Goal: Information Seeking & Learning: Learn about a topic

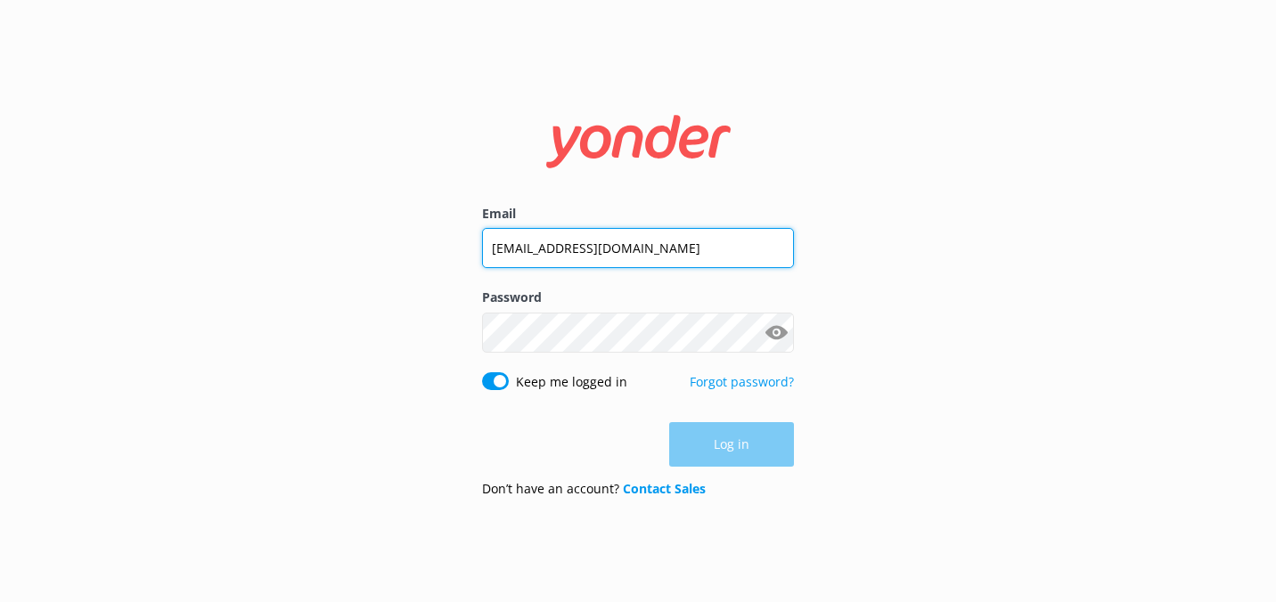
click at [660, 253] on input "[EMAIL_ADDRESS][DOMAIN_NAME]" at bounding box center [638, 248] width 312 height 40
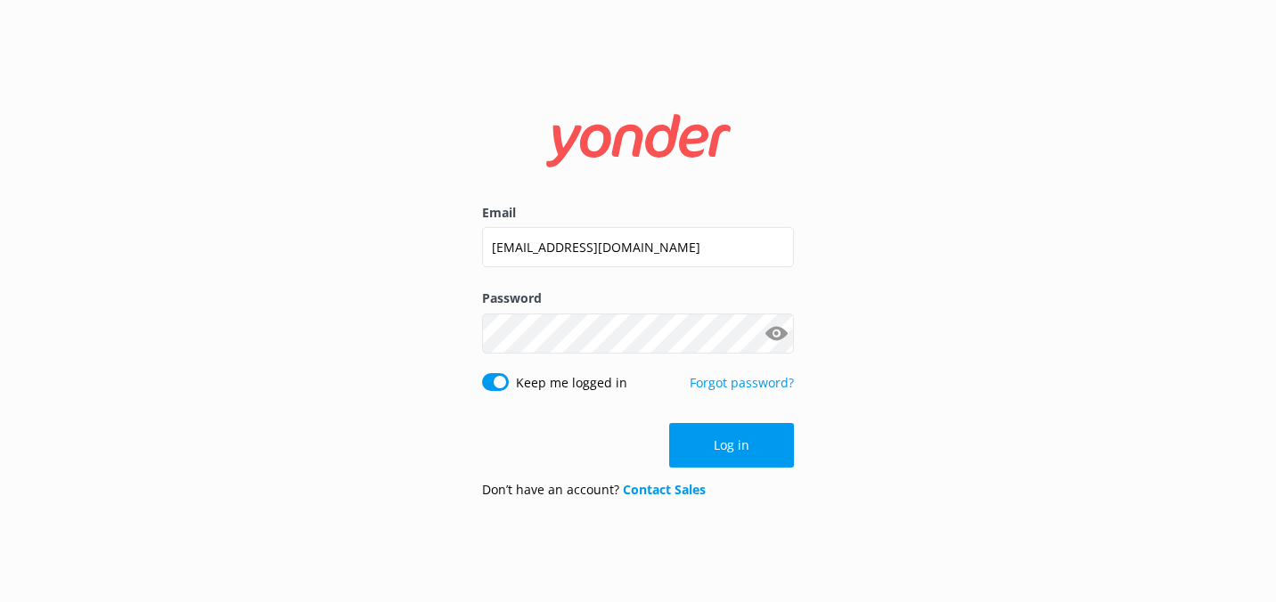
click at [785, 330] on button "Show password" at bounding box center [776, 333] width 36 height 36
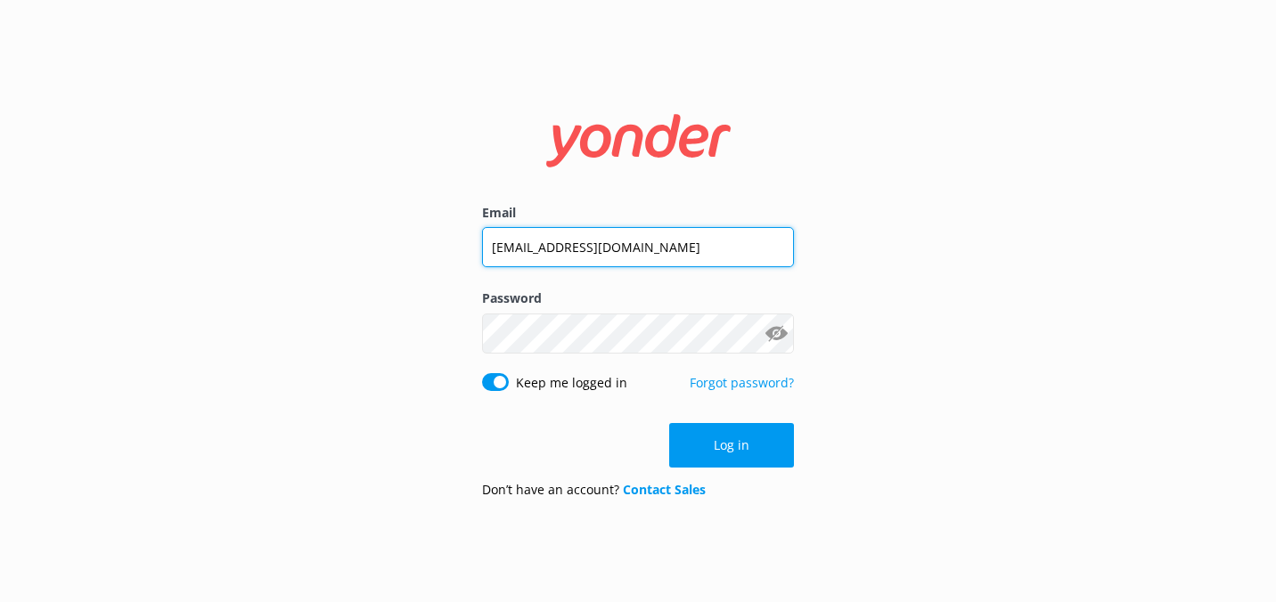
drag, startPoint x: 728, startPoint y: 257, endPoint x: 433, endPoint y: 267, distance: 295.0
click at [433, 267] on div "Email [EMAIL_ADDRESS][DOMAIN_NAME] Password Show password Keep me logged in For…" at bounding box center [638, 301] width 1276 height 602
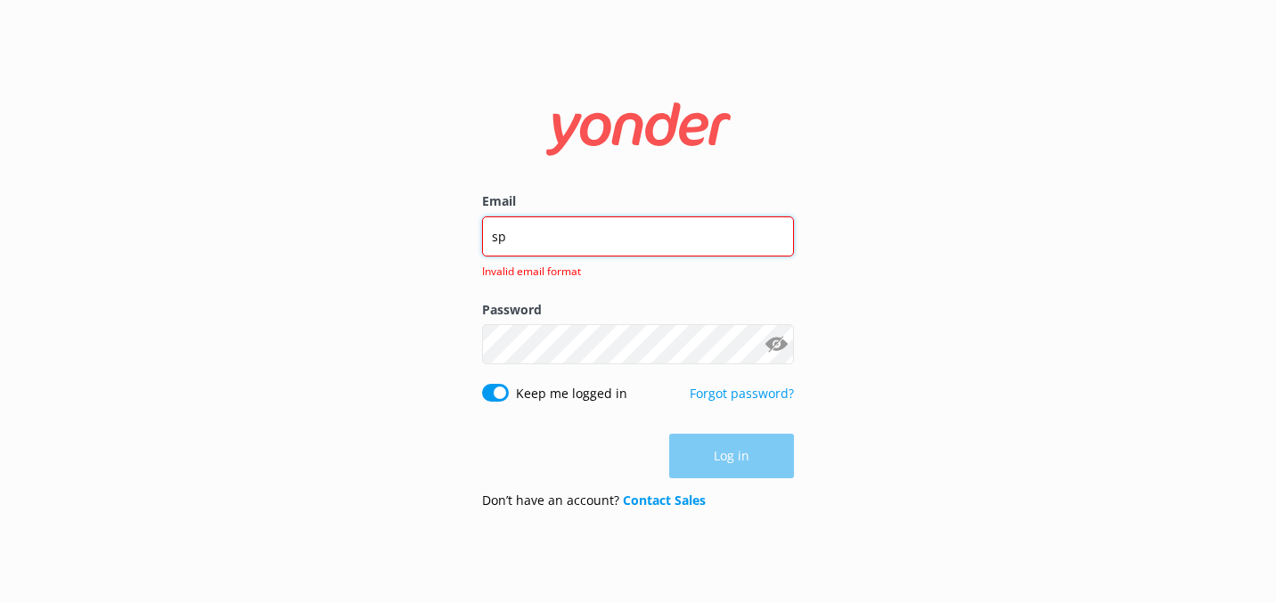
type input "s"
type input "[EMAIL_ADDRESS][DOMAIN_NAME]"
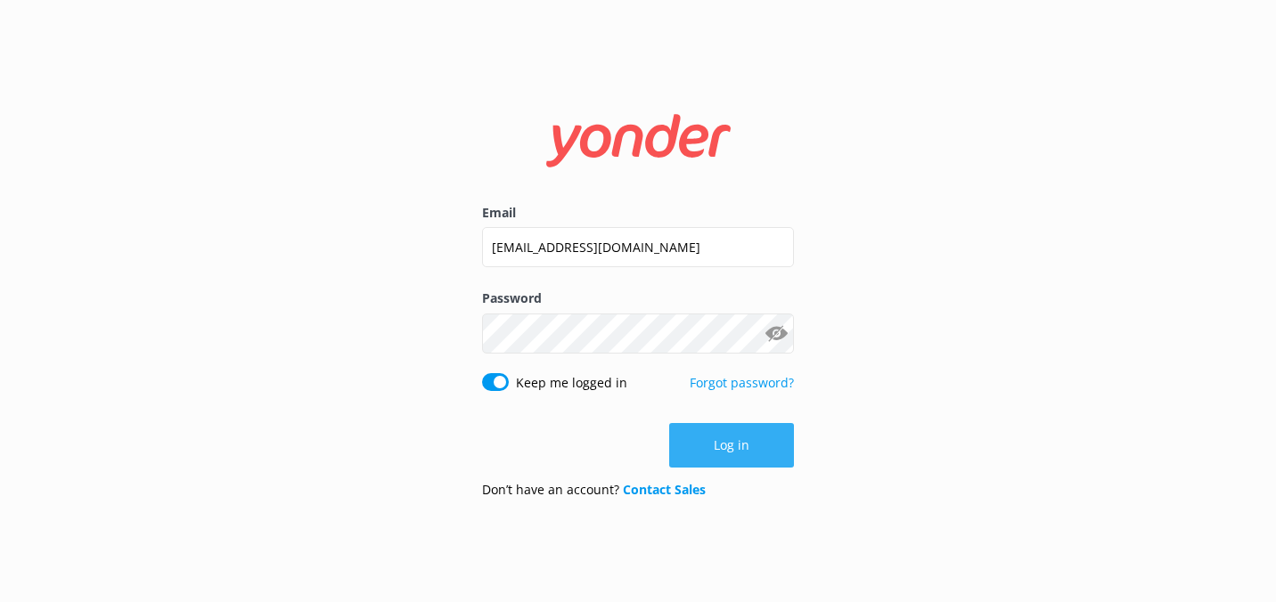
click at [724, 461] on button "Log in" at bounding box center [731, 445] width 125 height 45
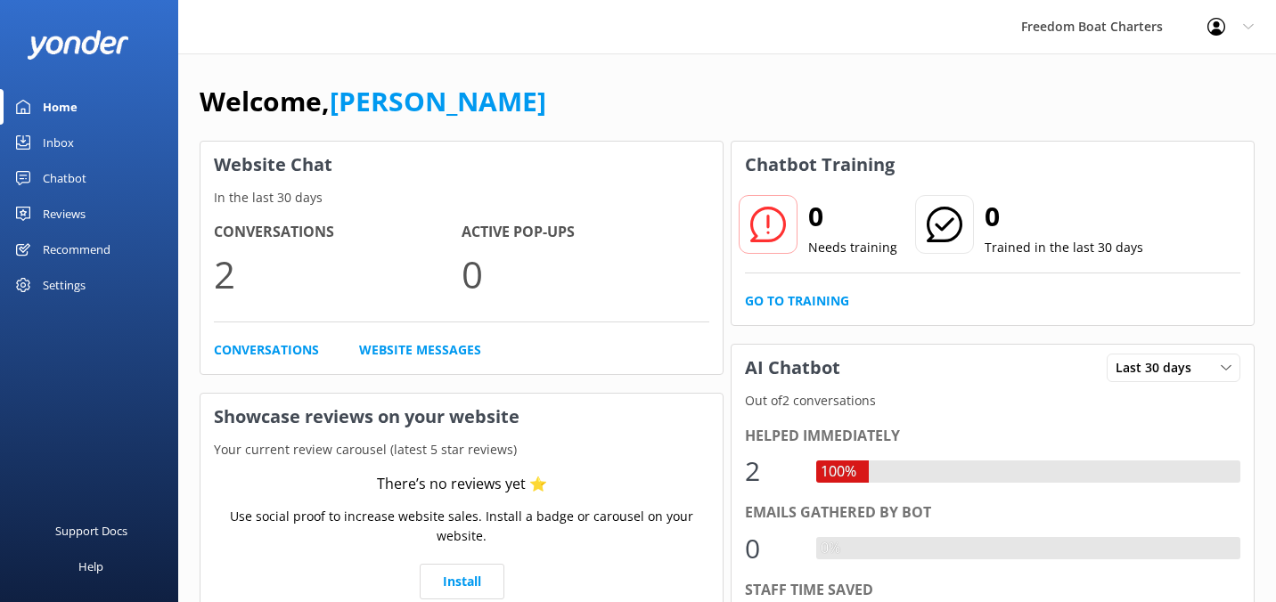
click at [91, 177] on link "Chatbot" at bounding box center [89, 178] width 178 height 36
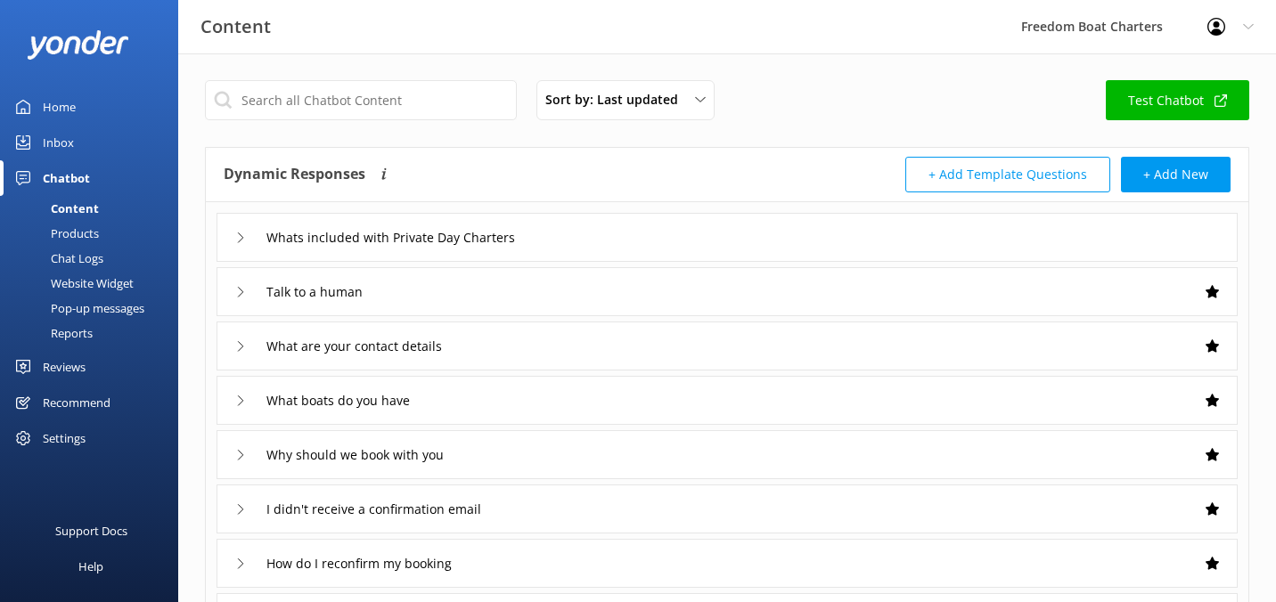
click at [93, 230] on div "Products" at bounding box center [55, 233] width 88 height 25
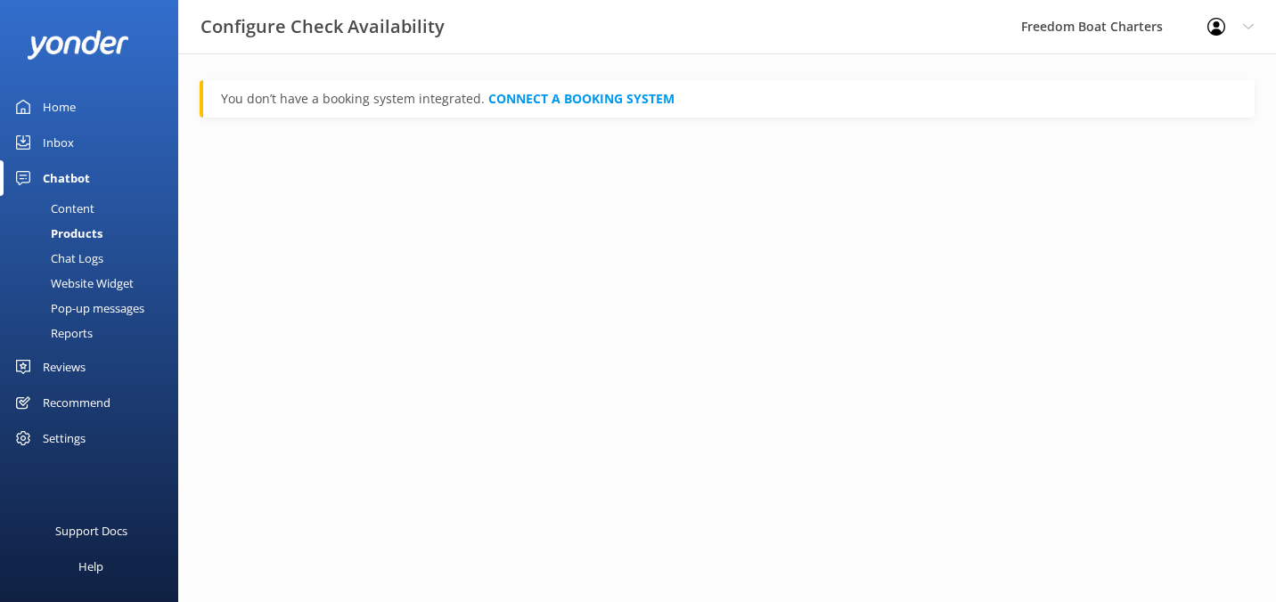
click at [93, 212] on div "Content" at bounding box center [53, 208] width 84 height 25
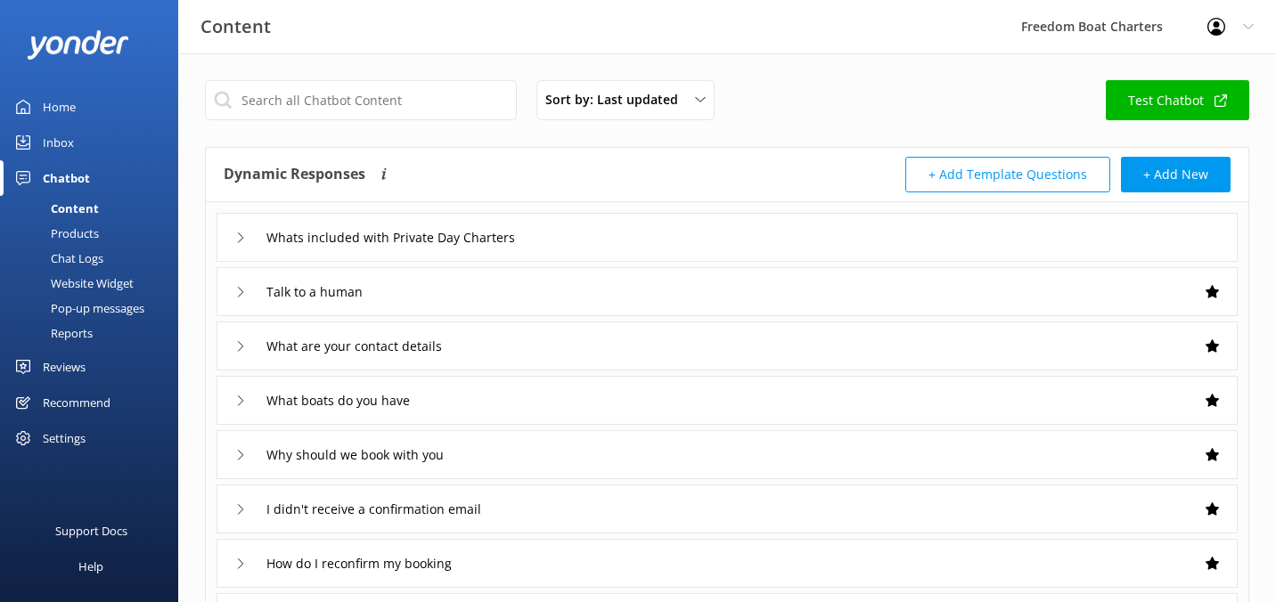
click at [87, 233] on div "Products" at bounding box center [55, 233] width 88 height 25
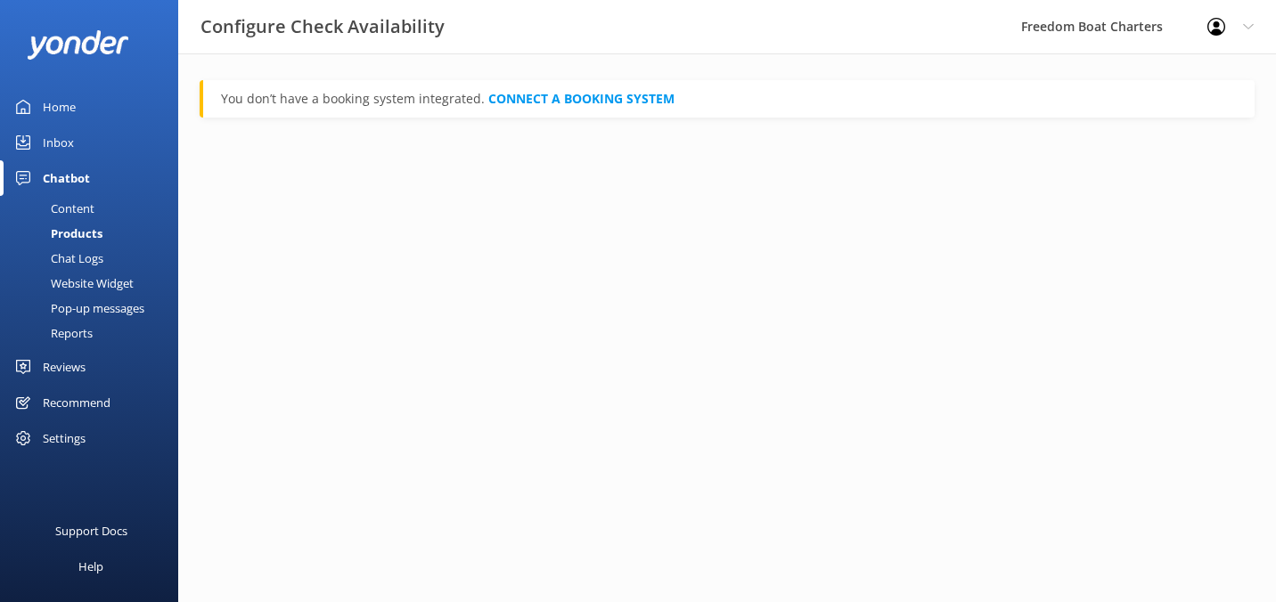
click at [93, 210] on div "Content" at bounding box center [53, 208] width 84 height 25
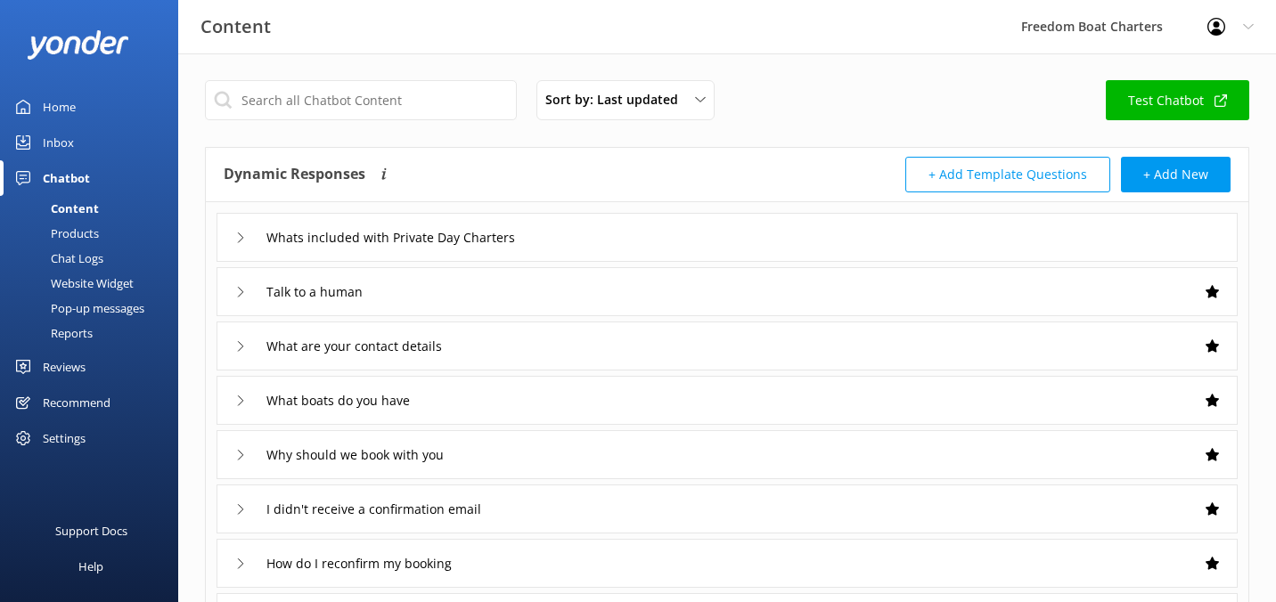
click at [244, 241] on icon at bounding box center [240, 238] width 11 height 11
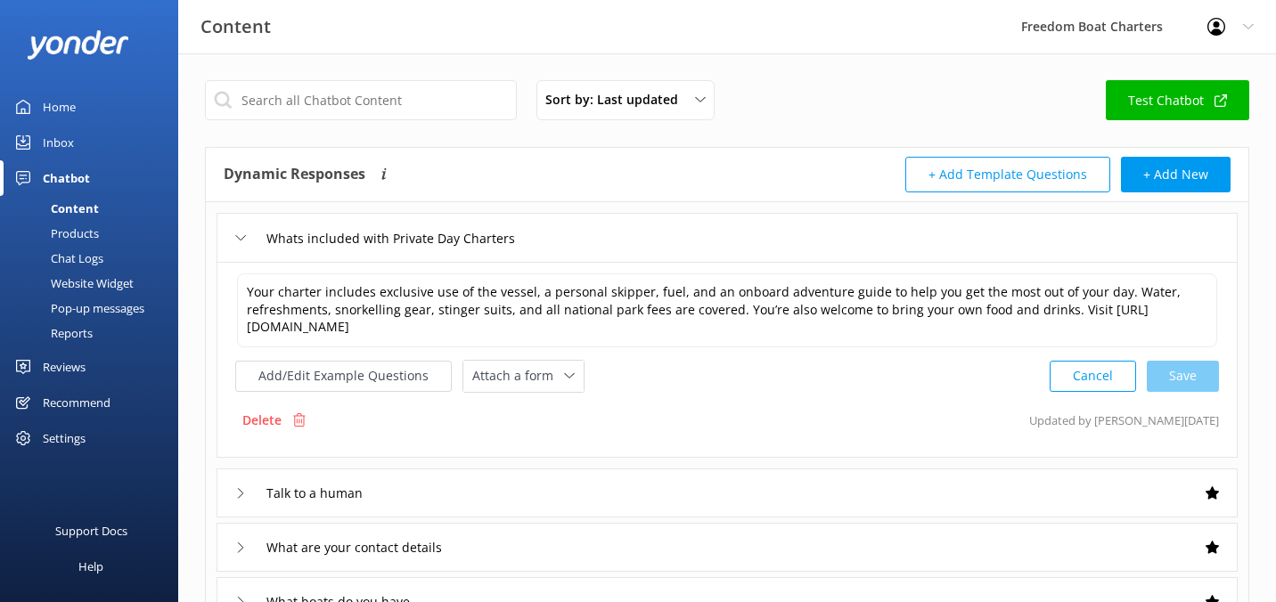
click at [244, 241] on icon at bounding box center [240, 238] width 11 height 11
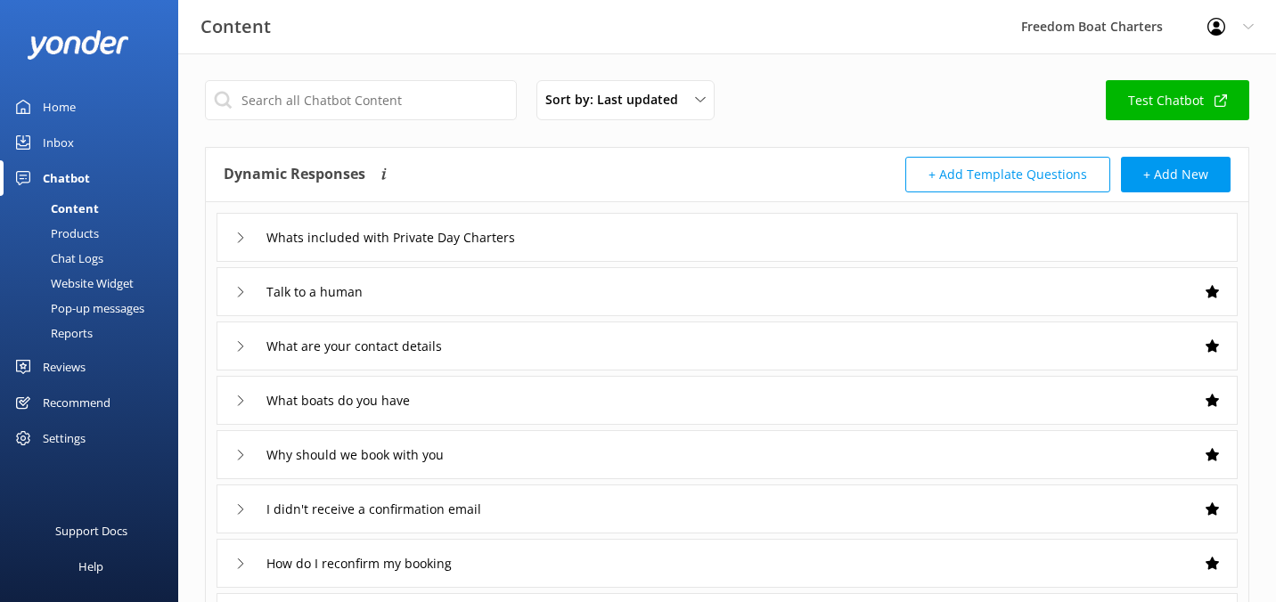
click at [239, 298] on div "Talk to a human" at bounding box center [302, 291] width 135 height 29
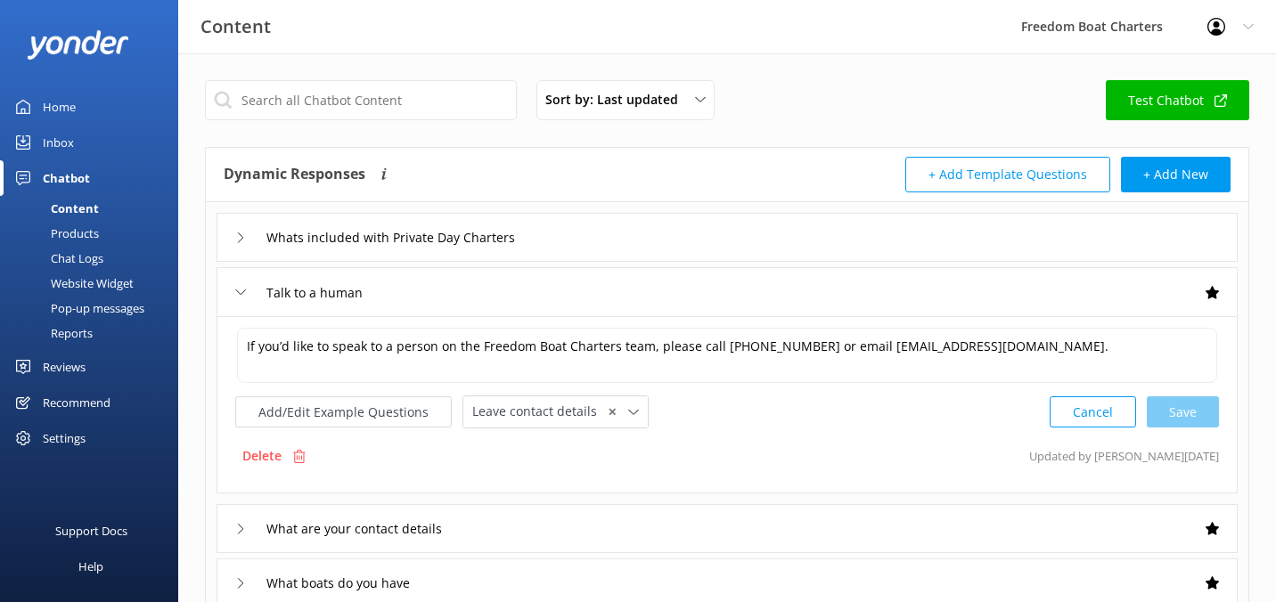
click at [239, 298] on div "Talk to a human" at bounding box center [302, 292] width 135 height 29
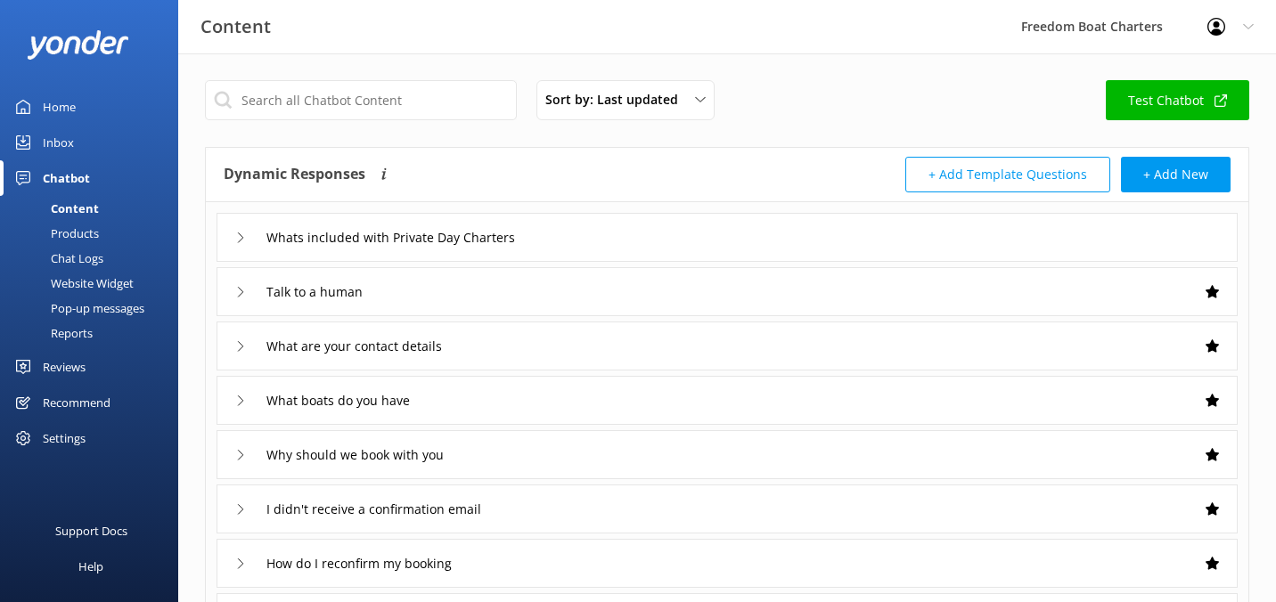
click at [244, 343] on icon at bounding box center [240, 346] width 11 height 11
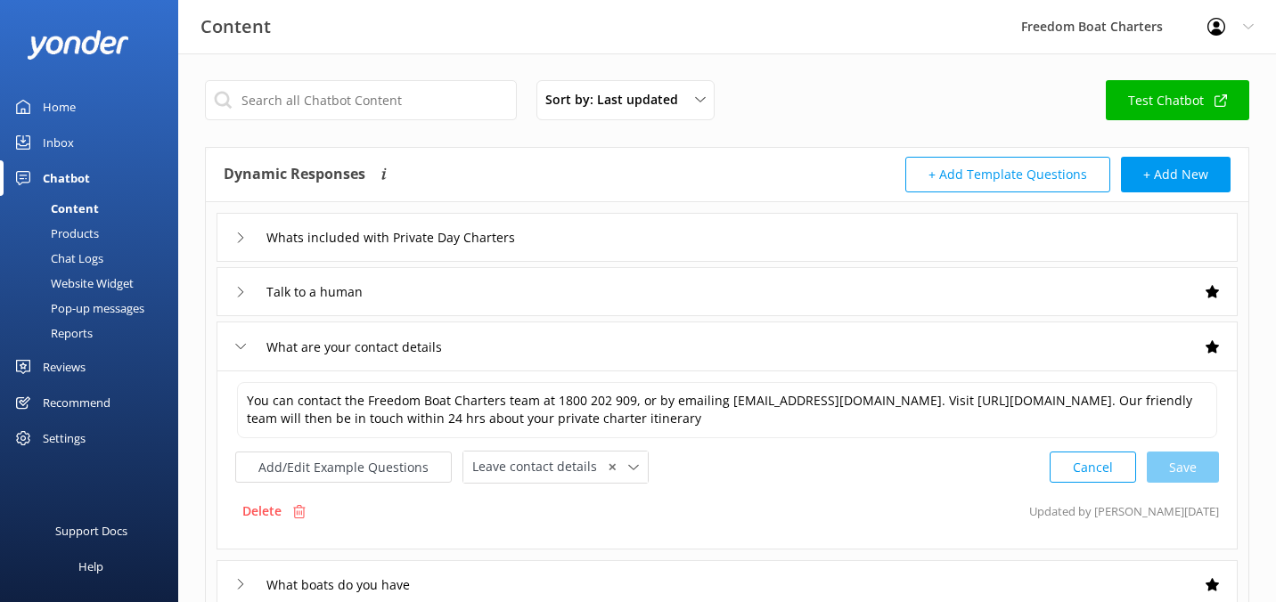
click at [244, 343] on icon at bounding box center [240, 346] width 11 height 11
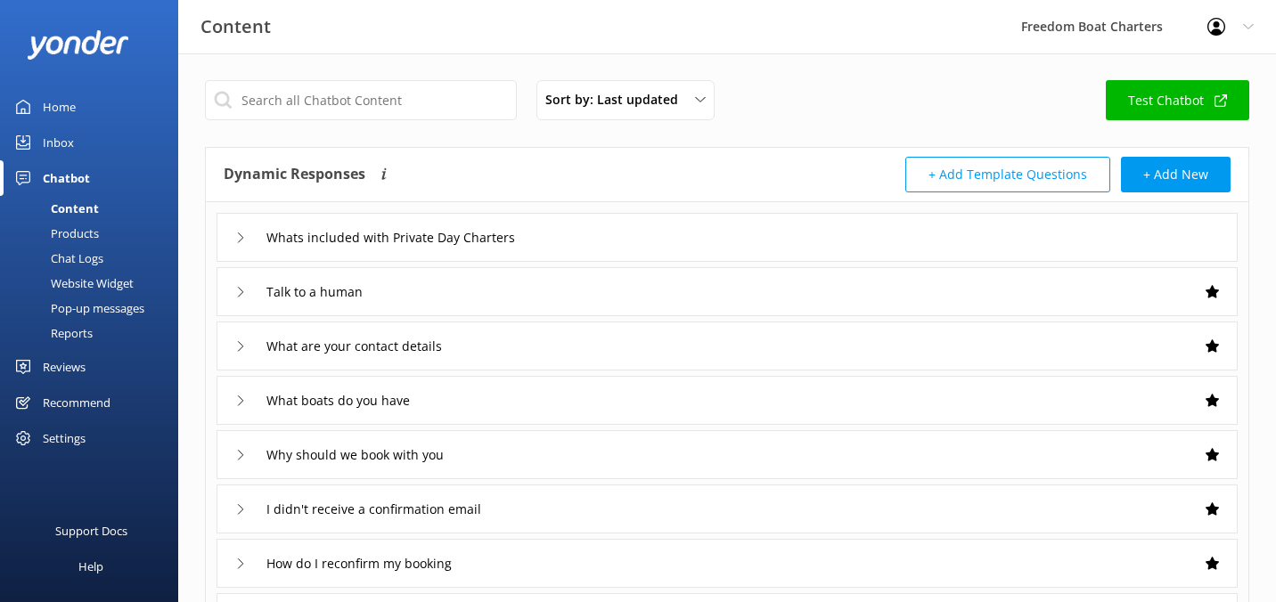
click at [247, 404] on div "What boats do you have" at bounding box center [324, 400] width 178 height 29
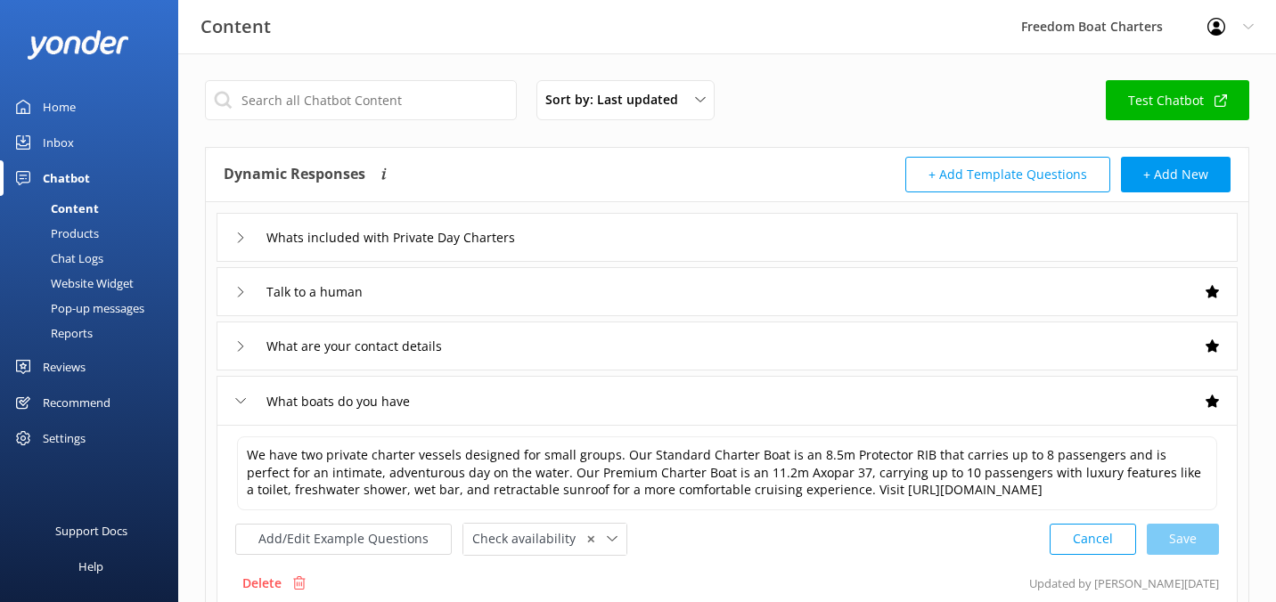
click at [247, 404] on div "What boats do you have" at bounding box center [324, 401] width 178 height 29
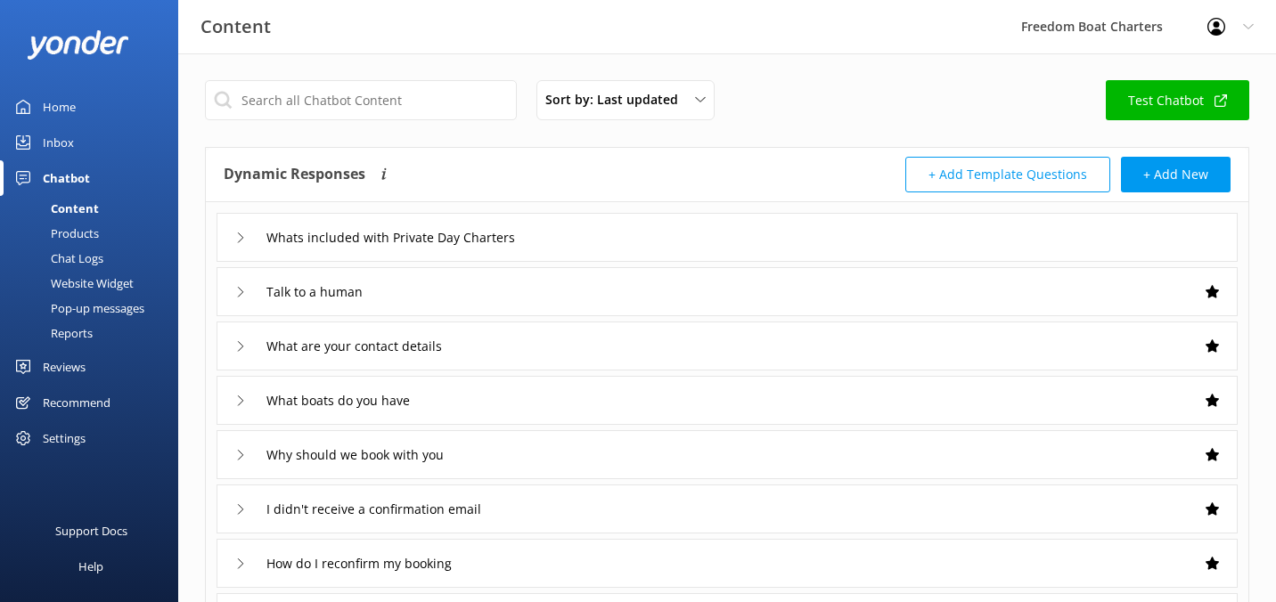
click at [240, 457] on use at bounding box center [240, 455] width 5 height 10
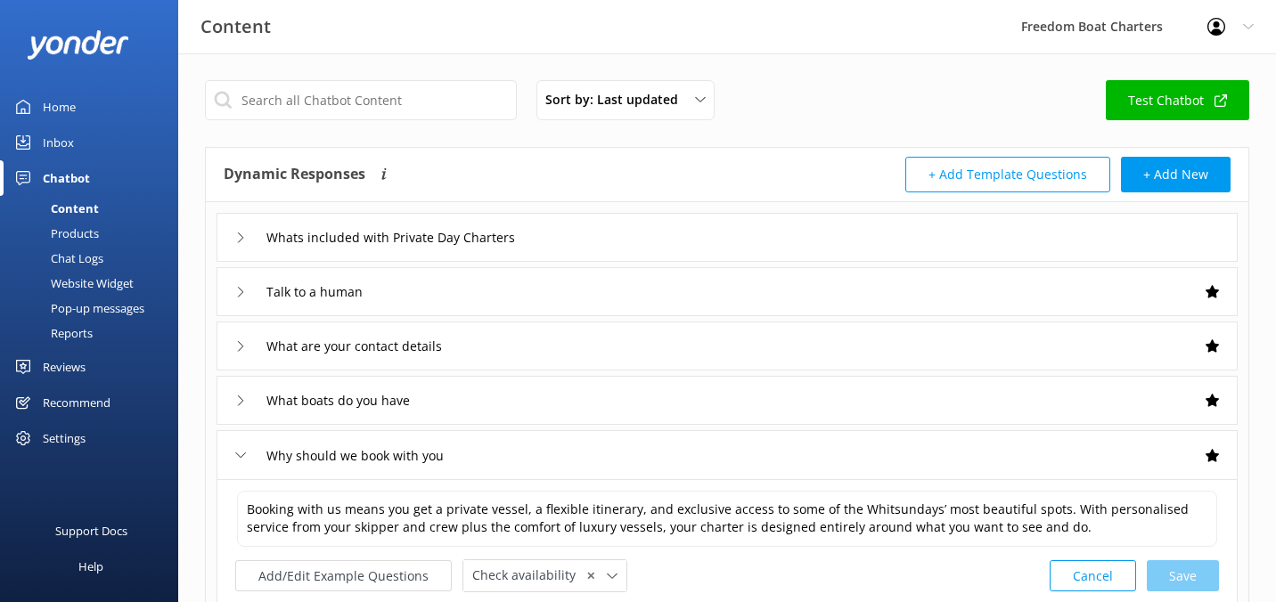
click at [240, 457] on use at bounding box center [241, 455] width 10 height 5
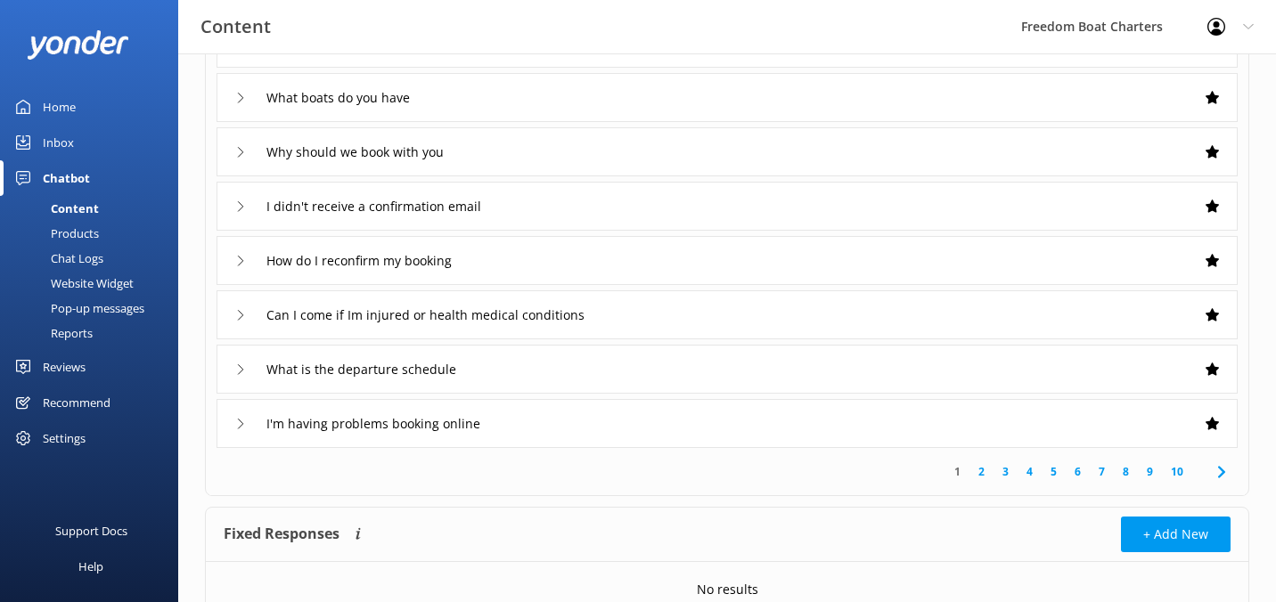
scroll to position [383, 0]
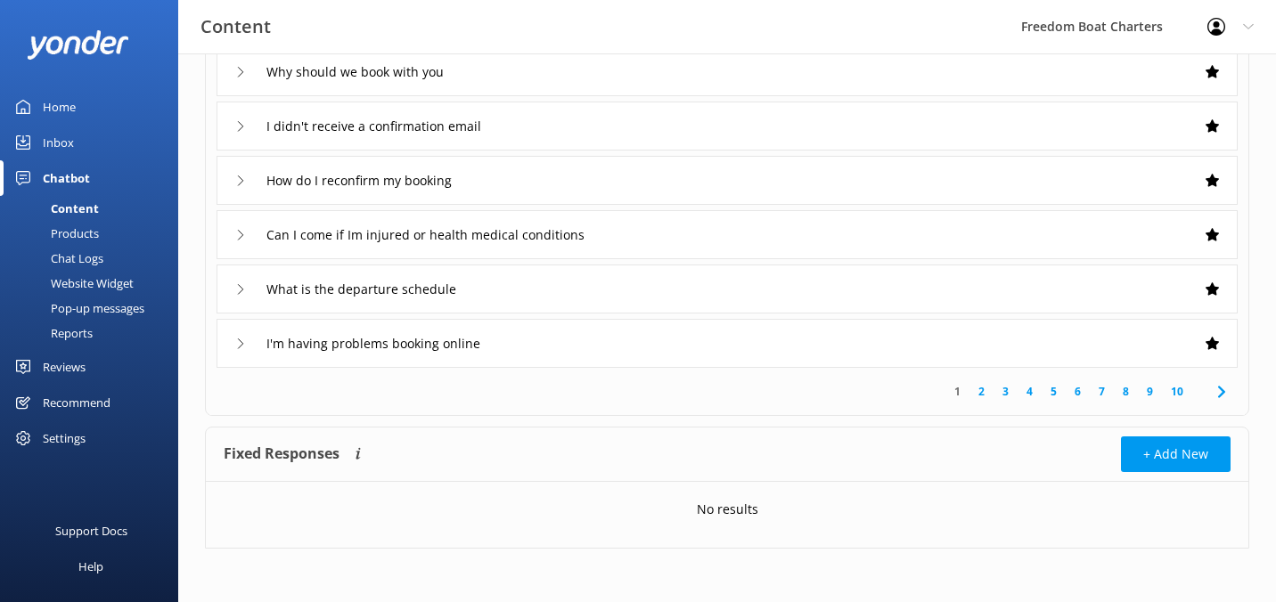
click at [241, 350] on div "I'm having problems booking online" at bounding box center [367, 343] width 264 height 29
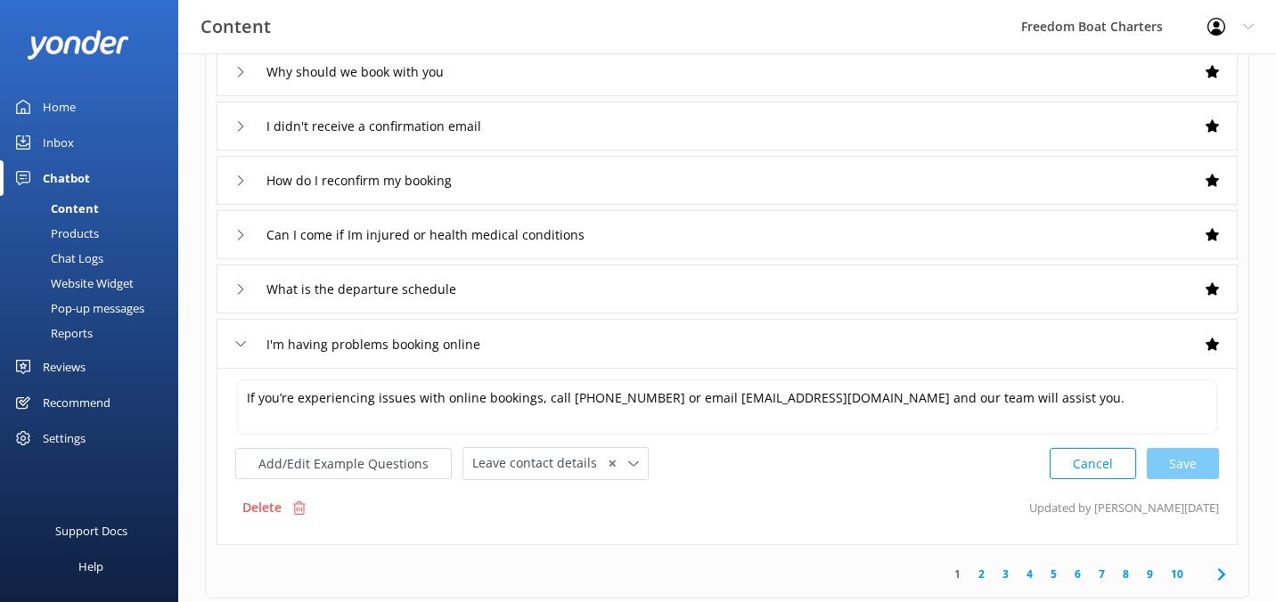
click at [241, 350] on div "I'm having problems booking online" at bounding box center [367, 344] width 264 height 29
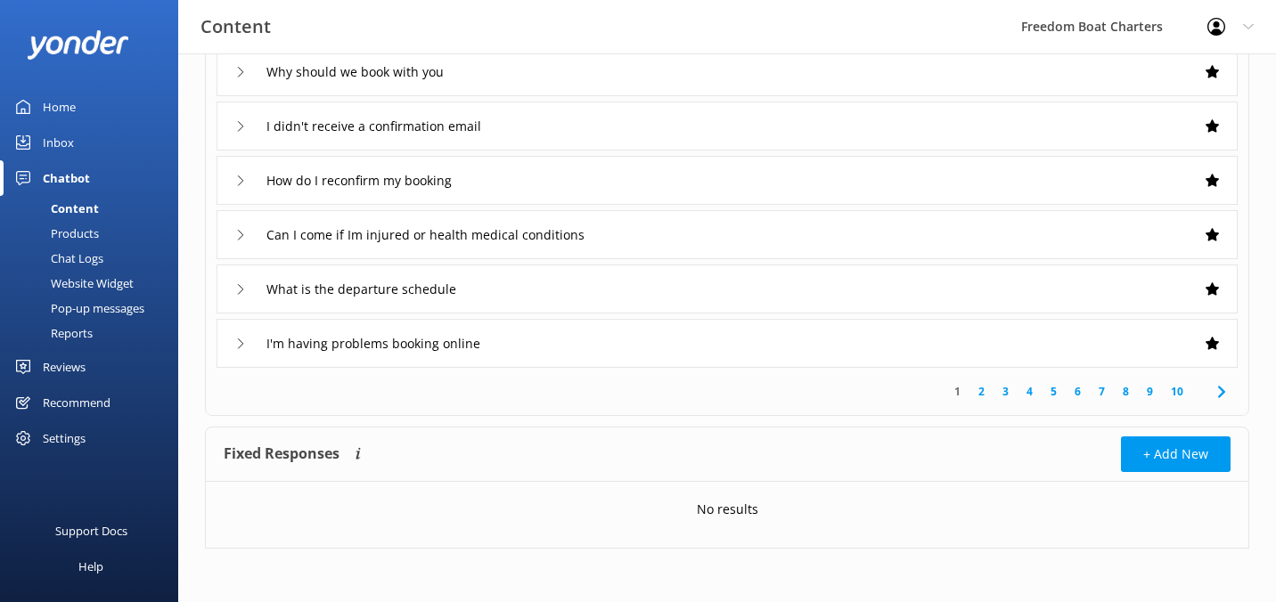
click at [244, 296] on div "What is the departure schedule" at bounding box center [352, 288] width 235 height 29
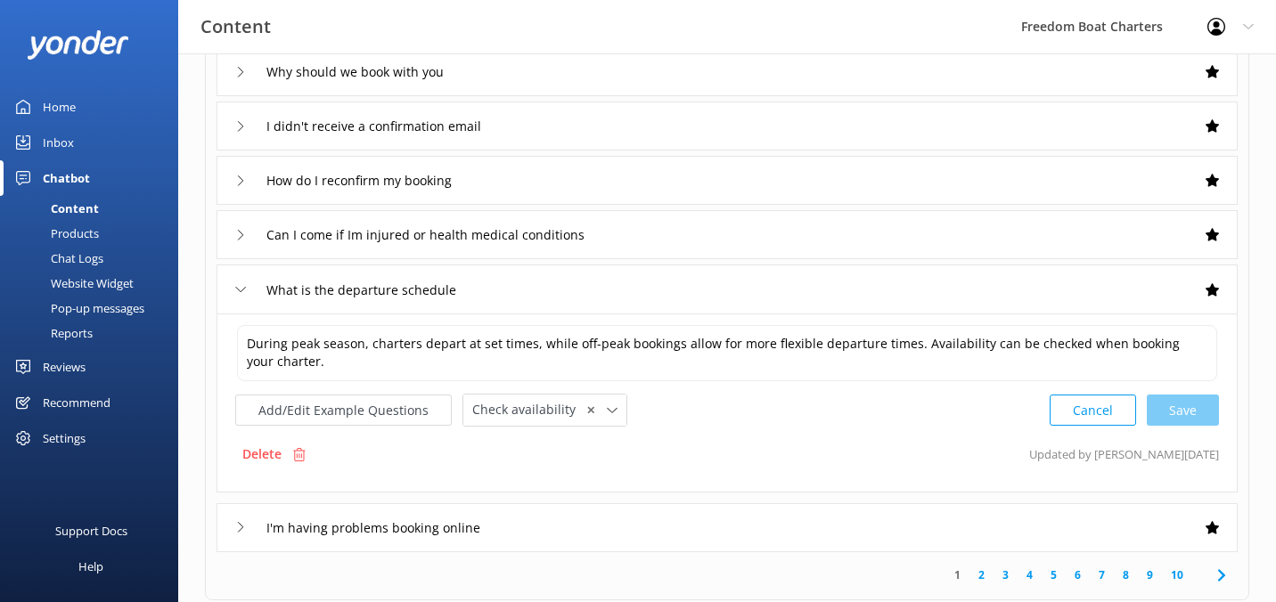
click at [244, 296] on div "What is the departure schedule" at bounding box center [352, 289] width 235 height 29
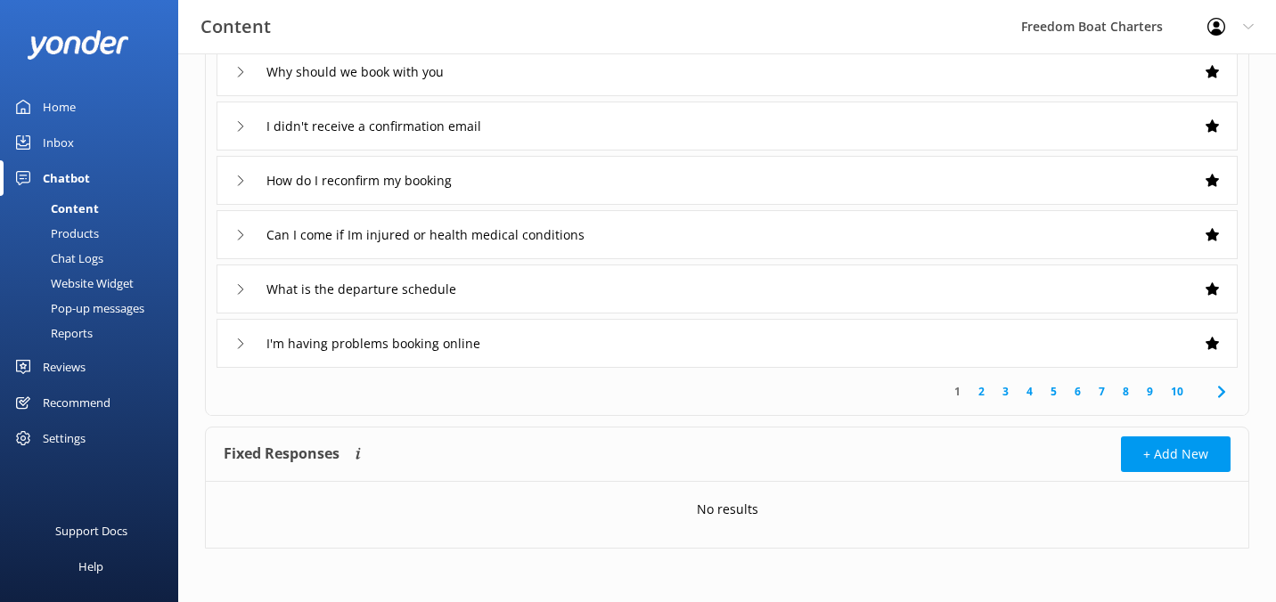
click at [240, 237] on use at bounding box center [240, 235] width 5 height 10
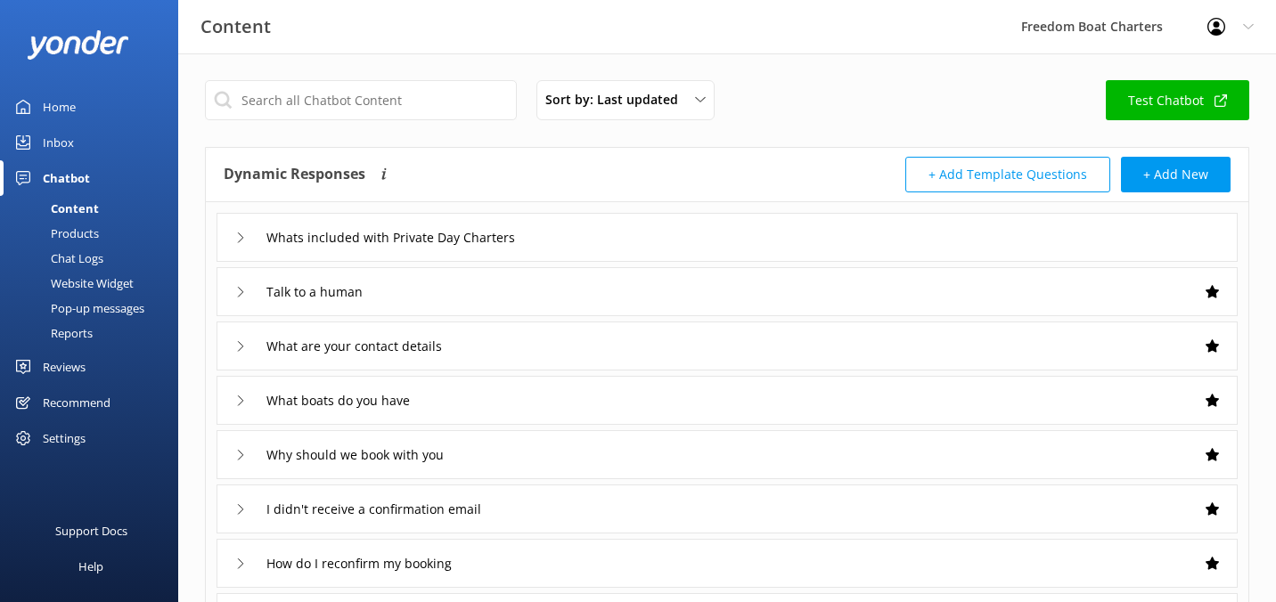
click at [237, 293] on icon at bounding box center [240, 292] width 11 height 11
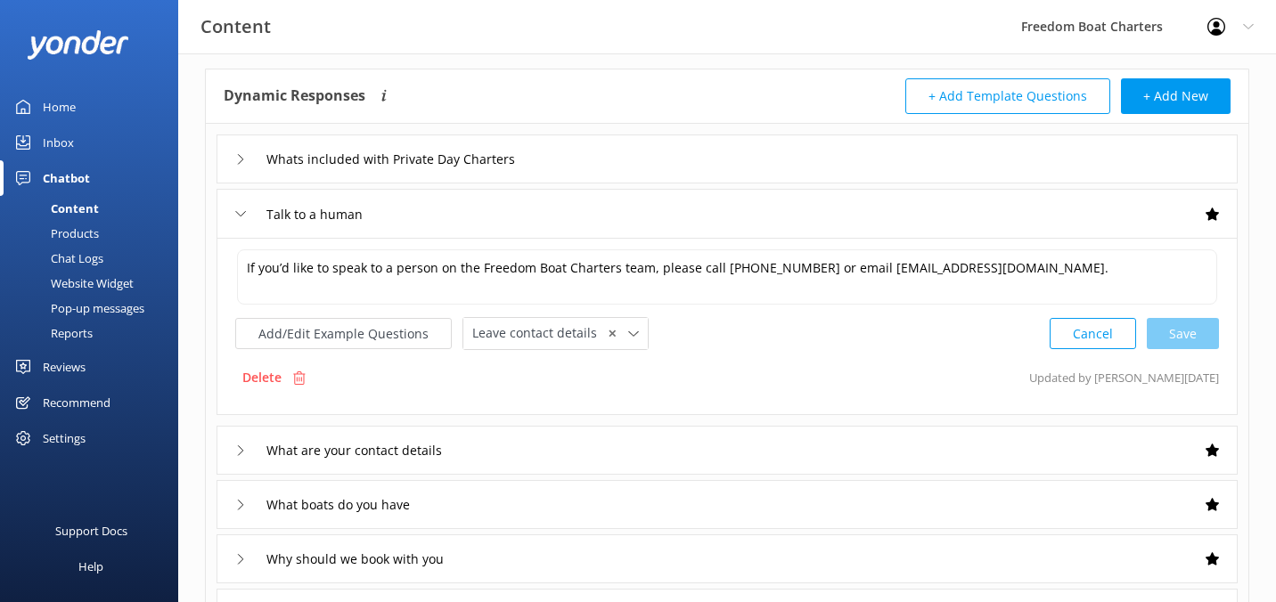
scroll to position [88, 0]
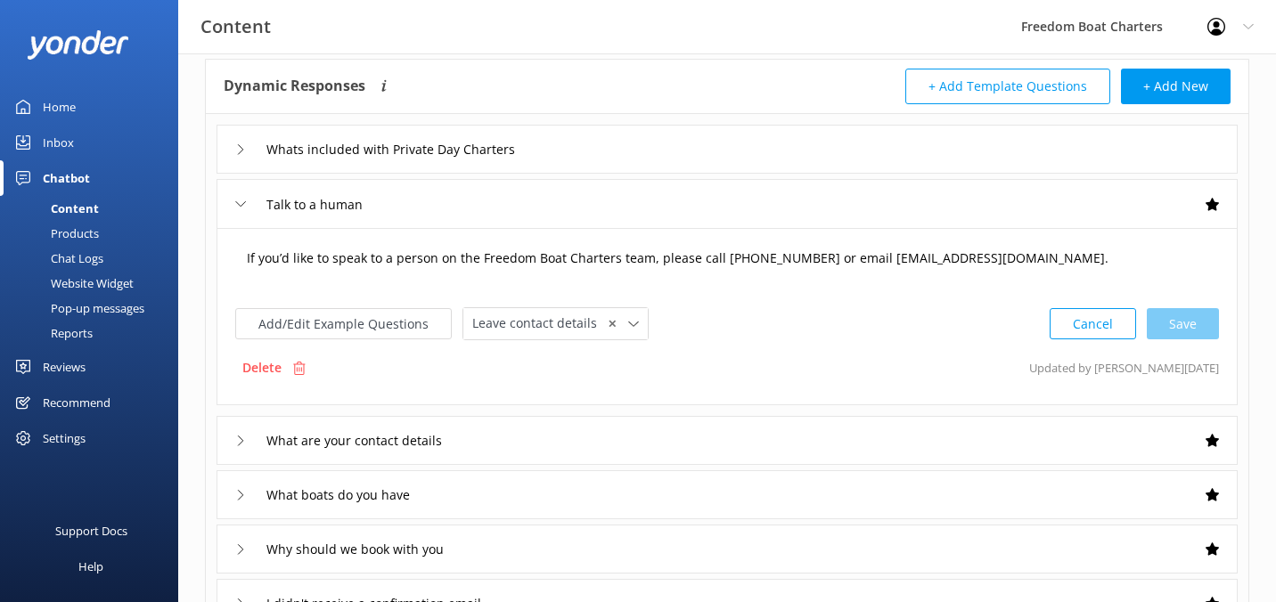
click at [484, 255] on textarea "If you’d like to speak to a person on the Freedom Boat Charters team, please ca…" at bounding box center [727, 267] width 980 height 55
click at [236, 446] on div "What are your contact details" at bounding box center [349, 440] width 228 height 29
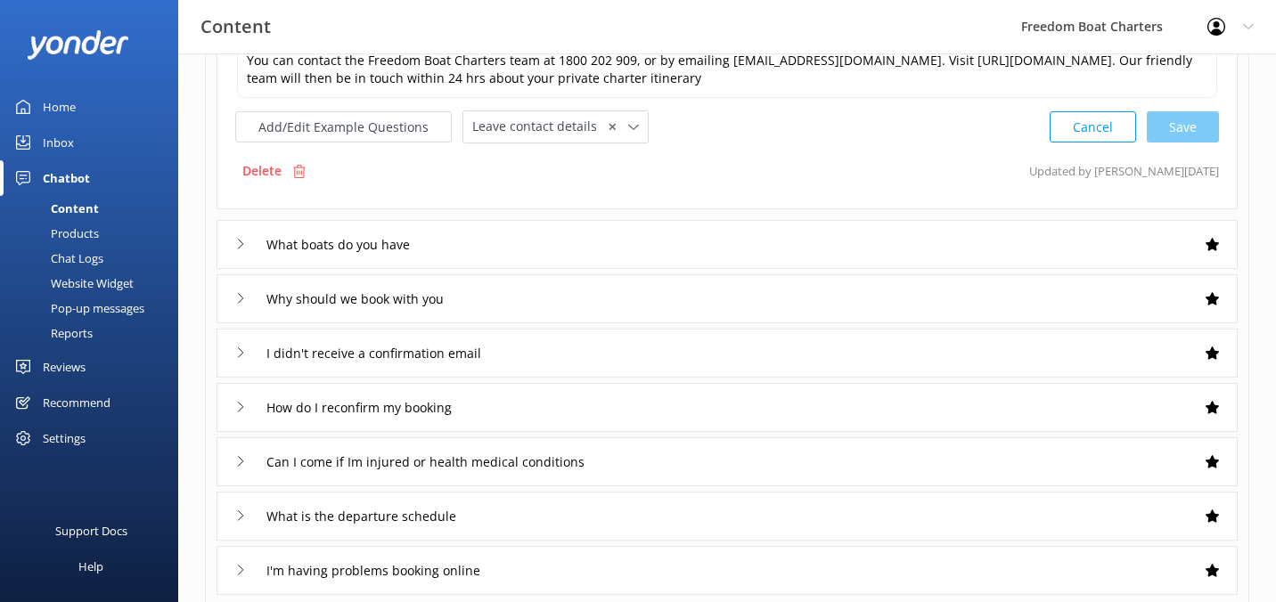
scroll to position [567, 0]
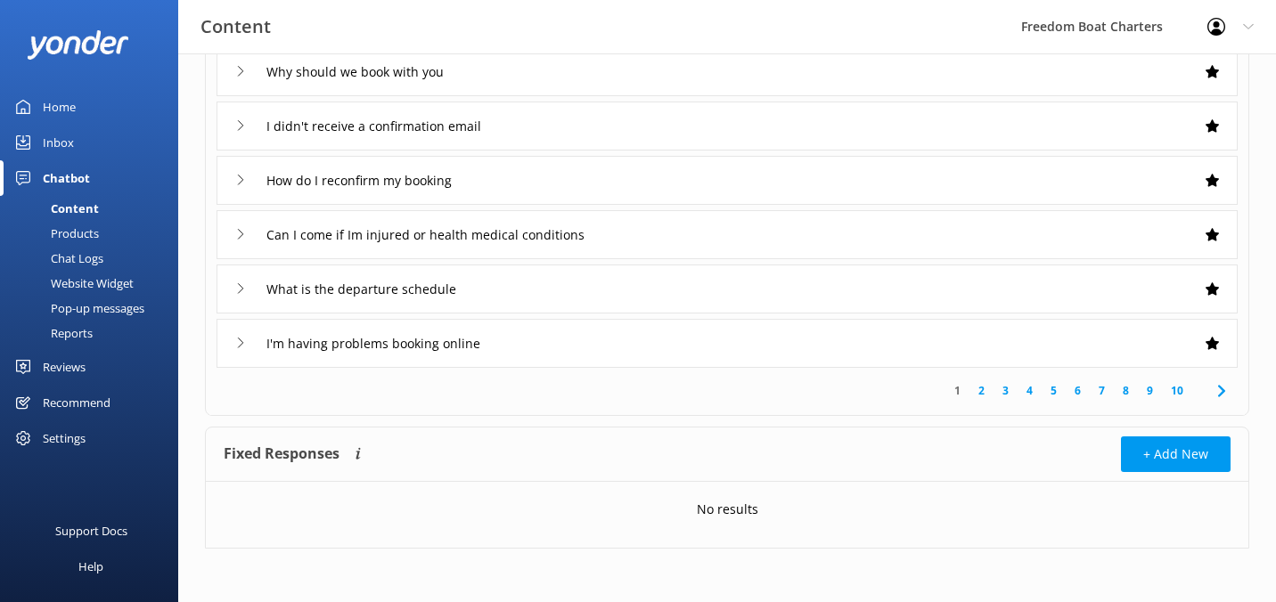
click at [978, 391] on link "2" at bounding box center [981, 390] width 24 height 17
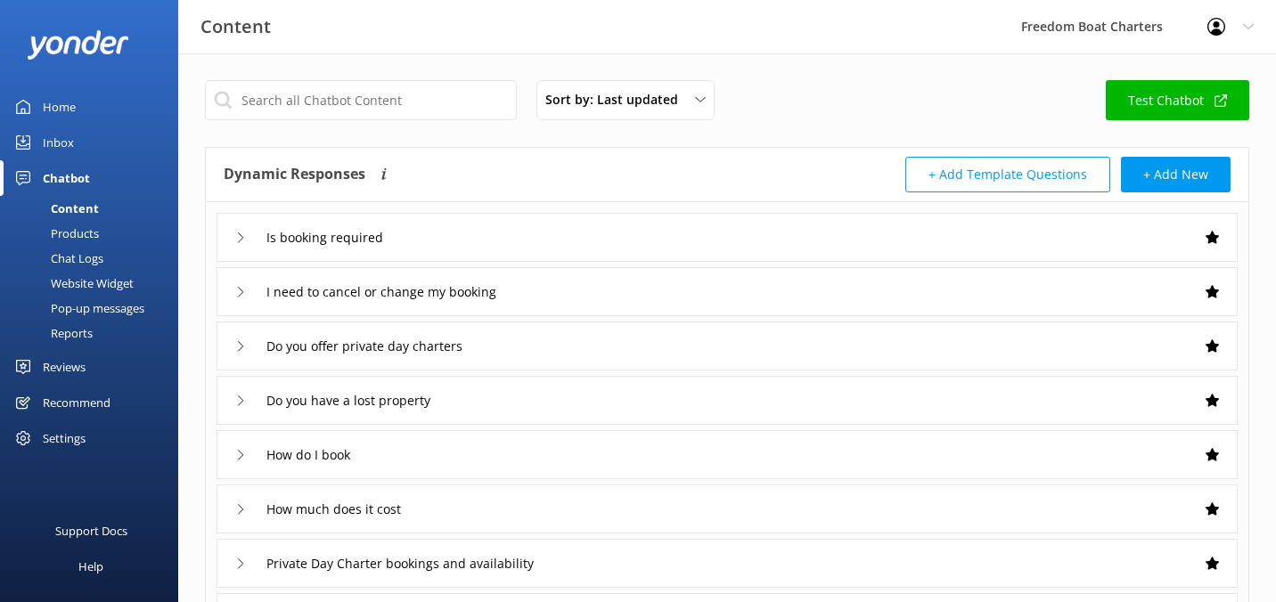
click at [243, 288] on icon at bounding box center [240, 292] width 11 height 11
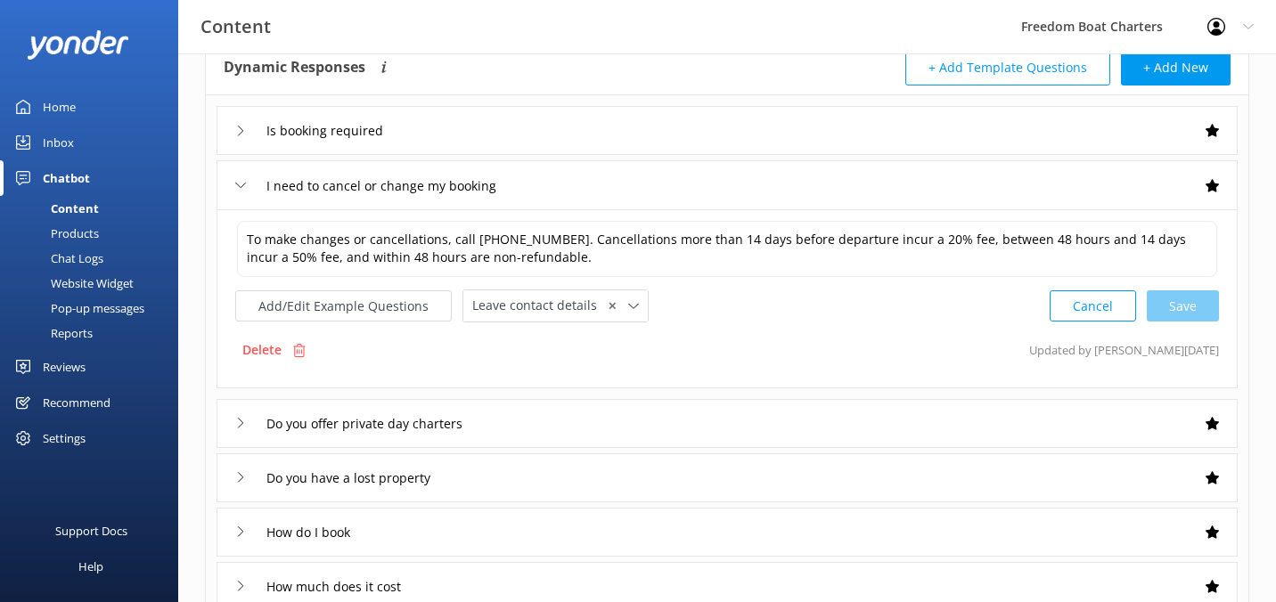
scroll to position [129, 0]
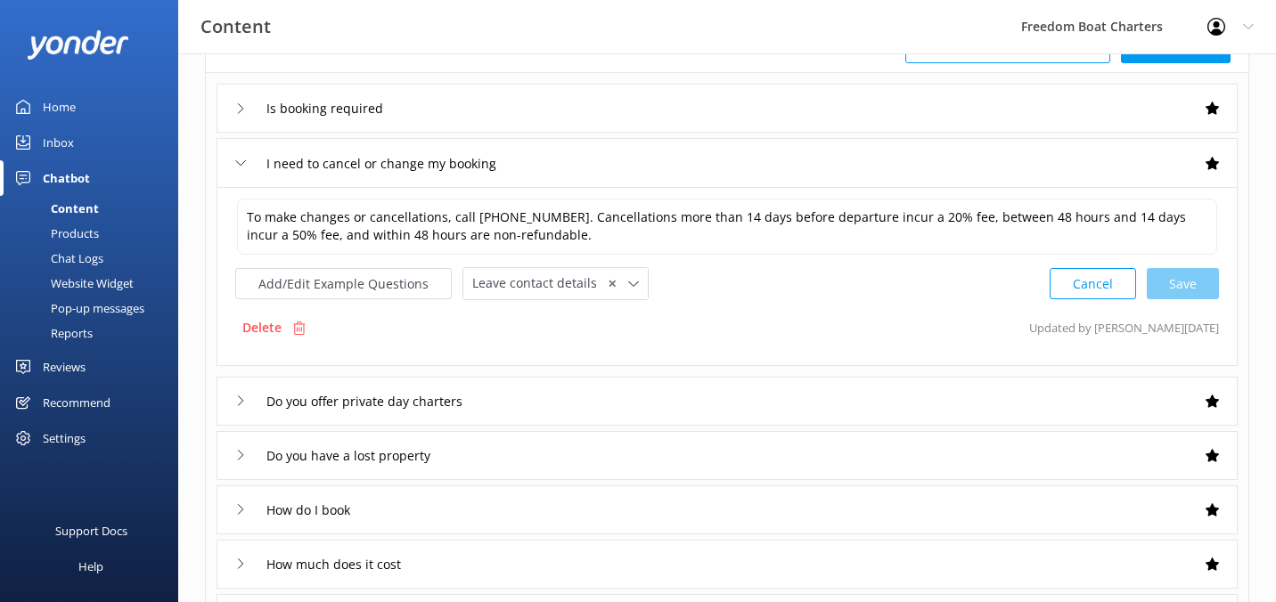
click at [236, 409] on div "Do you offer private day charters" at bounding box center [363, 401] width 257 height 29
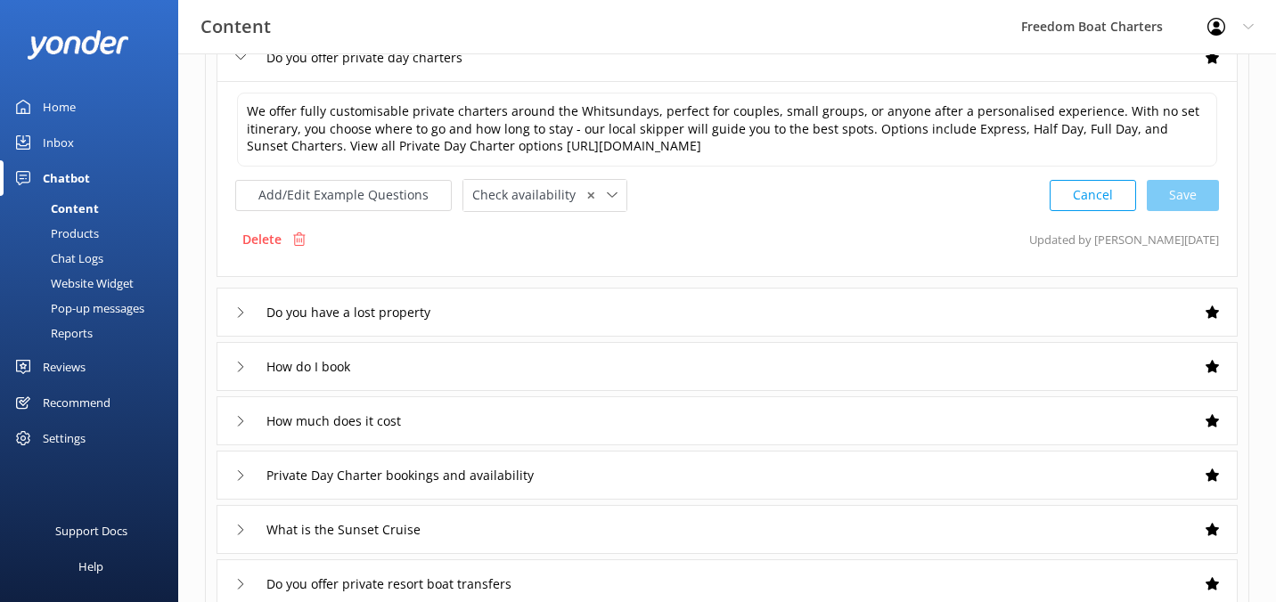
scroll to position [584, 0]
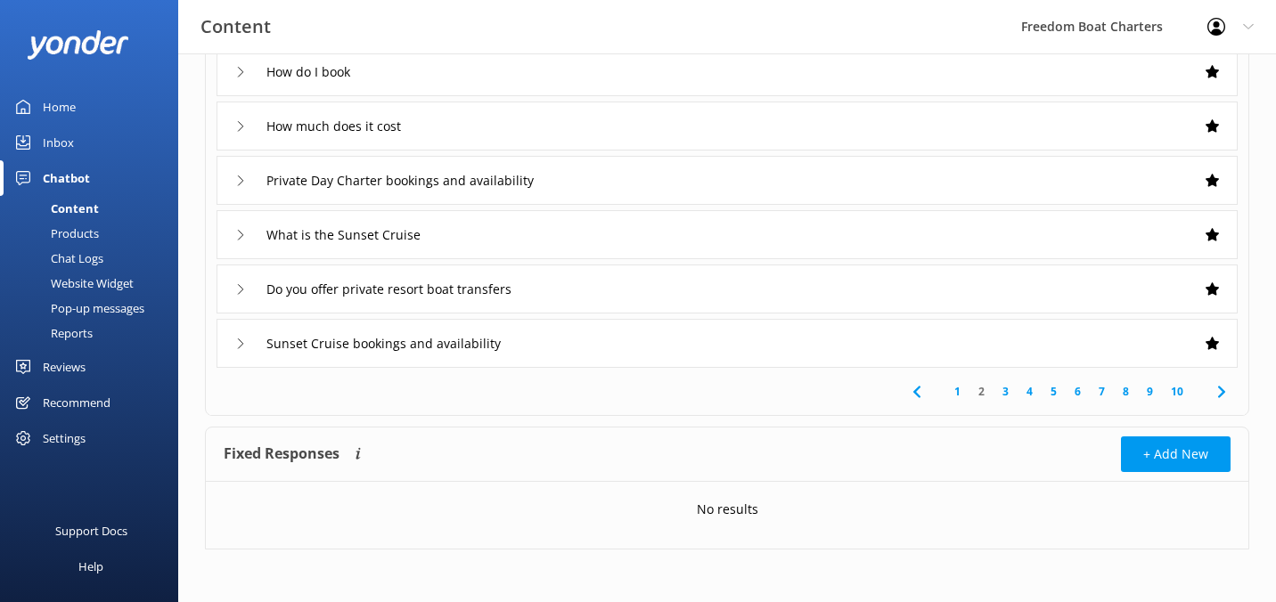
click at [958, 390] on link "1" at bounding box center [957, 391] width 24 height 17
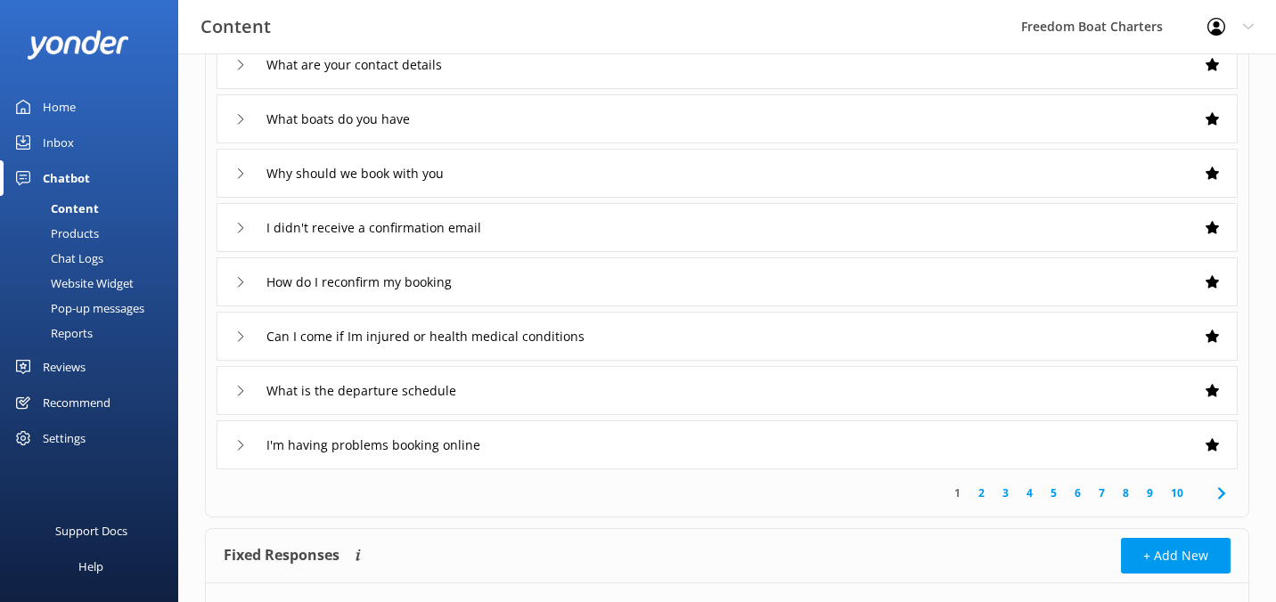
scroll to position [254, 0]
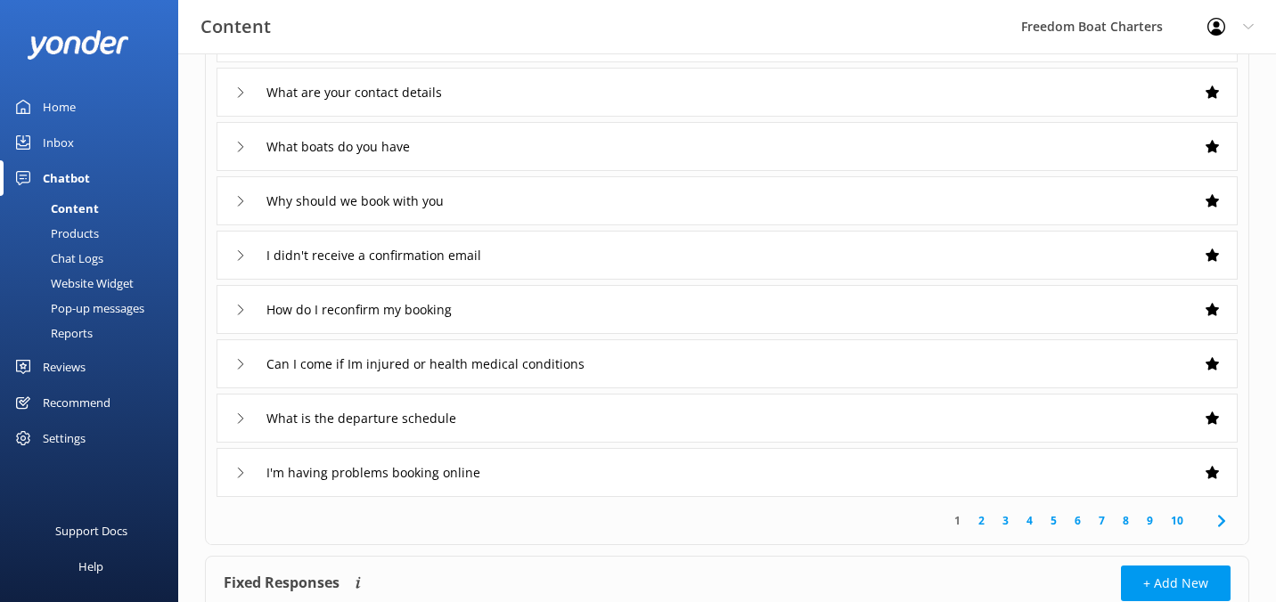
click at [240, 419] on icon at bounding box center [240, 418] width 11 height 11
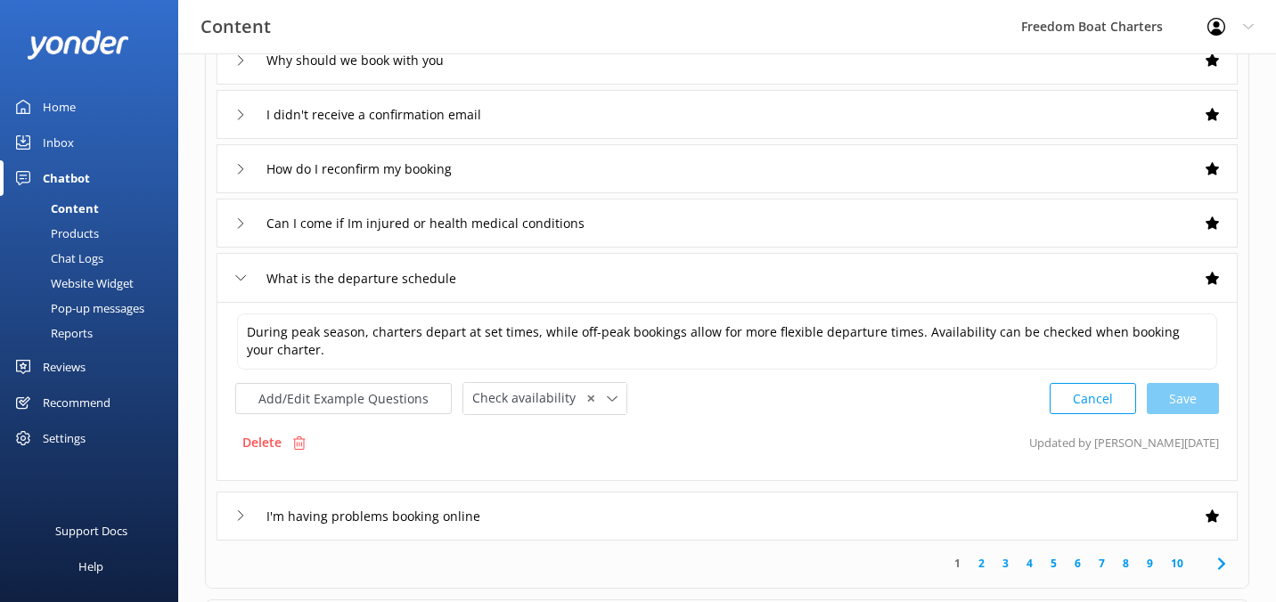
scroll to position [406, 0]
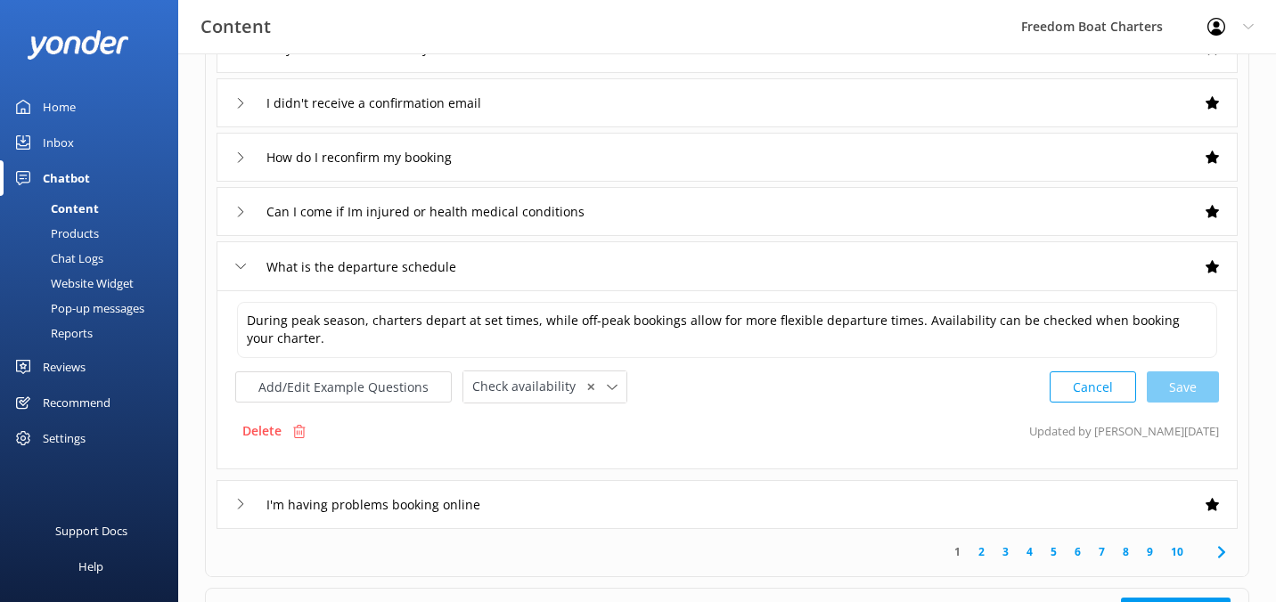
click at [245, 264] on use at bounding box center [241, 266] width 10 height 5
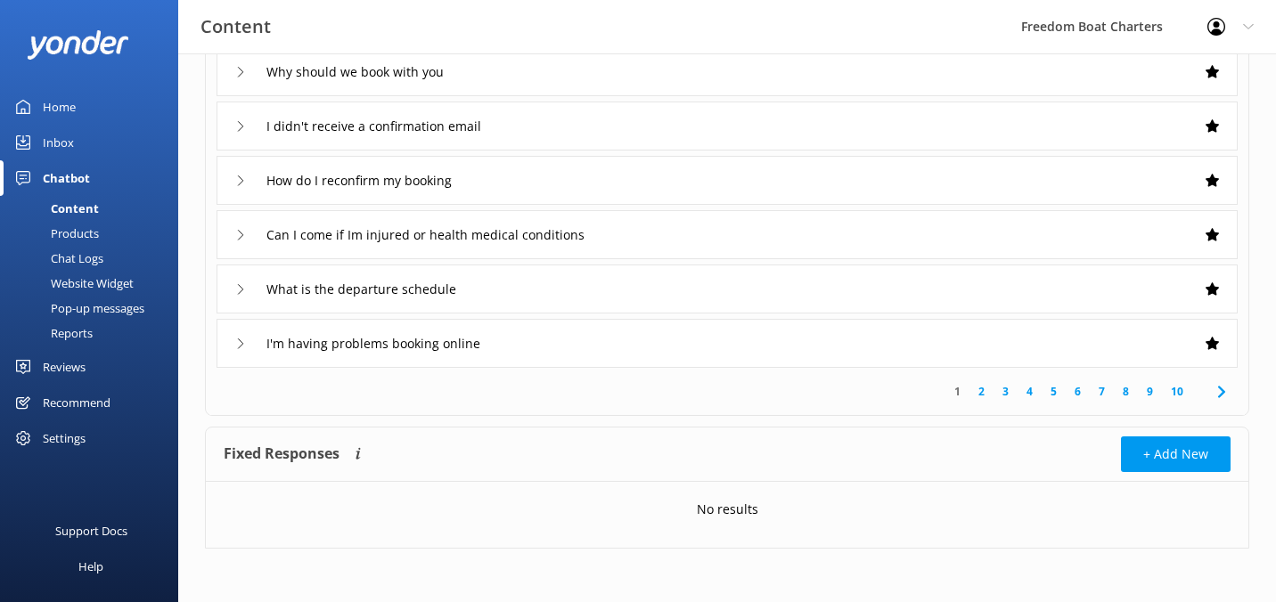
scroll to position [383, 0]
click at [982, 394] on link "2" at bounding box center [981, 391] width 24 height 17
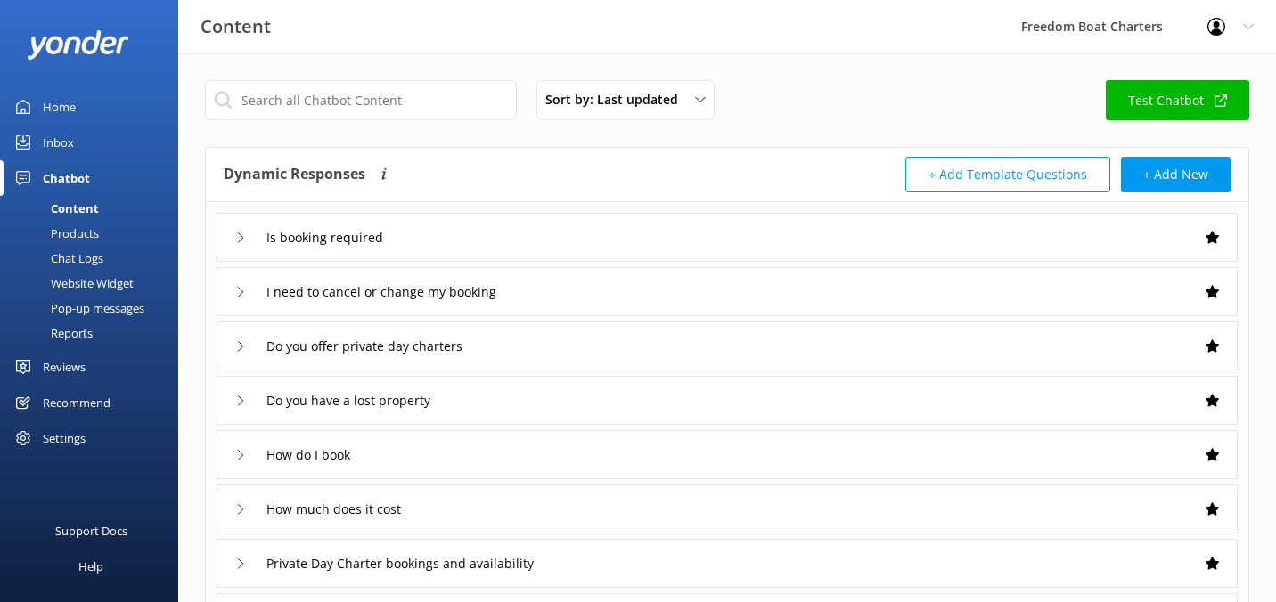
click at [235, 239] on icon at bounding box center [240, 238] width 11 height 11
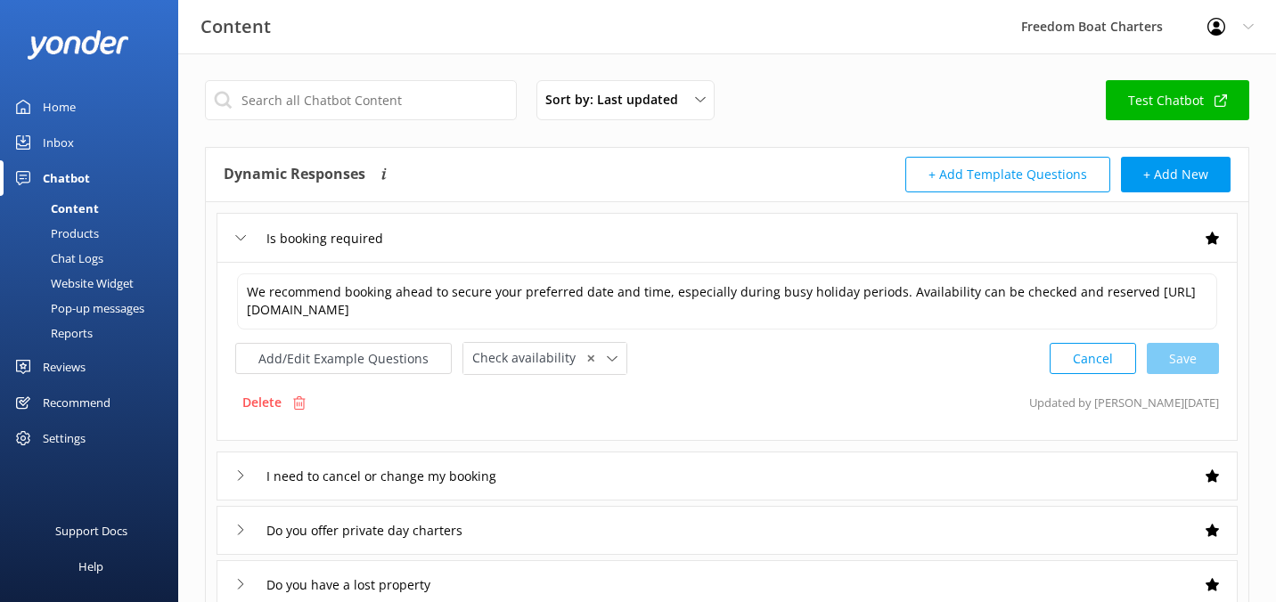
click at [244, 476] on icon at bounding box center [240, 475] width 11 height 11
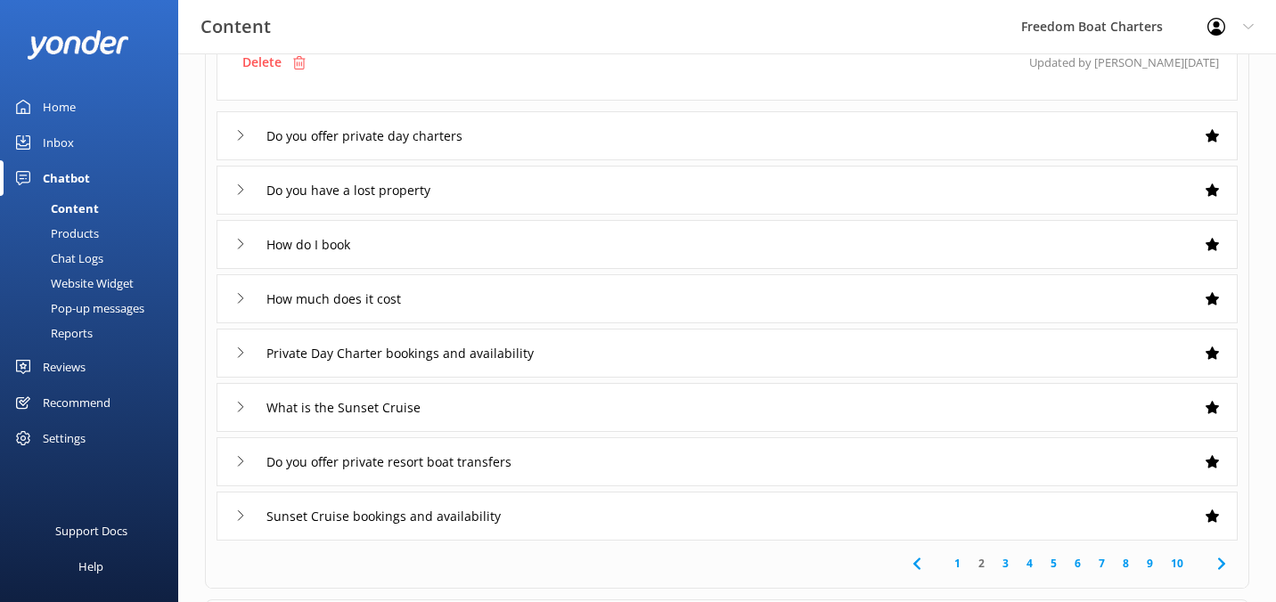
scroll to position [511, 0]
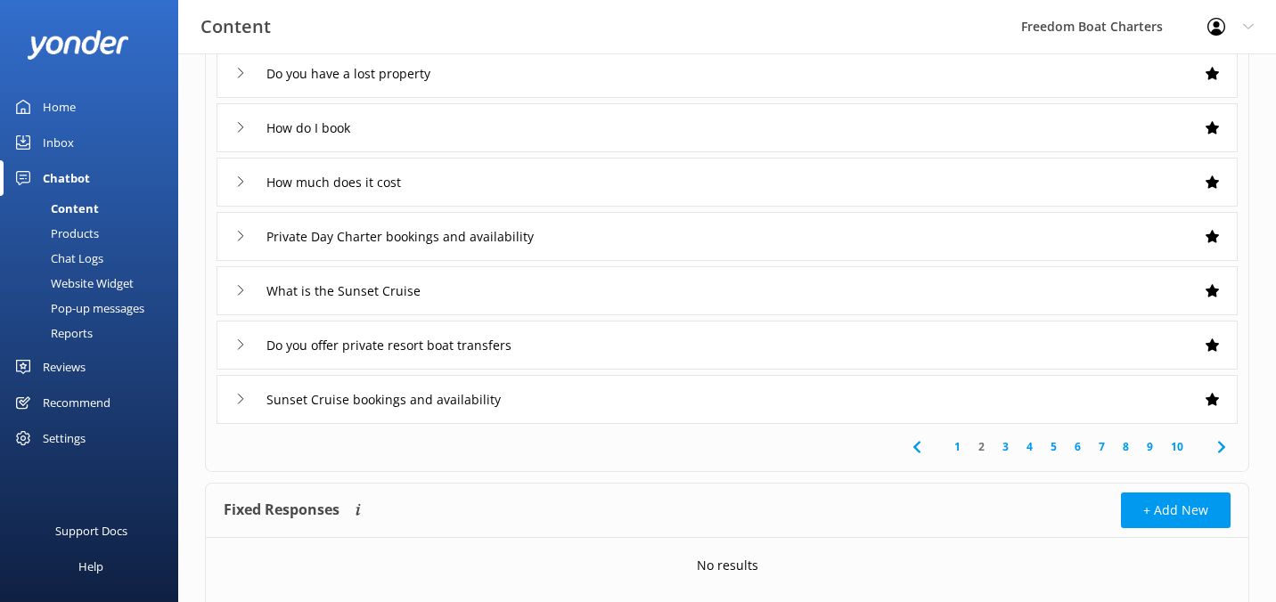
click at [243, 129] on icon at bounding box center [240, 127] width 11 height 11
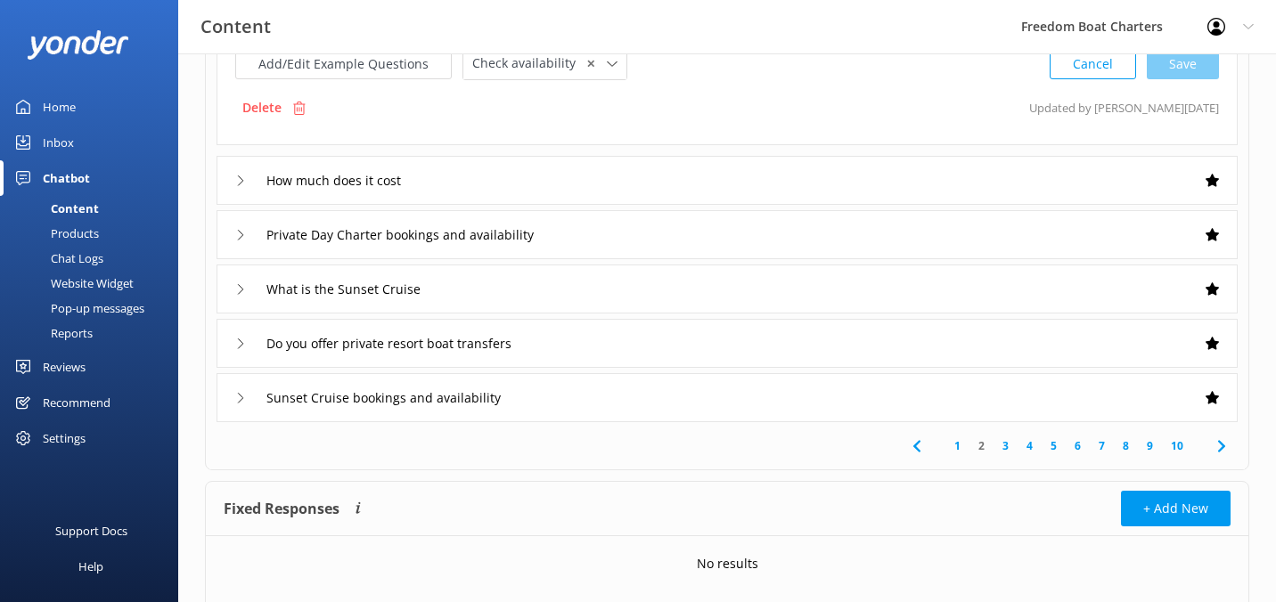
scroll to position [327, 0]
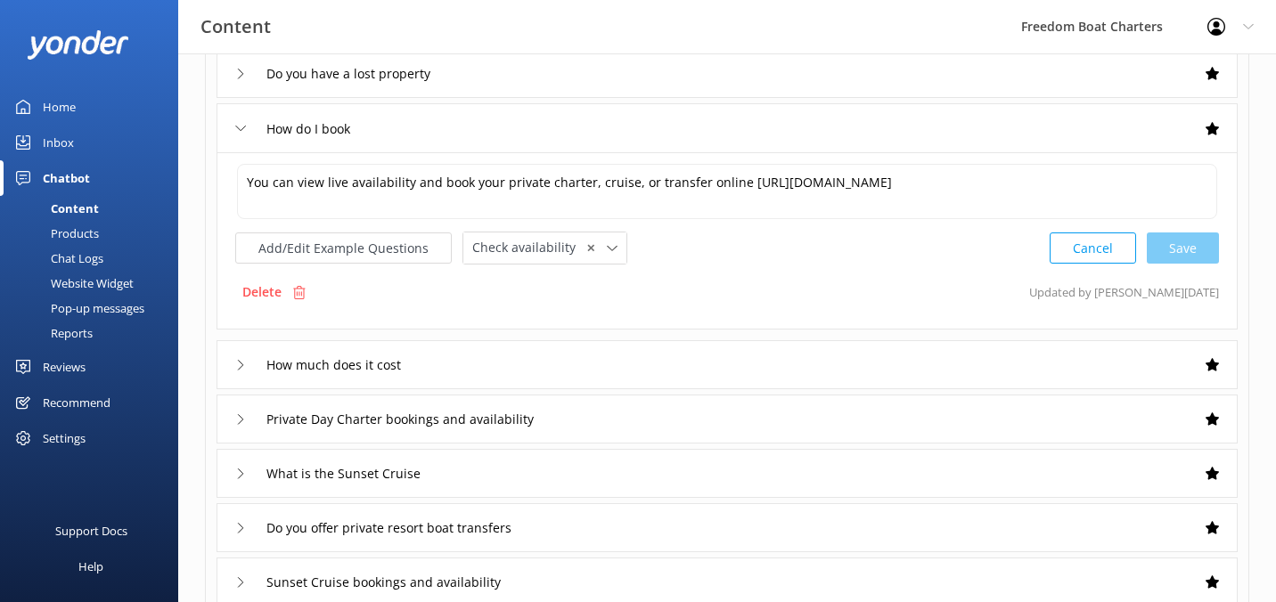
click at [243, 129] on icon at bounding box center [240, 128] width 11 height 11
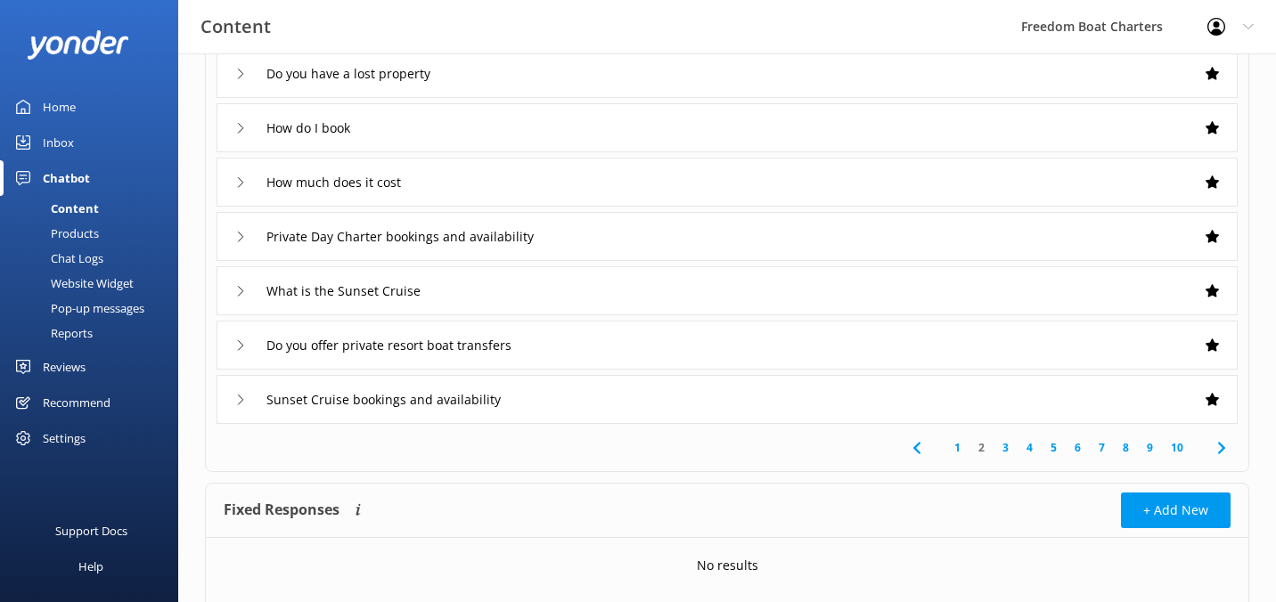
click at [240, 185] on icon at bounding box center [240, 182] width 11 height 11
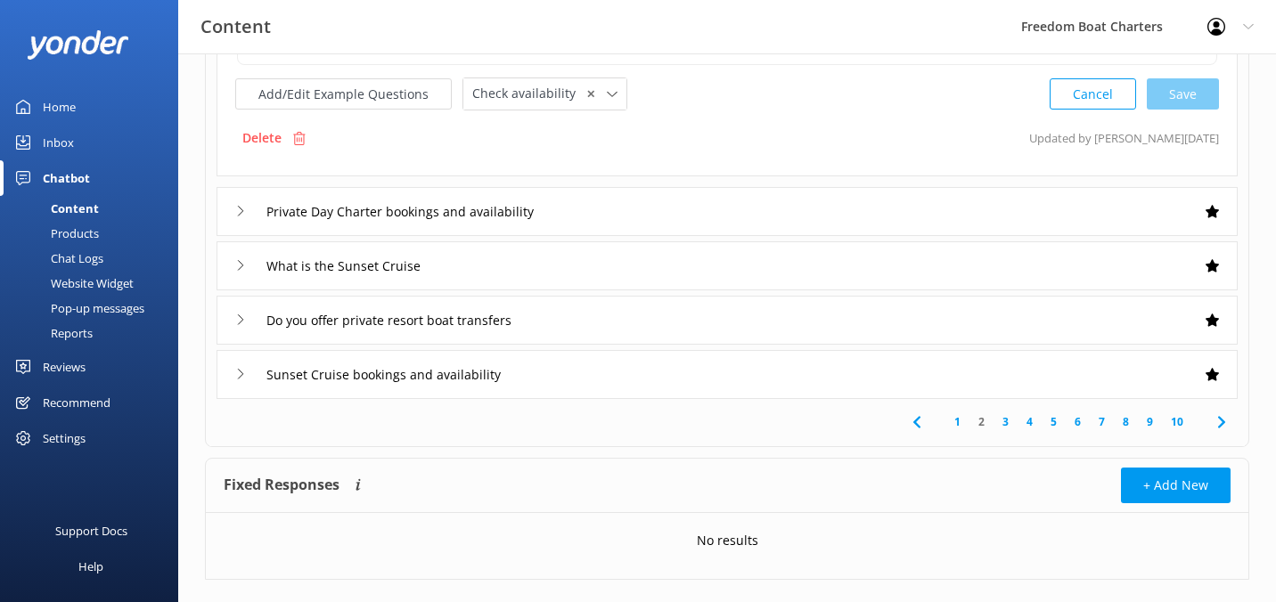
scroll to position [567, 0]
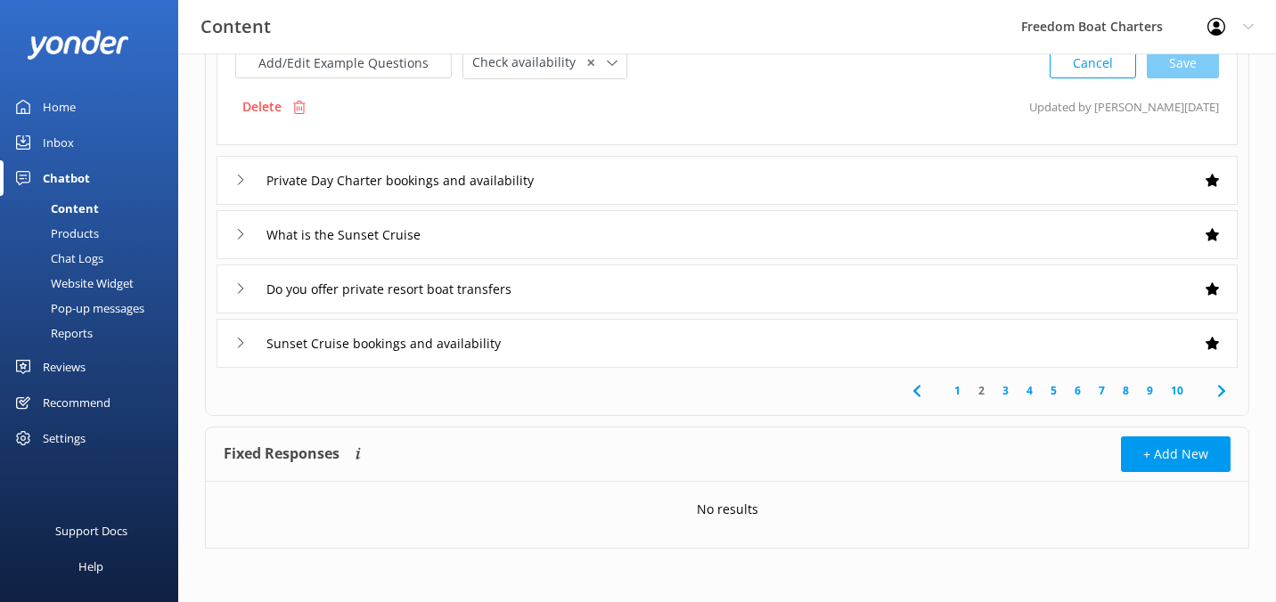
click at [1005, 393] on link "3" at bounding box center [1005, 390] width 24 height 17
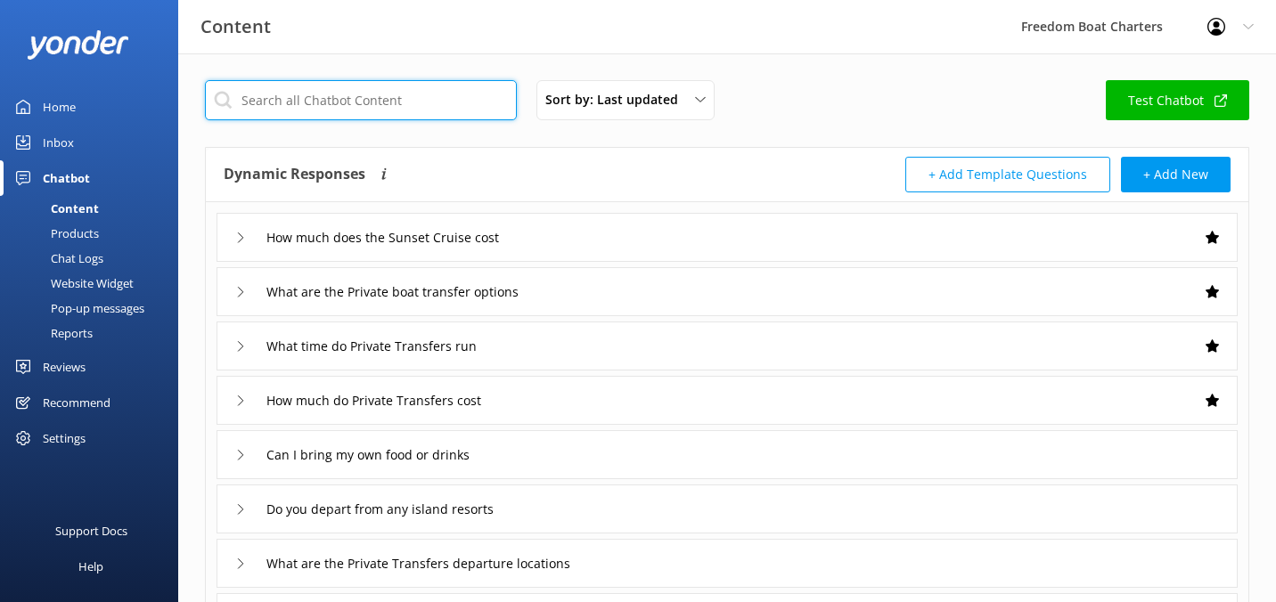
click at [436, 100] on input "text" at bounding box center [361, 100] width 312 height 40
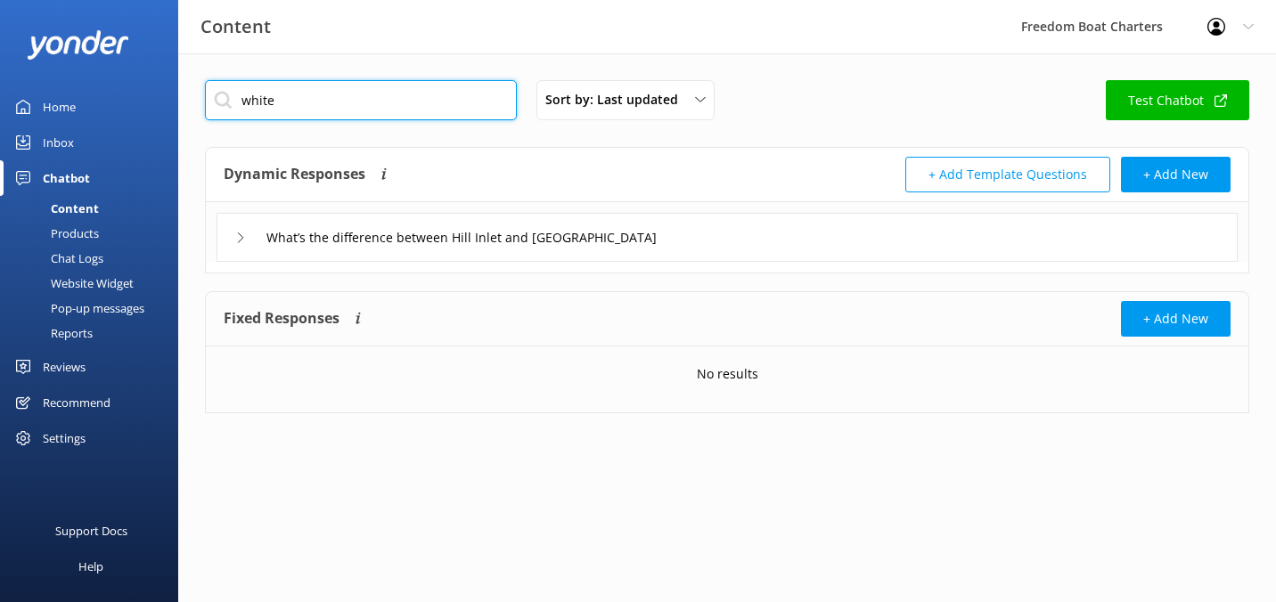
type input "white"
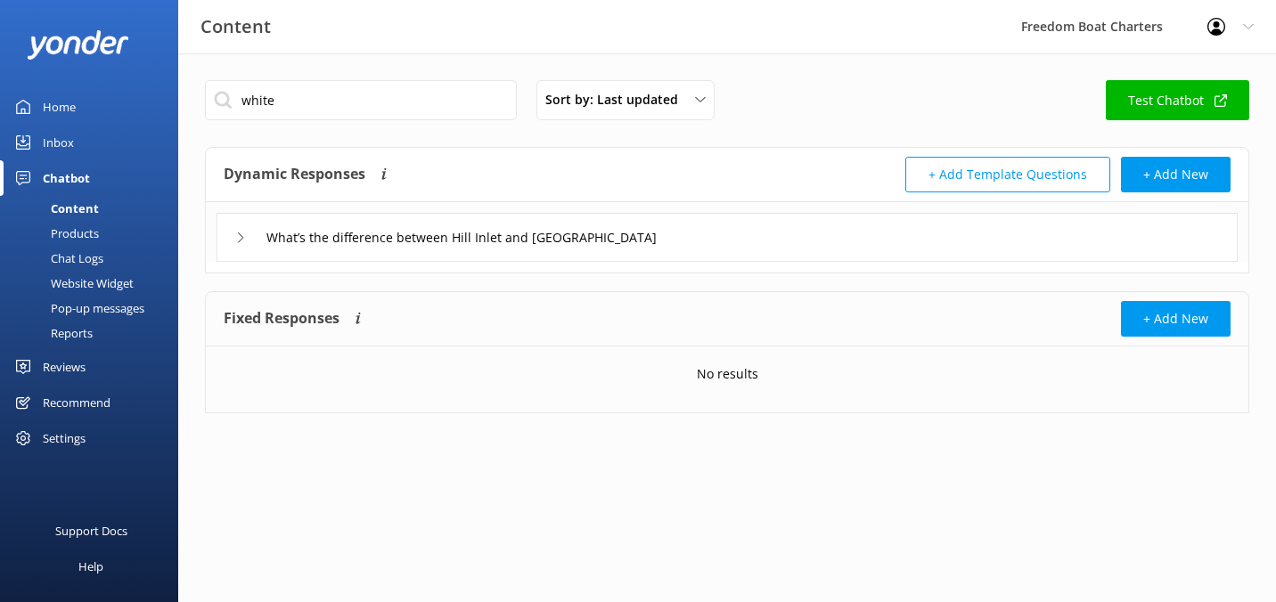
click at [241, 239] on use at bounding box center [240, 238] width 5 height 10
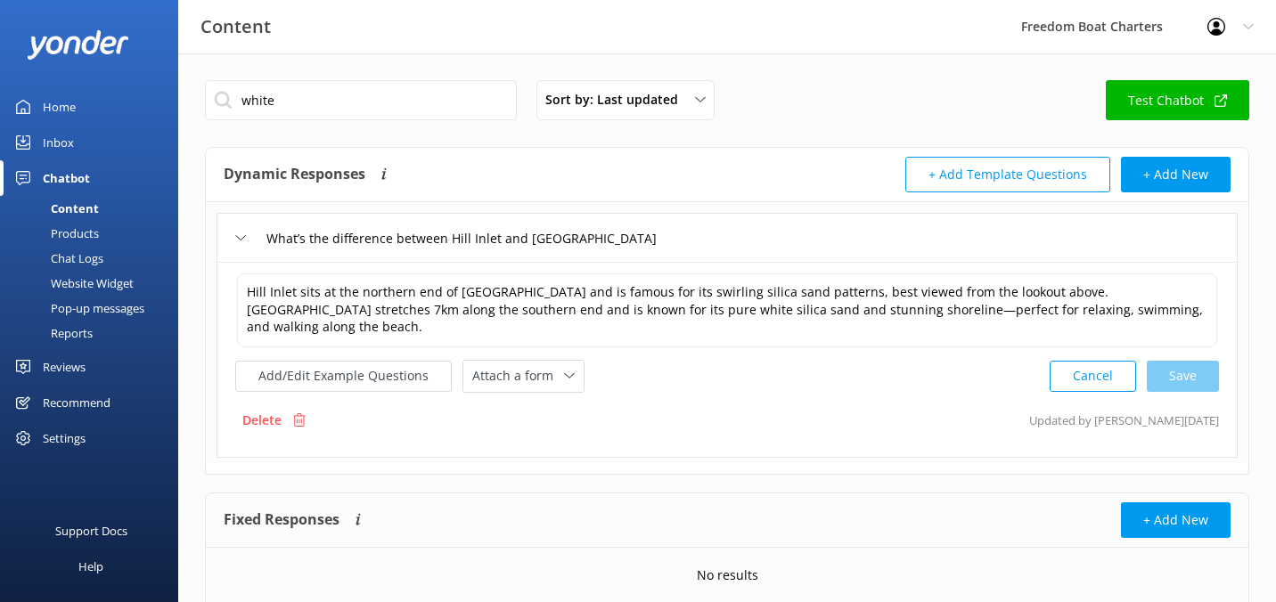
click at [240, 227] on div "What’s the difference between Hill Inlet and [GEOGRAPHIC_DATA]" at bounding box center [463, 238] width 456 height 29
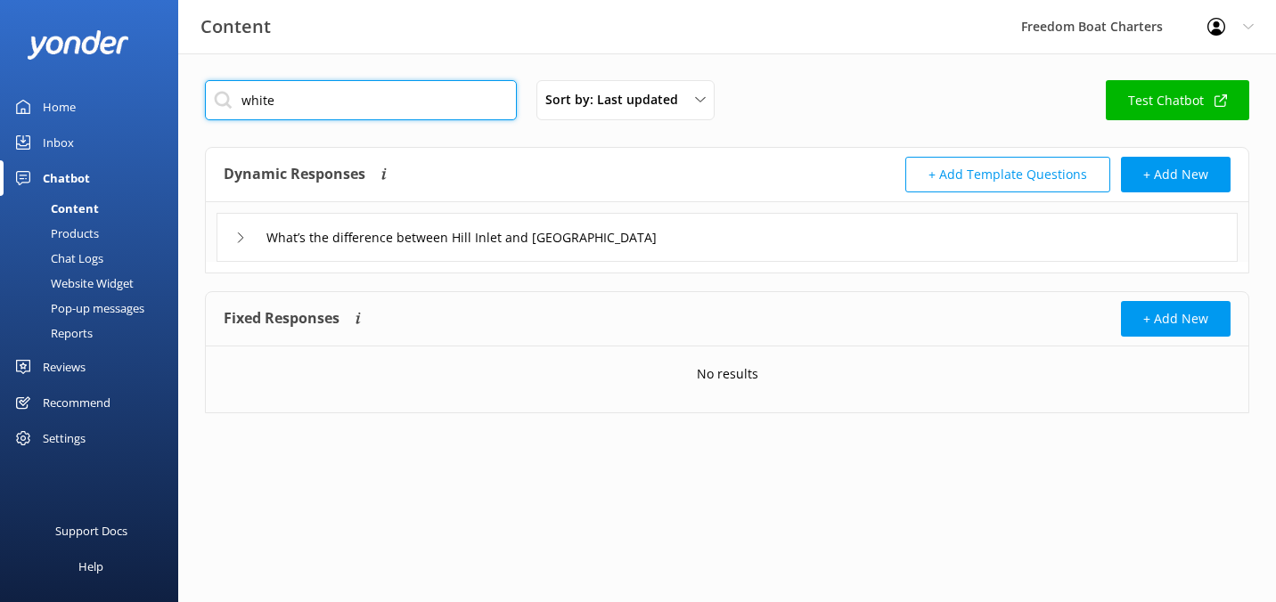
drag, startPoint x: 345, startPoint y: 114, endPoint x: 225, endPoint y: 94, distance: 121.0
click at [225, 94] on input "white" at bounding box center [361, 100] width 312 height 40
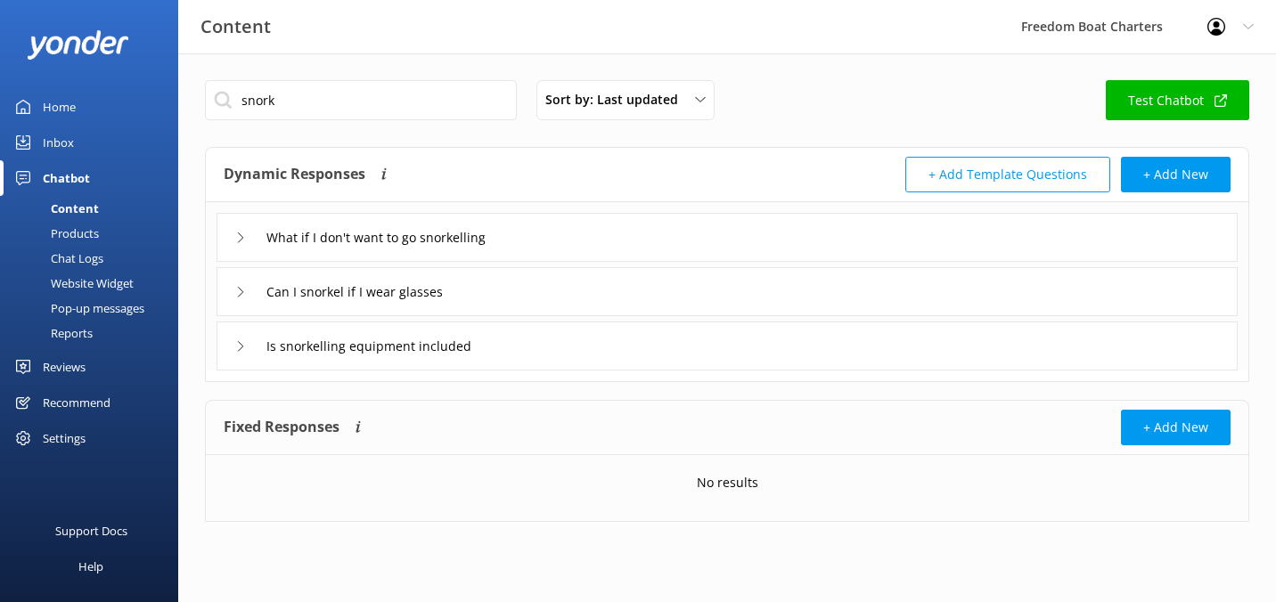
click at [229, 236] on div "What if I don't want to go snorkelling" at bounding box center [726, 237] width 1021 height 49
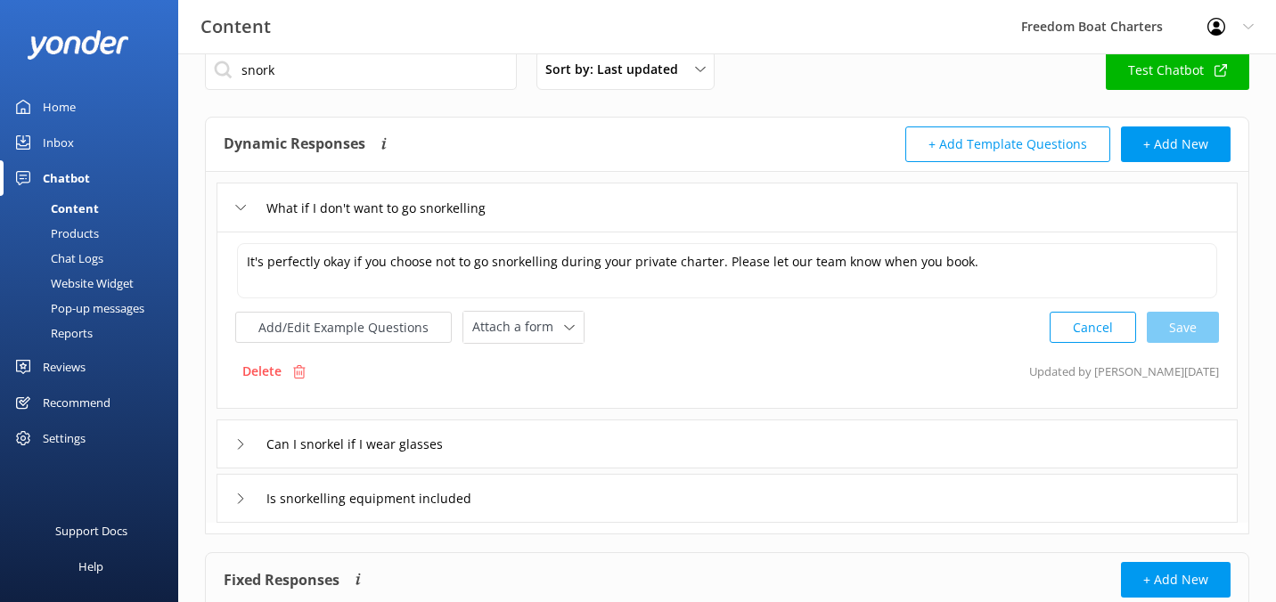
scroll to position [21, 0]
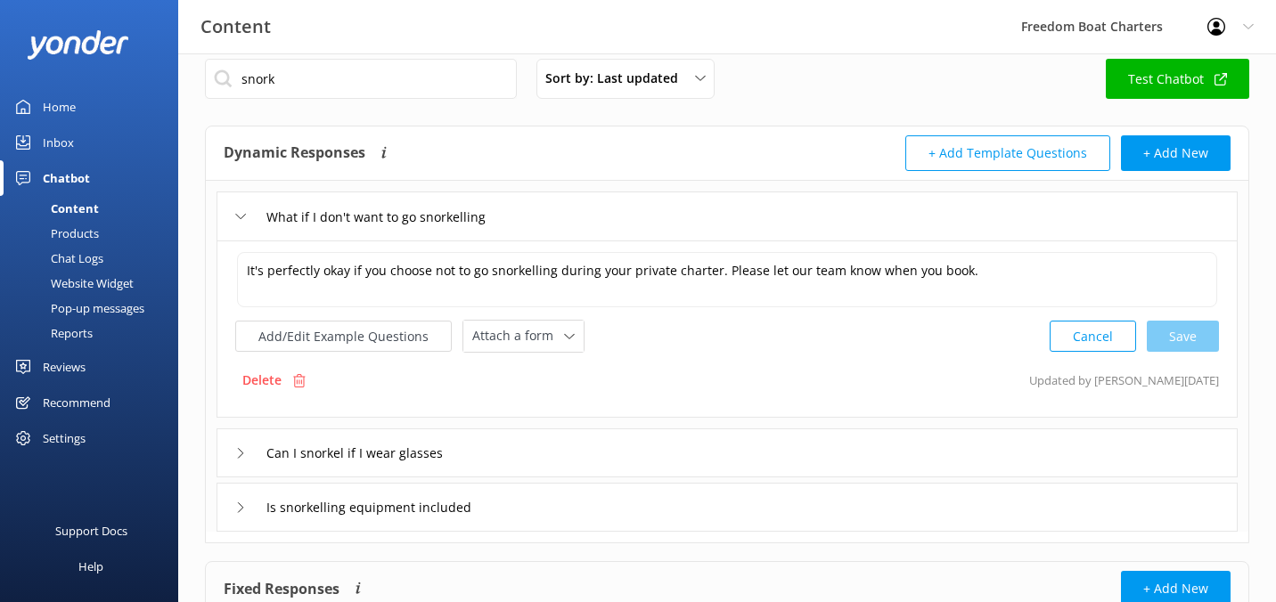
click at [242, 450] on icon at bounding box center [240, 453] width 11 height 11
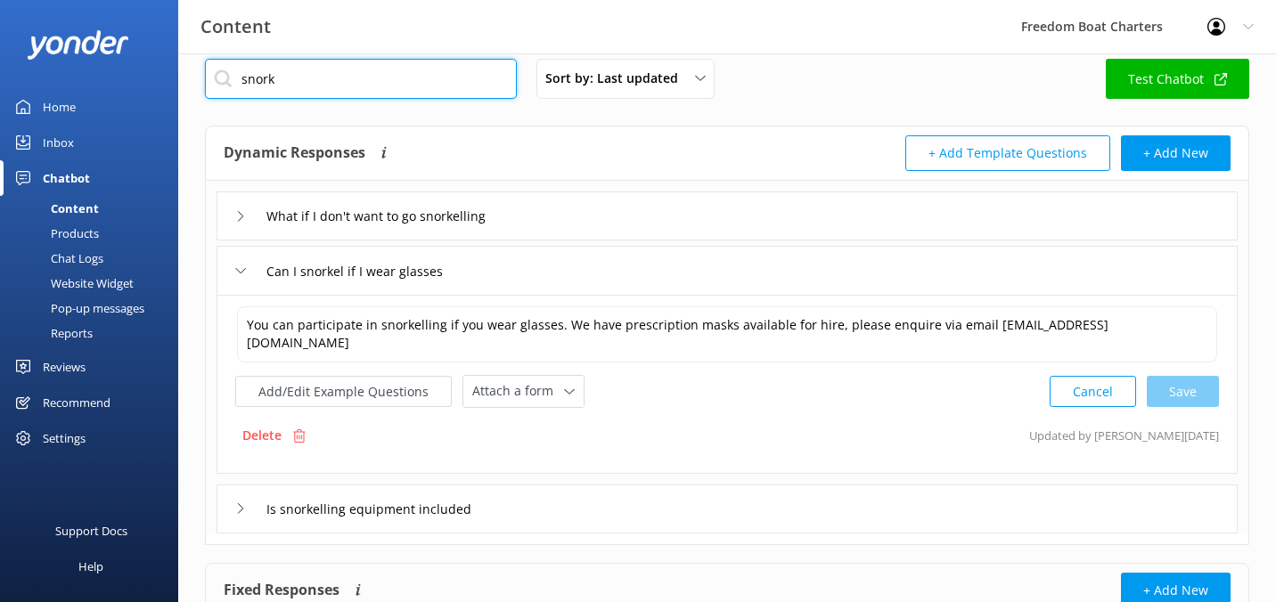
drag, startPoint x: 332, startPoint y: 76, endPoint x: 257, endPoint y: 65, distance: 75.6
click at [257, 65] on input "snork" at bounding box center [361, 79] width 312 height 40
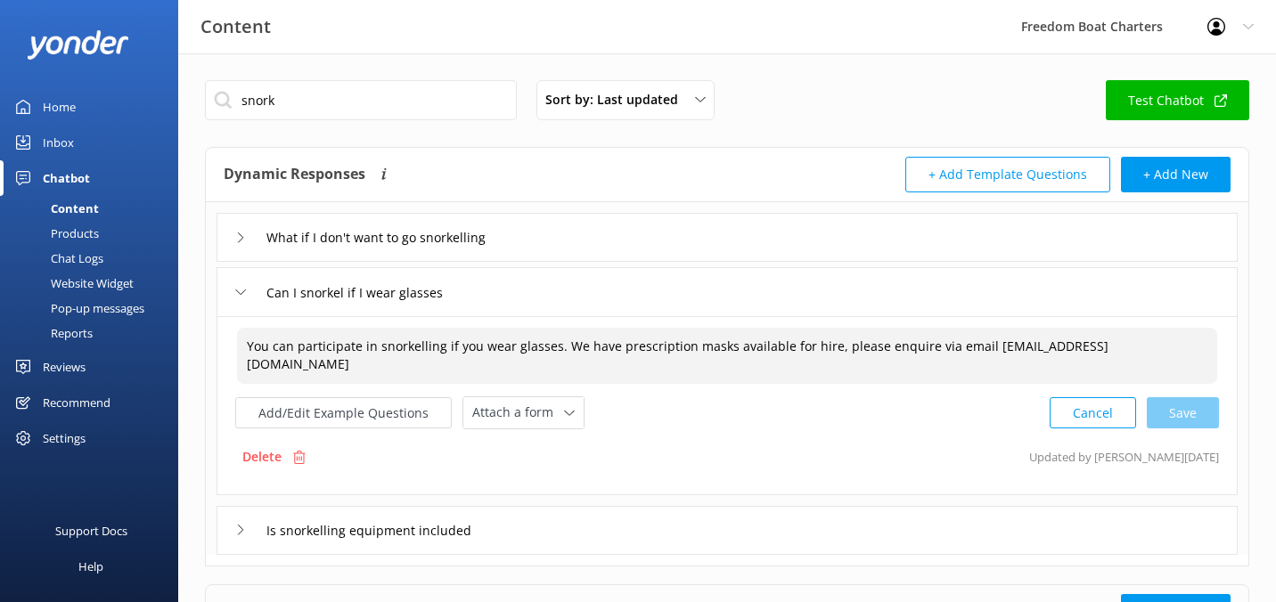
click at [631, 354] on textarea "You can participate in snorkelling if you wear glasses. We have prescription ma…" at bounding box center [727, 356] width 980 height 56
click at [557, 342] on textarea "You can participate in snorkelling if you wear glasses. We have prescription ma…" at bounding box center [727, 356] width 980 height 56
click at [238, 301] on div "Can I snorkel if I wear glasses" at bounding box center [356, 292] width 242 height 29
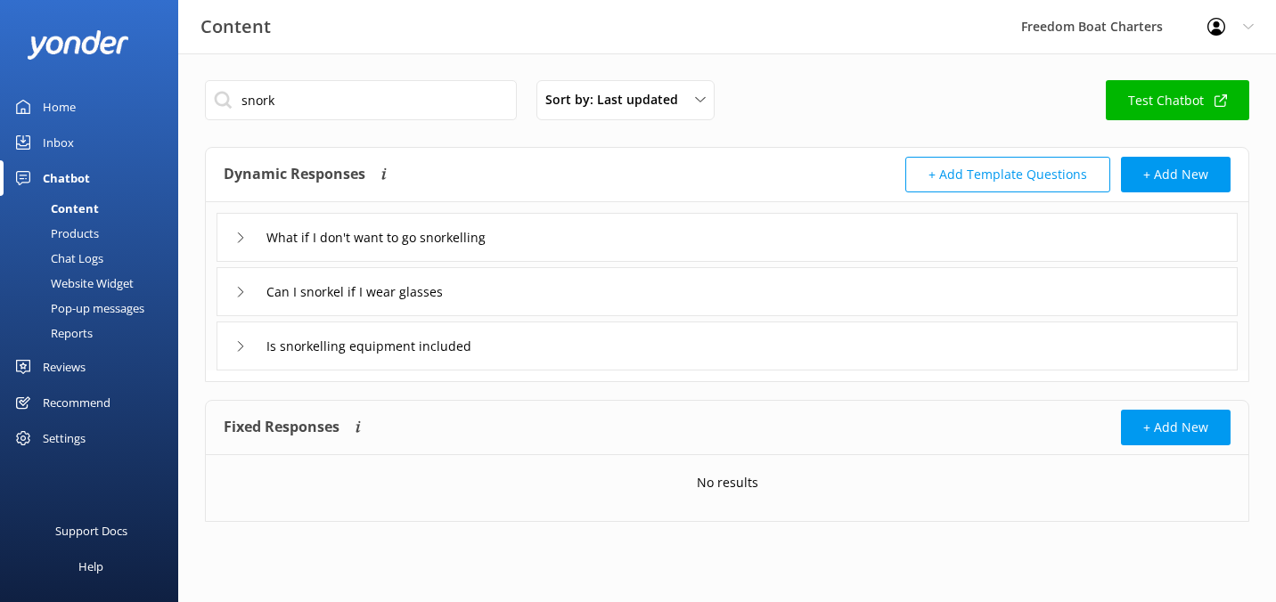
click at [241, 343] on use at bounding box center [240, 346] width 5 height 10
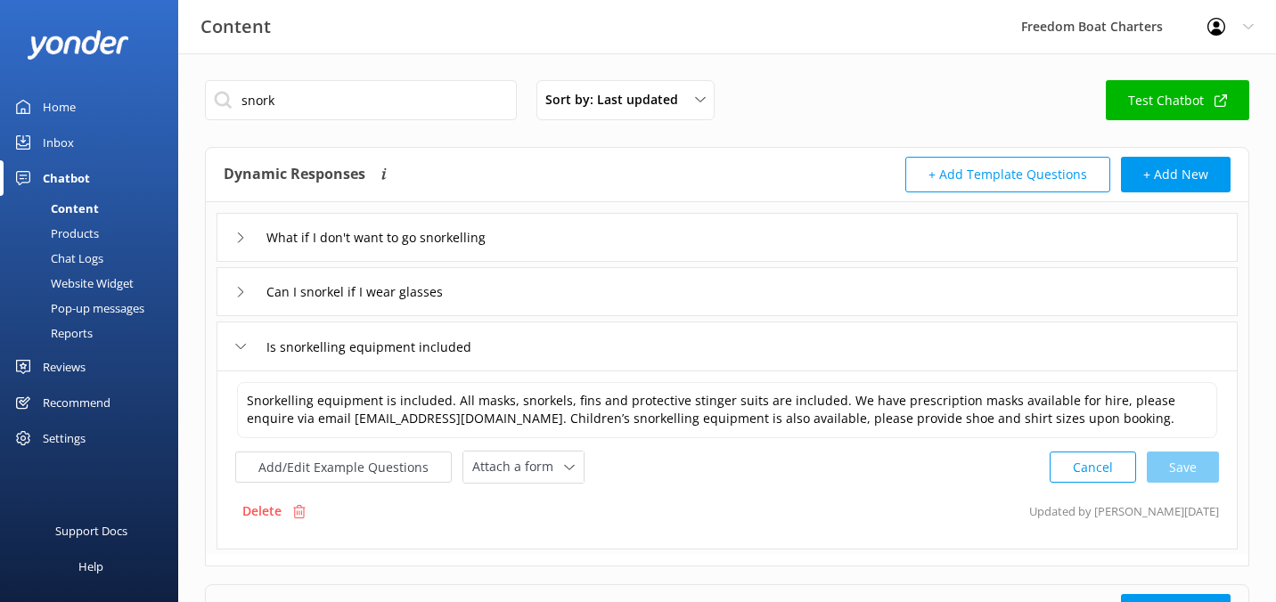
click at [249, 298] on div "Can I snorkel if I wear glasses" at bounding box center [356, 291] width 242 height 29
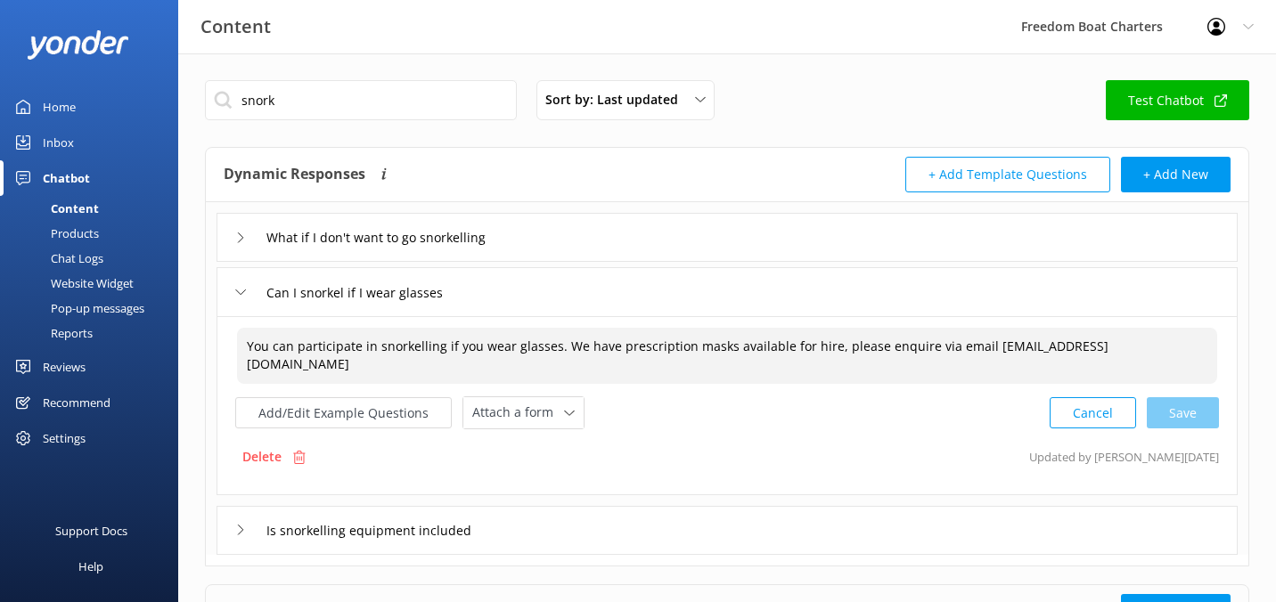
click at [420, 364] on textarea "You can participate in snorkelling if you wear glasses. We have prescription ma…" at bounding box center [727, 356] width 980 height 56
click at [241, 290] on icon at bounding box center [240, 292] width 11 height 11
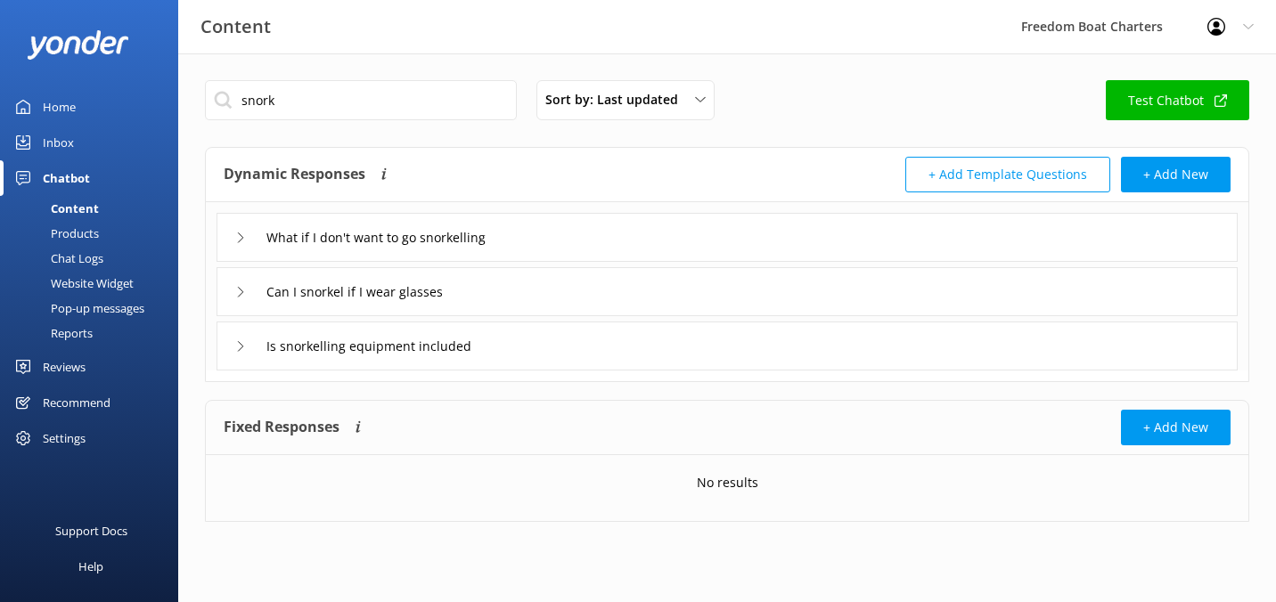
click at [242, 291] on use at bounding box center [240, 292] width 5 height 10
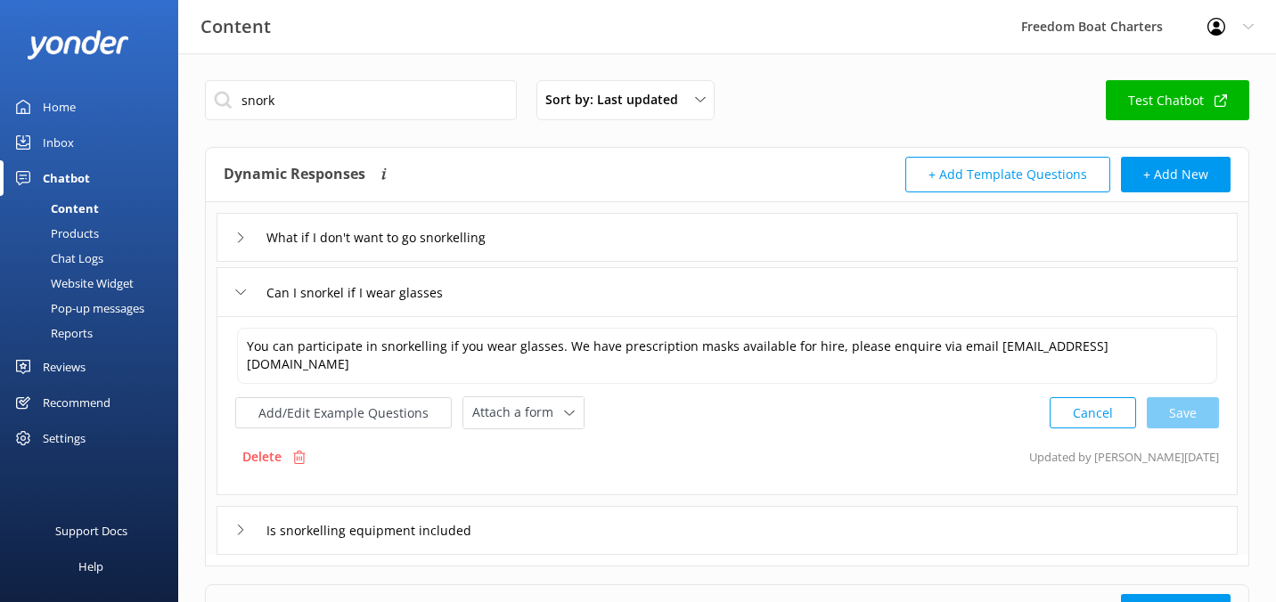
click at [242, 291] on icon at bounding box center [240, 292] width 11 height 11
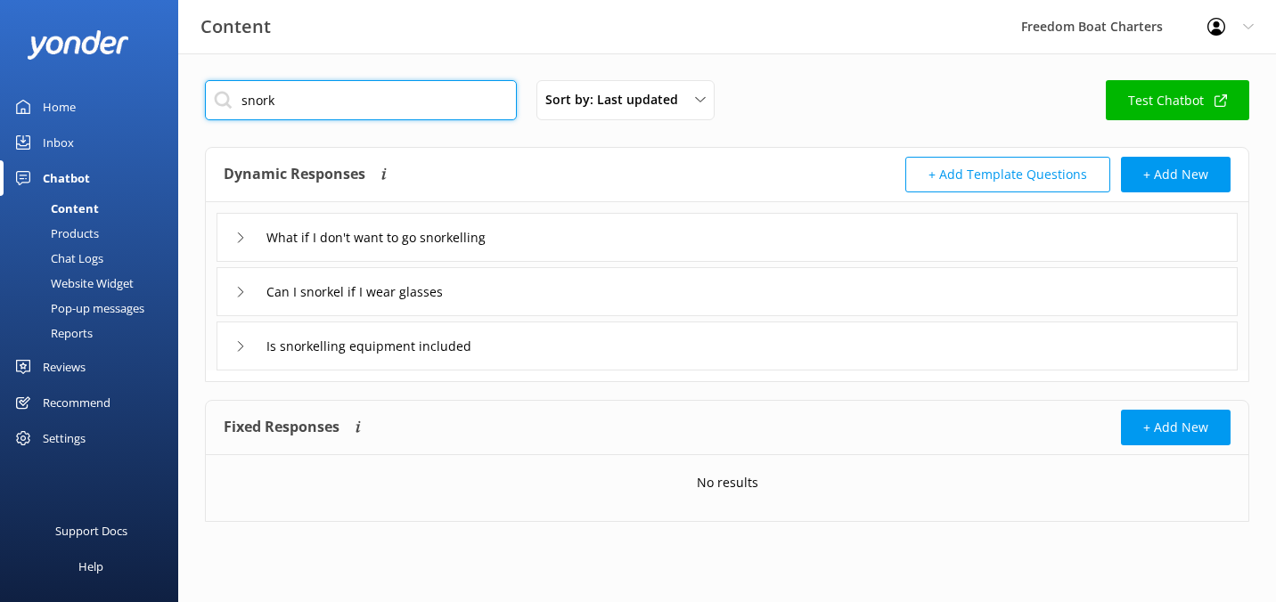
drag, startPoint x: 389, startPoint y: 101, endPoint x: 232, endPoint y: 90, distance: 158.0
click at [232, 90] on input "snork" at bounding box center [361, 100] width 312 height 40
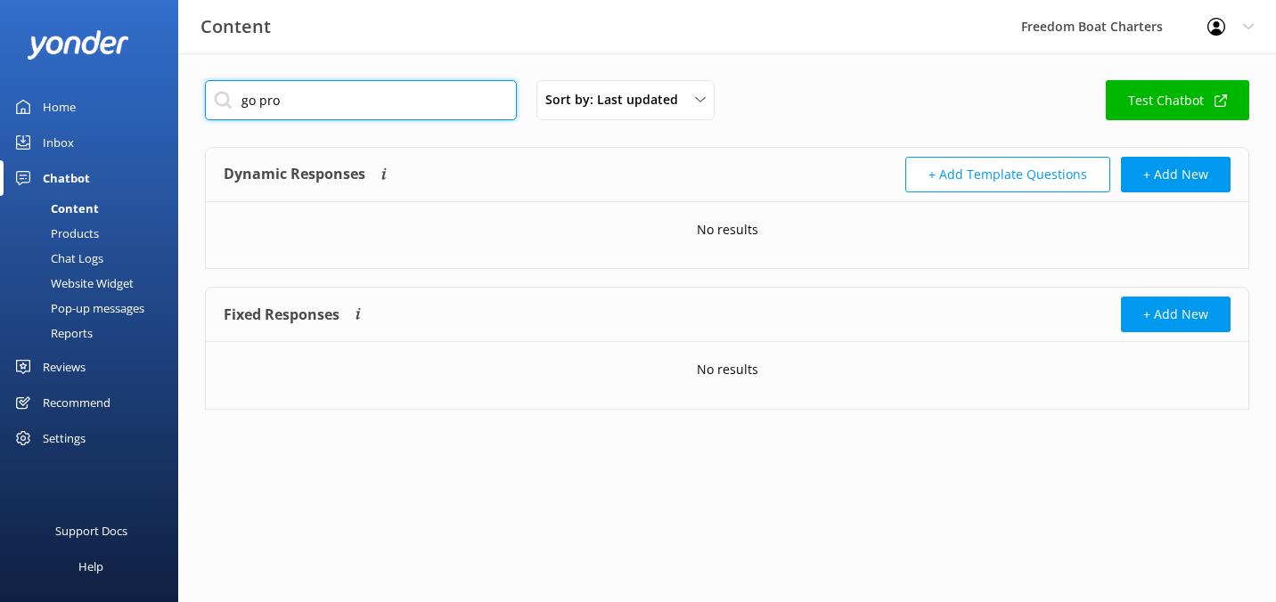
click at [309, 104] on input "go pro" at bounding box center [361, 100] width 312 height 40
drag, startPoint x: 333, startPoint y: 110, endPoint x: 255, endPoint y: 101, distance: 78.9
click at [255, 101] on input "gopro" at bounding box center [361, 100] width 312 height 40
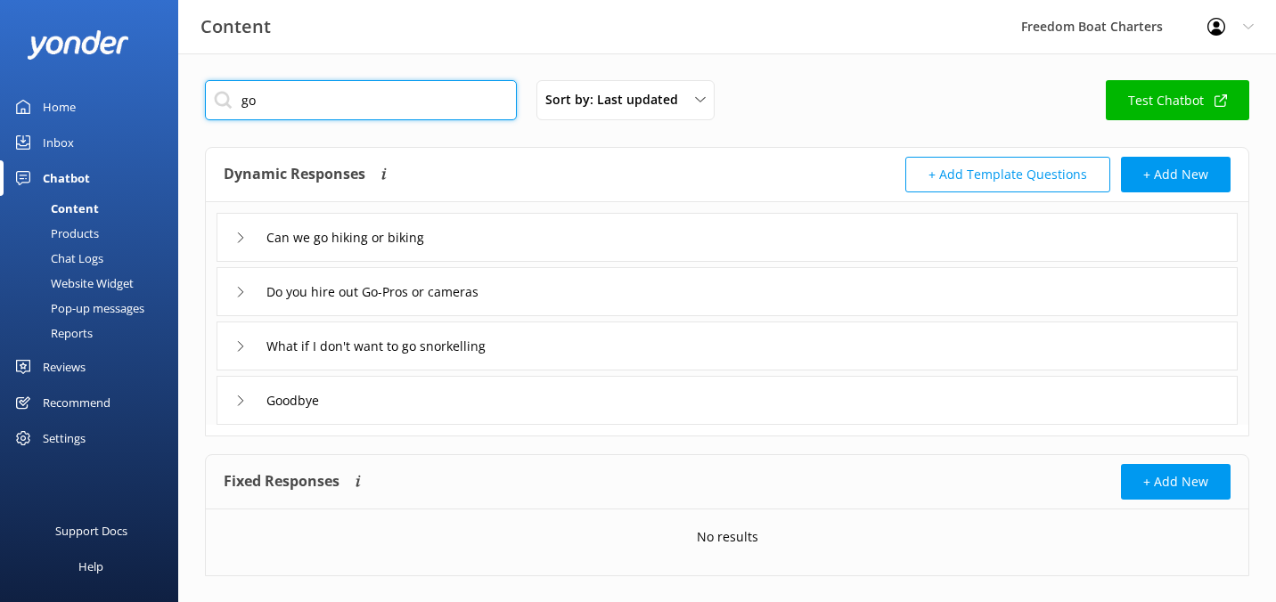
type input "g"
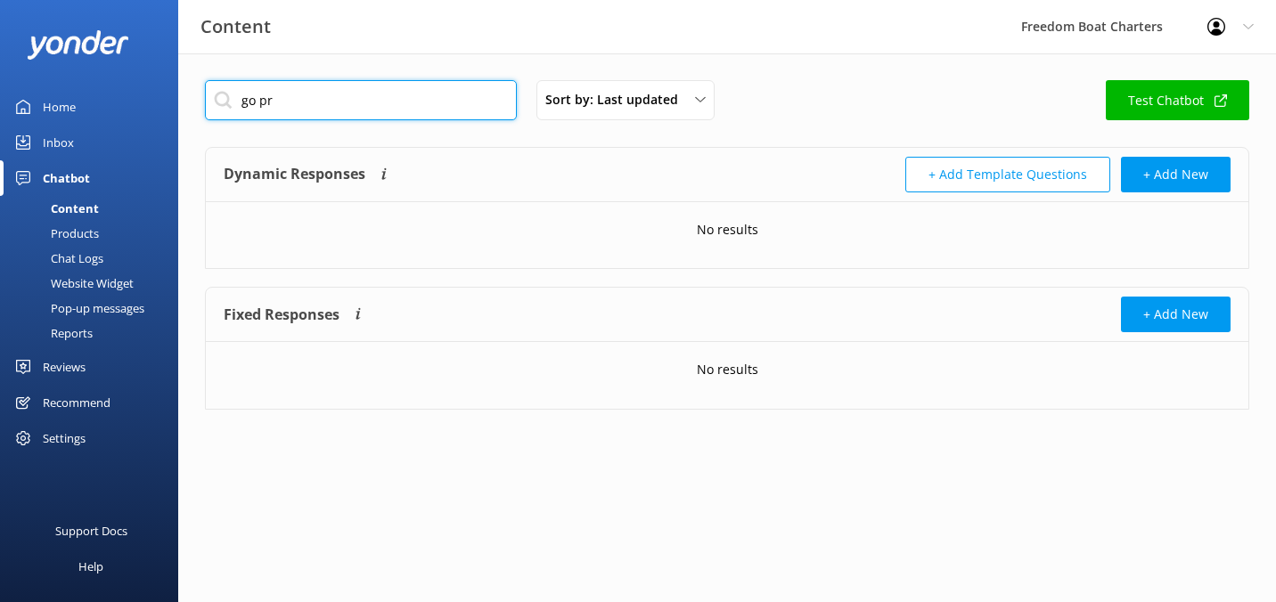
type input "go pro"
drag, startPoint x: 353, startPoint y: 107, endPoint x: 221, endPoint y: 79, distance: 134.7
click at [221, 79] on div "go pro Sort by: Last updated Title (A-Z) Last updated Test Chatbot Dynamic Resp…" at bounding box center [726, 258] width 1097 height 410
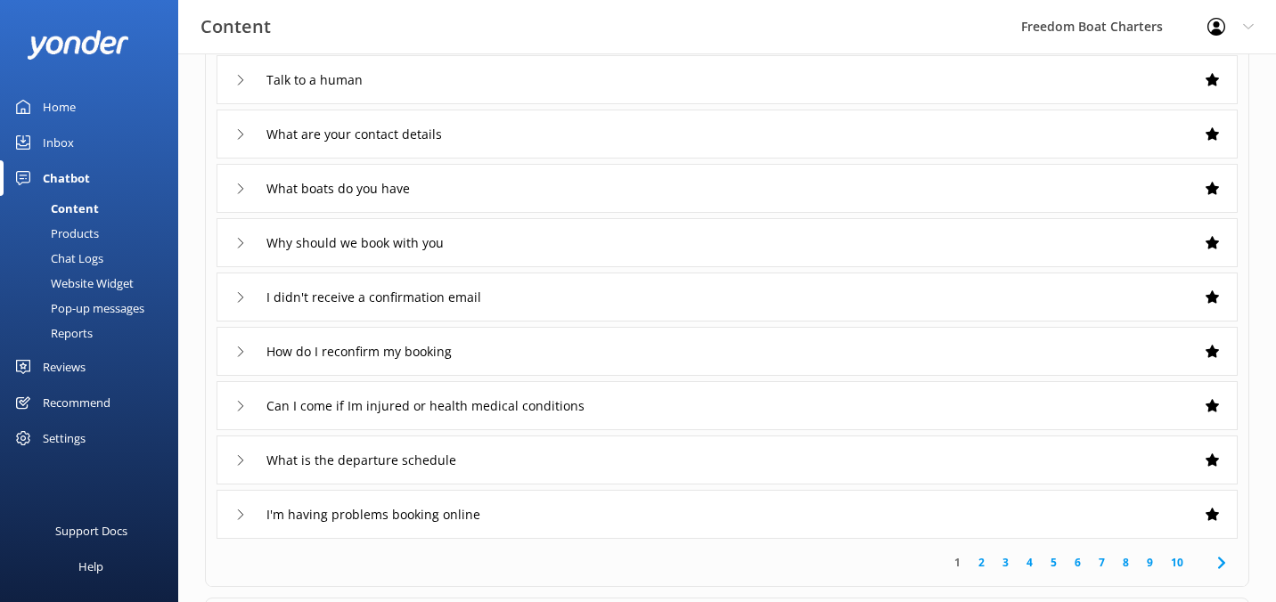
scroll to position [373, 0]
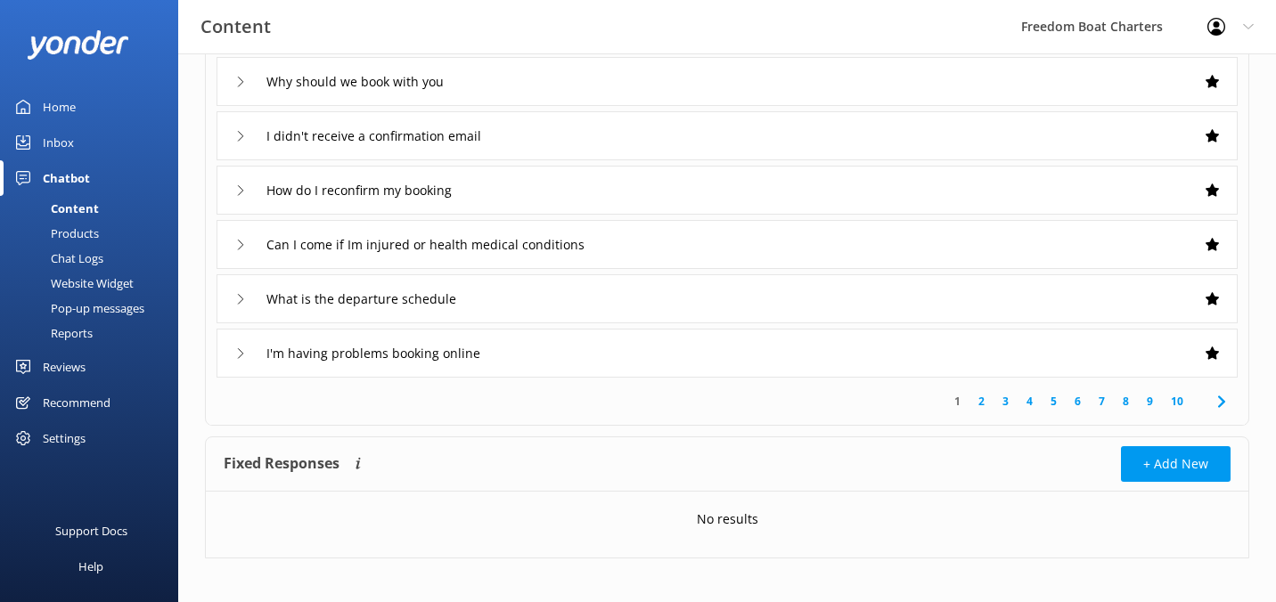
click at [980, 402] on link "2" at bounding box center [981, 401] width 24 height 17
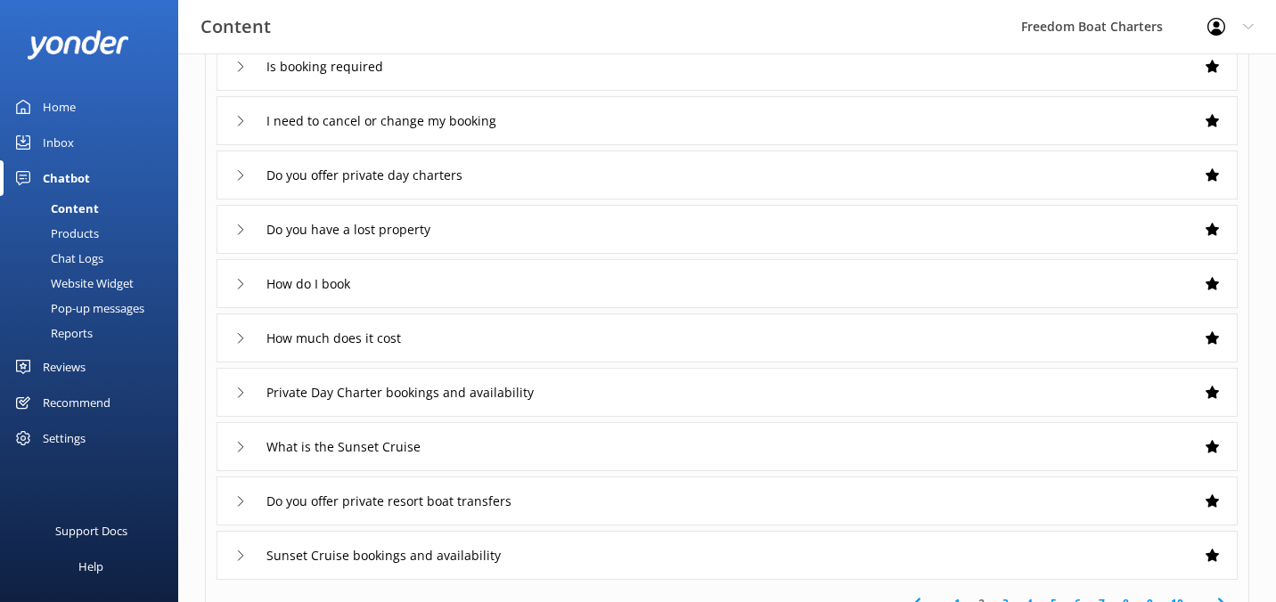
scroll to position [383, 0]
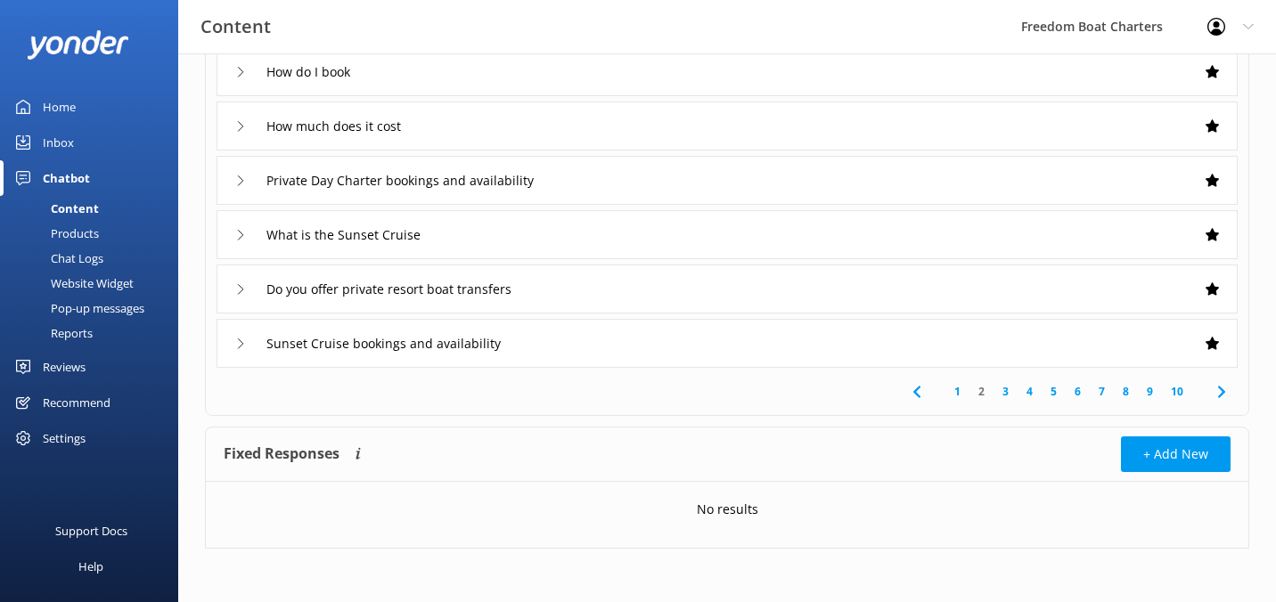
click at [1181, 396] on link "10" at bounding box center [1177, 391] width 30 height 17
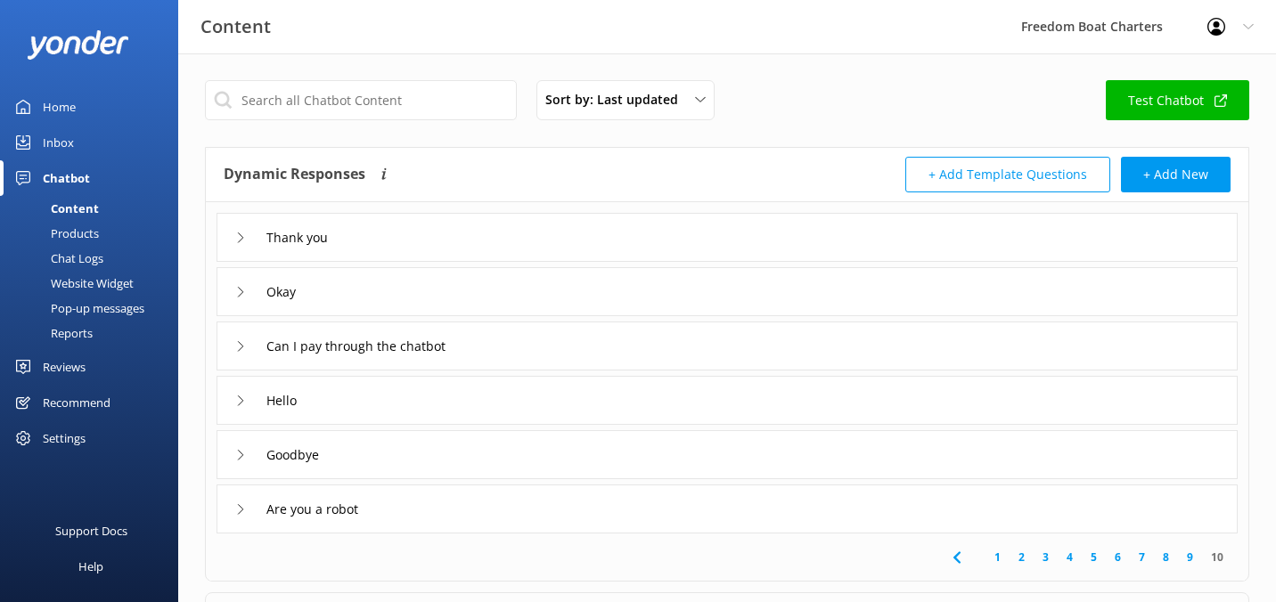
click at [1029, 337] on div "Can I pay through the chatbot" at bounding box center [726, 346] width 1021 height 49
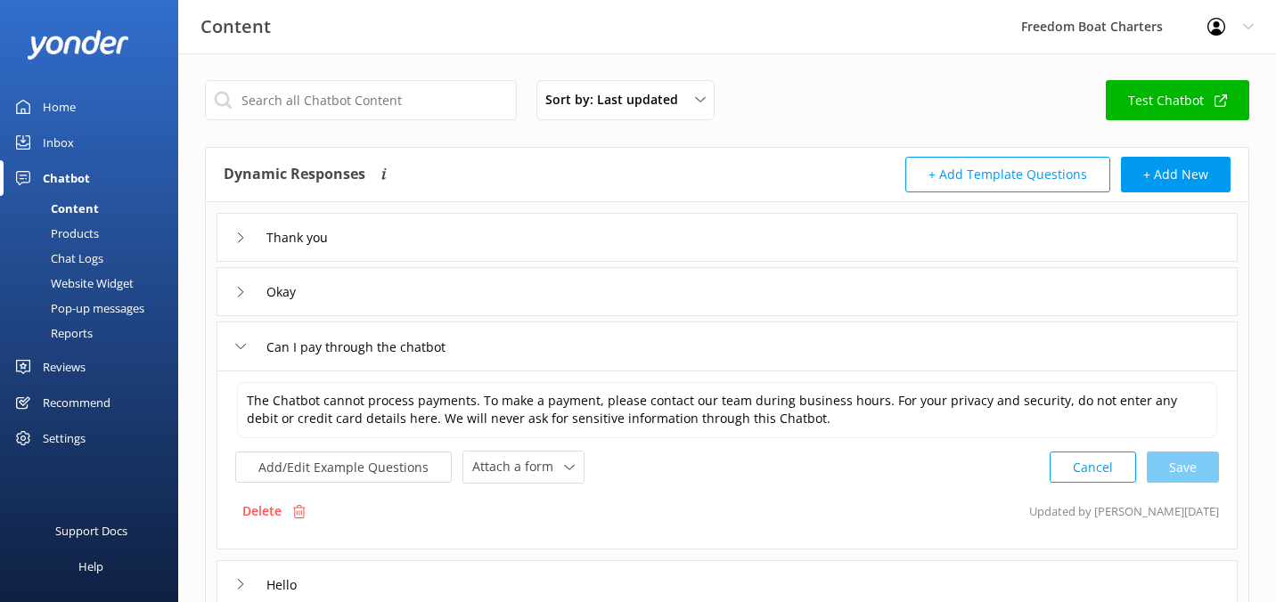
click at [1009, 352] on div "Can I pay through the chatbot" at bounding box center [726, 346] width 1021 height 49
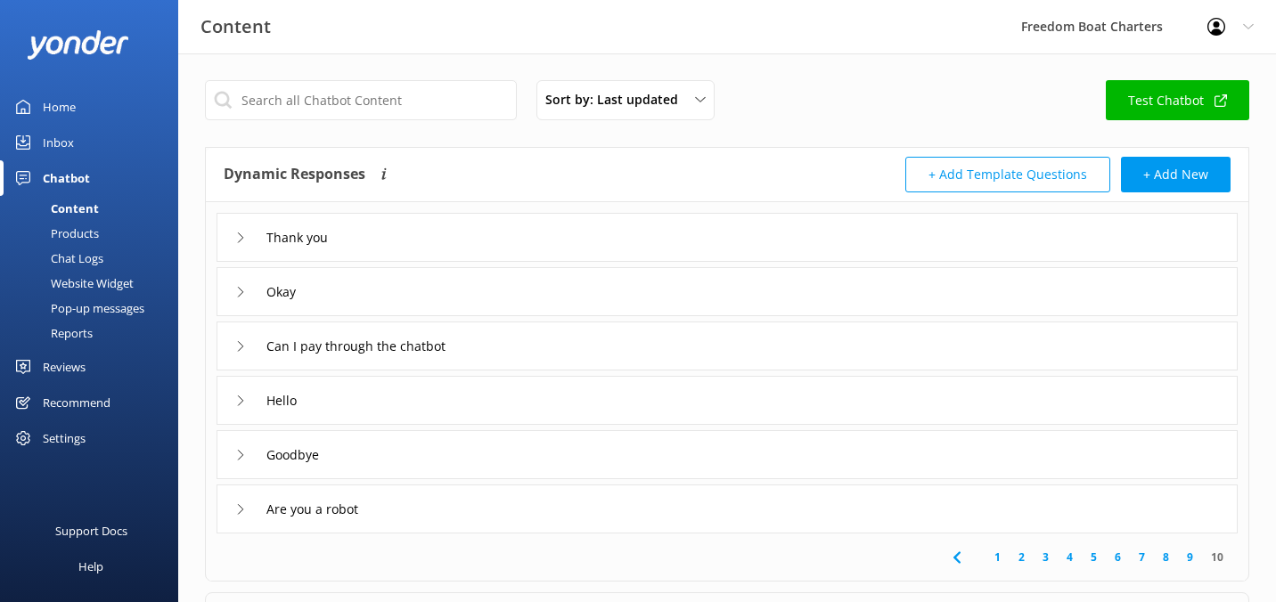
click at [982, 244] on div "Thank you" at bounding box center [726, 237] width 1021 height 49
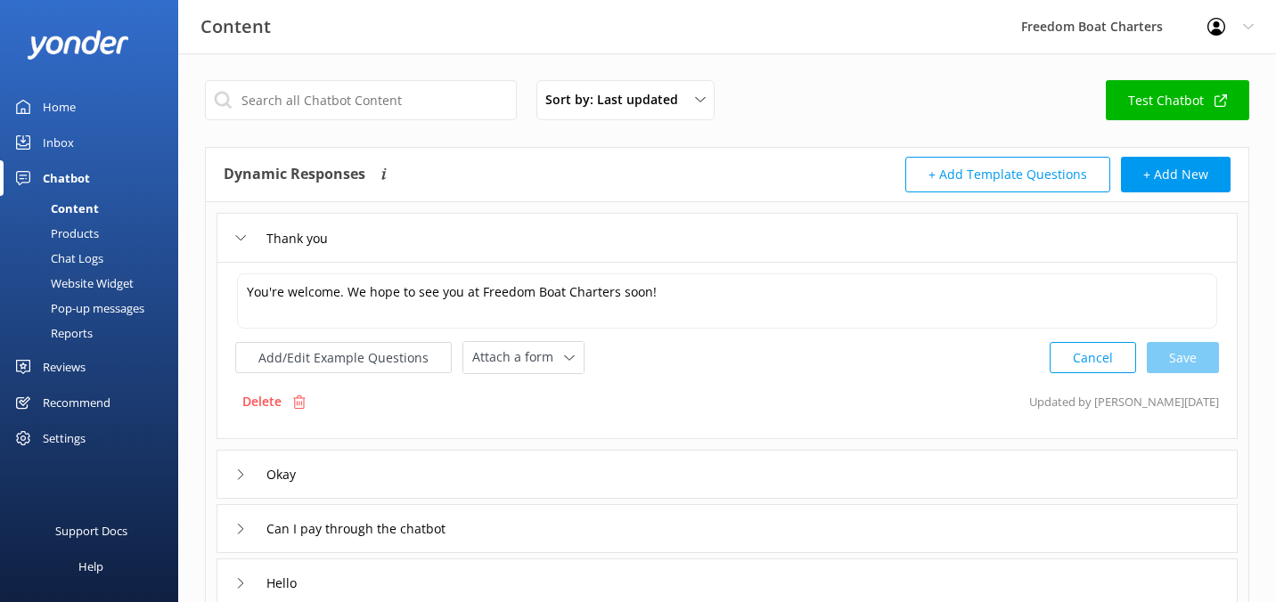
click at [982, 244] on div "Thank you" at bounding box center [726, 237] width 1021 height 49
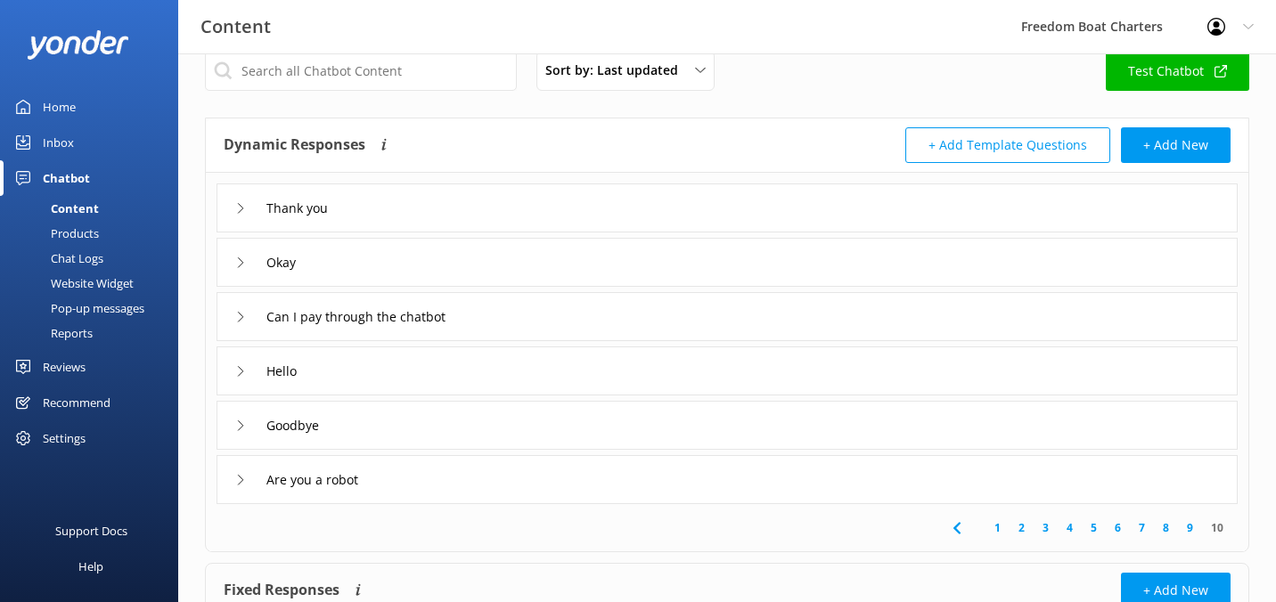
scroll to position [40, 0]
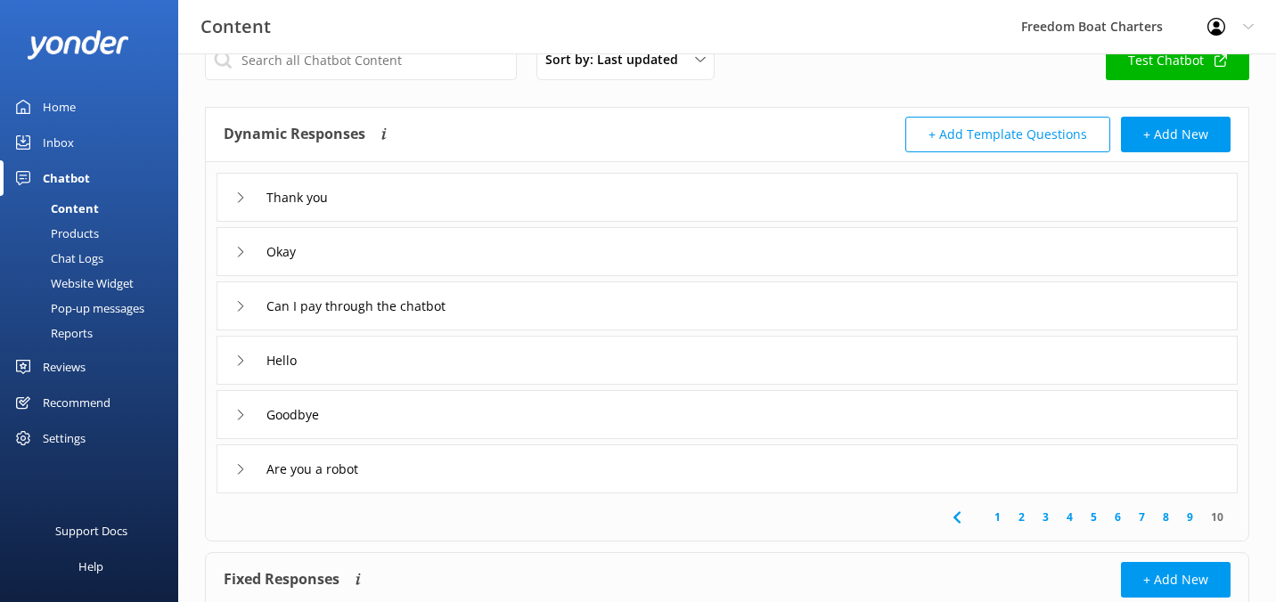
click at [893, 480] on div "Are you a robot" at bounding box center [726, 469] width 1021 height 49
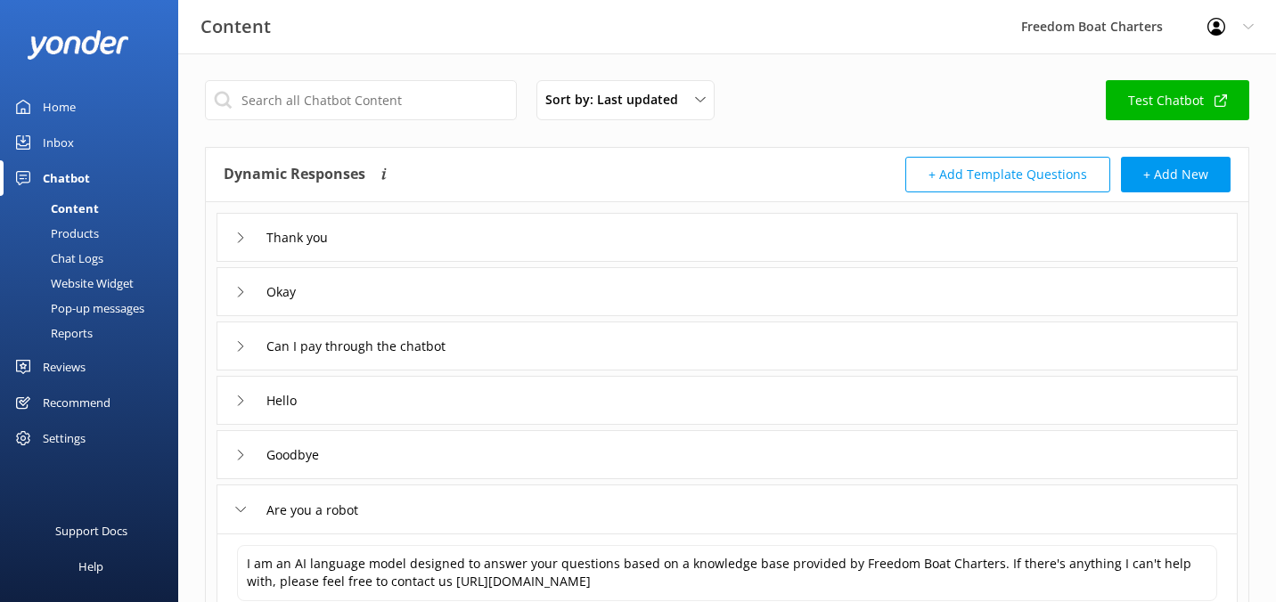
click at [608, 376] on div "Hello" at bounding box center [726, 400] width 1021 height 49
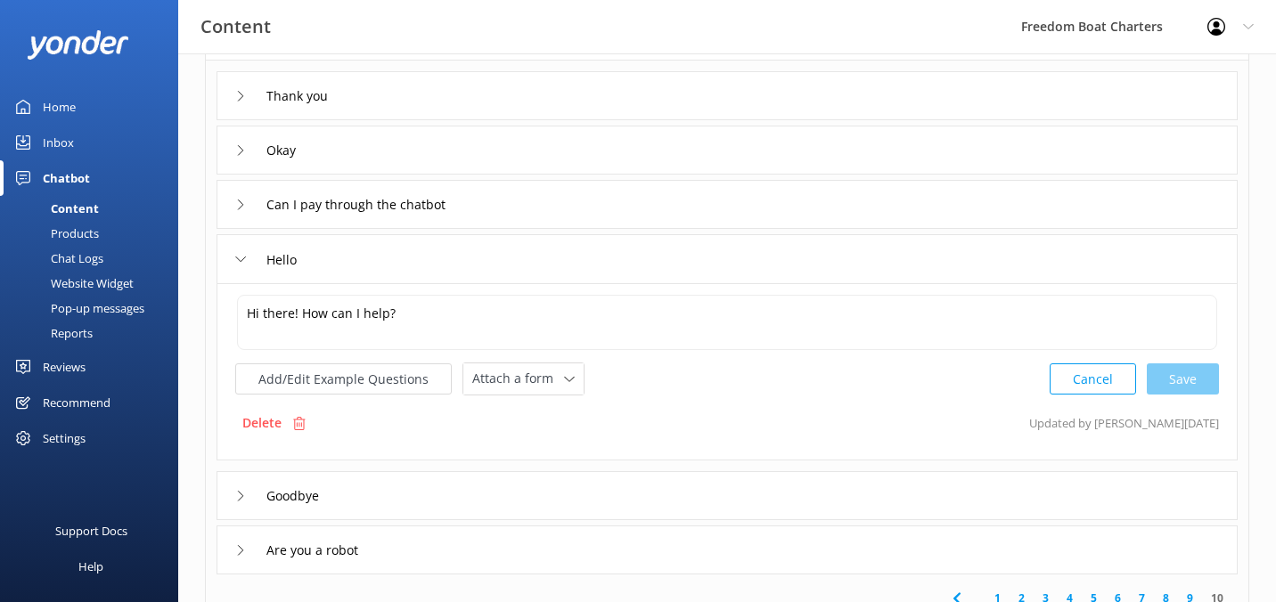
scroll to position [168, 0]
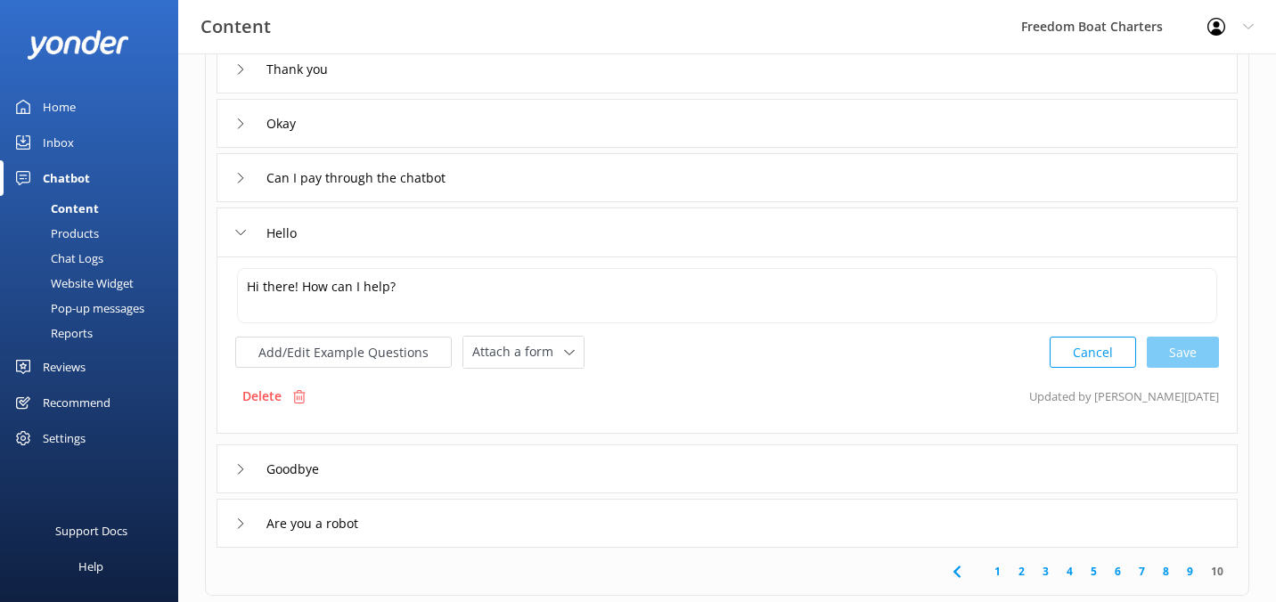
click at [603, 459] on div "Goodbye" at bounding box center [726, 469] width 1021 height 49
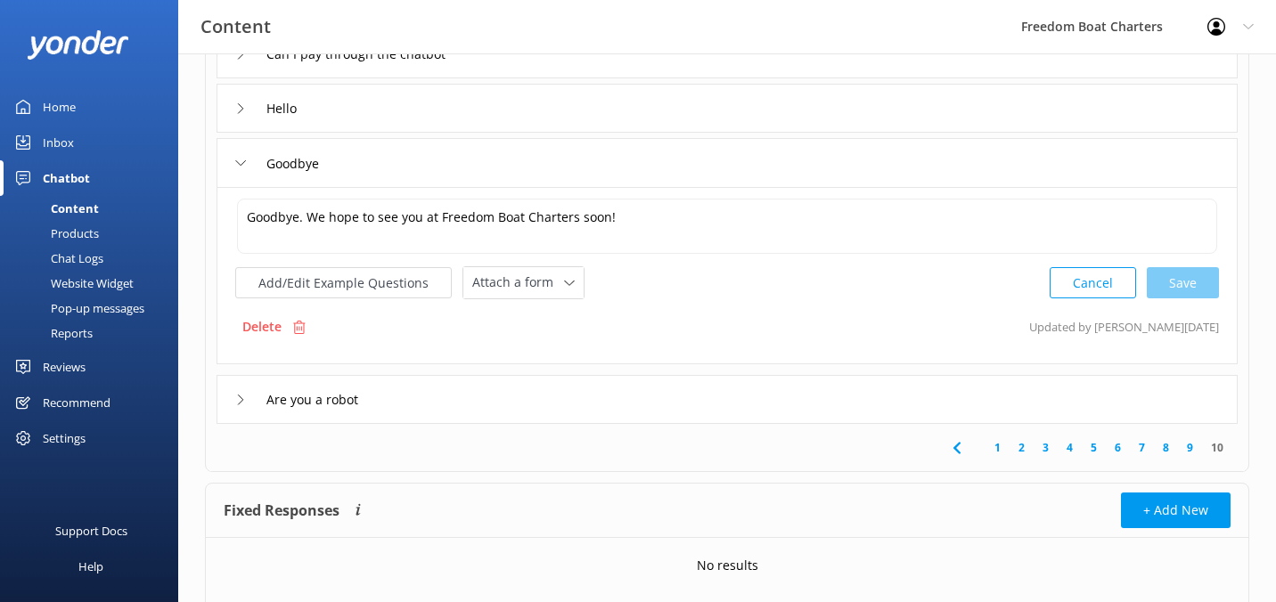
scroll to position [303, 0]
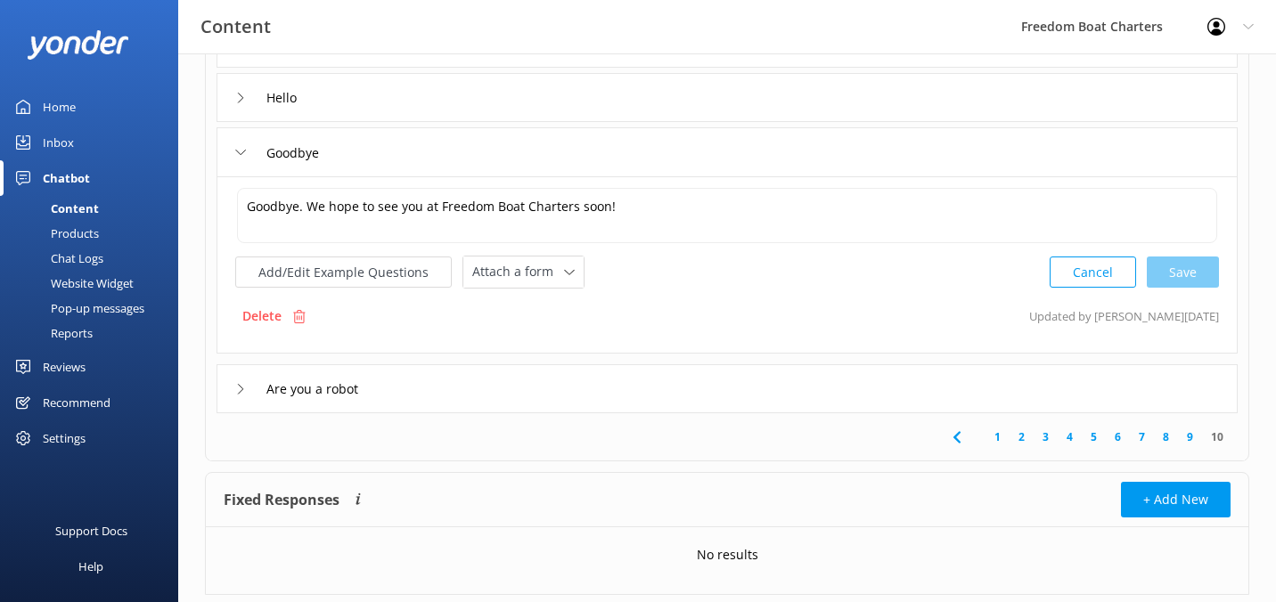
click at [1186, 442] on link "9" at bounding box center [1190, 436] width 24 height 17
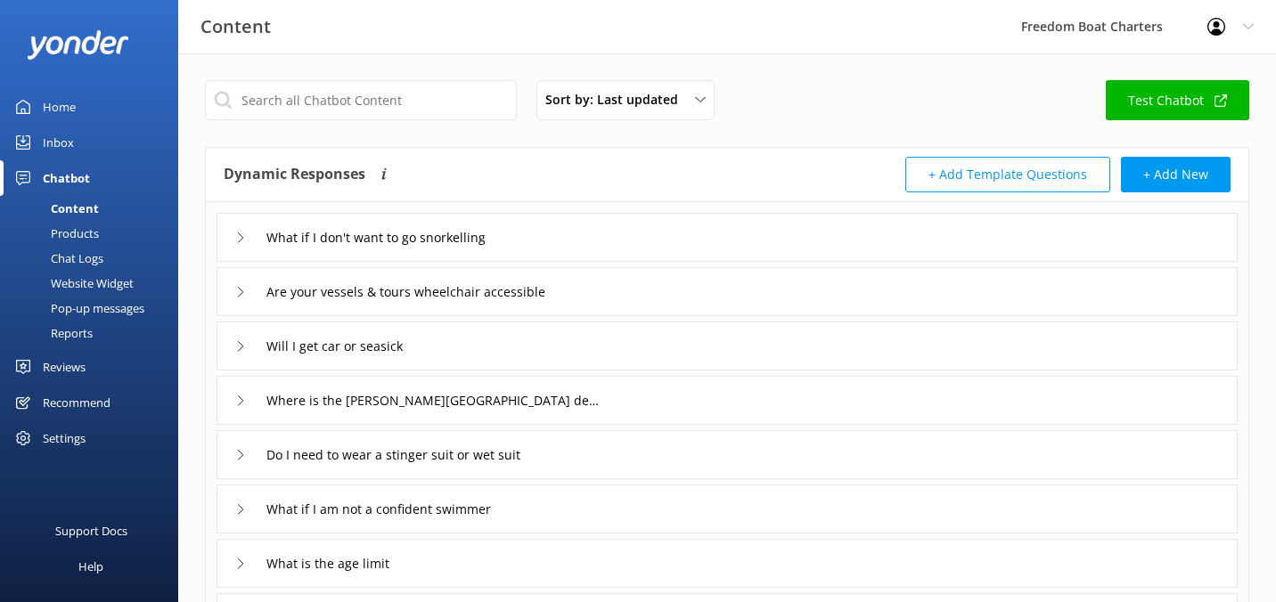
click at [1009, 252] on div "What if I don't want to go snorkelling" at bounding box center [726, 237] width 1021 height 49
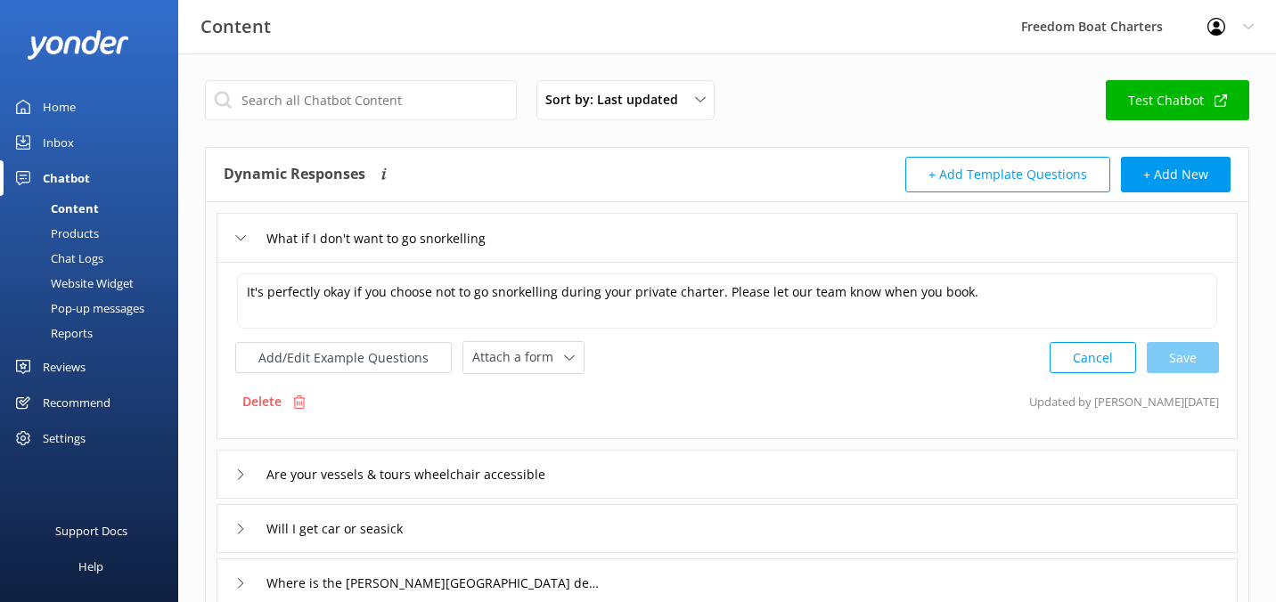
click at [1009, 252] on div "What if I don't want to go snorkelling" at bounding box center [726, 237] width 1021 height 49
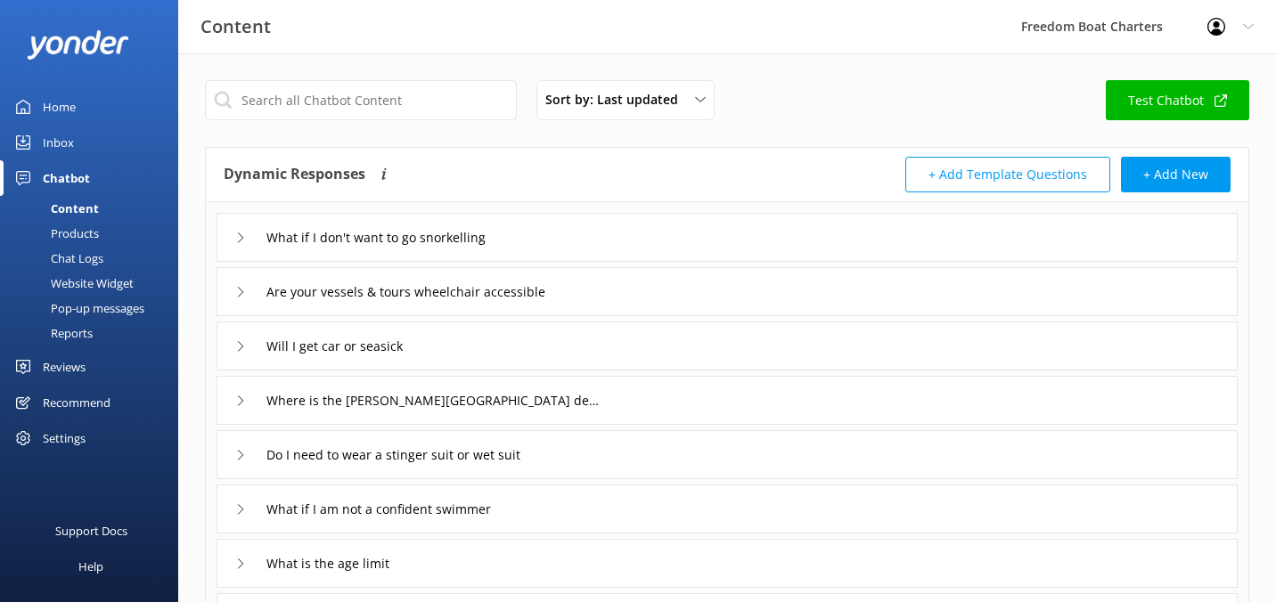
click at [979, 306] on div "Are your vessels & tours wheelchair accessible" at bounding box center [726, 291] width 1021 height 49
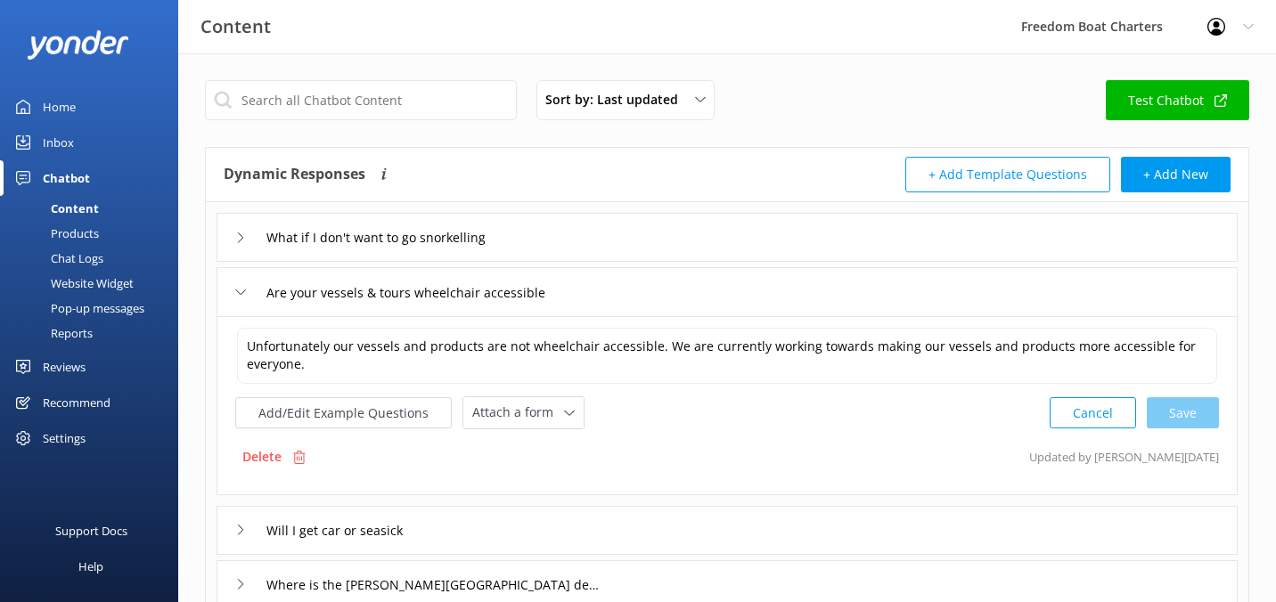
click at [979, 306] on div "Are your vessels & tours wheelchair accessible" at bounding box center [726, 291] width 1021 height 49
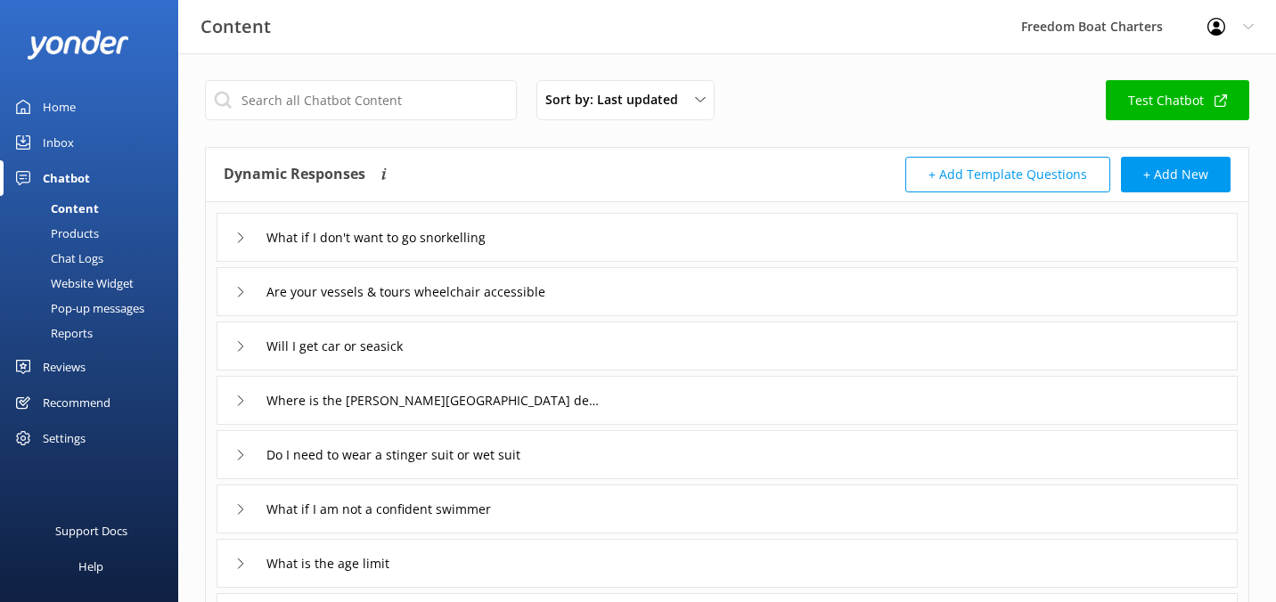
click at [964, 346] on div "Will I get car or seasick" at bounding box center [726, 346] width 1021 height 49
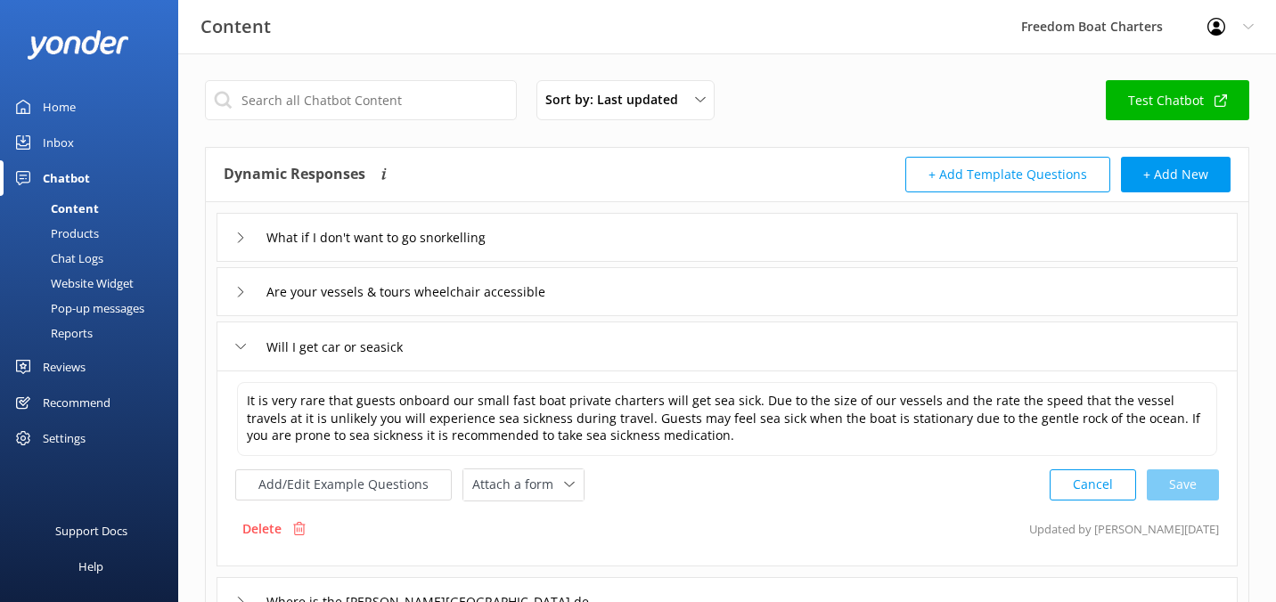
click at [964, 346] on div "Will I get car or seasick" at bounding box center [726, 346] width 1021 height 49
